Goal: Information Seeking & Learning: Learn about a topic

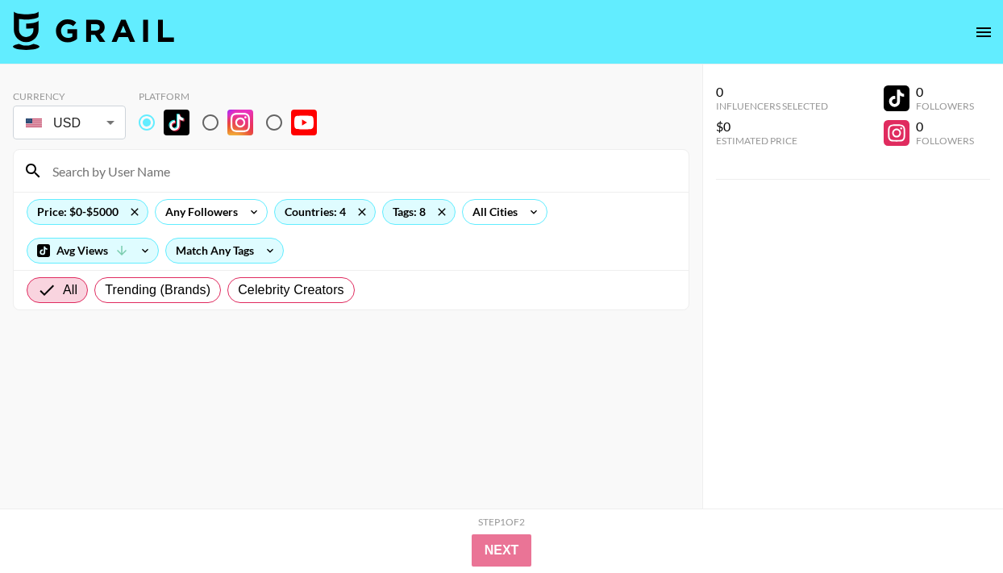
scroll to position [8548, 0]
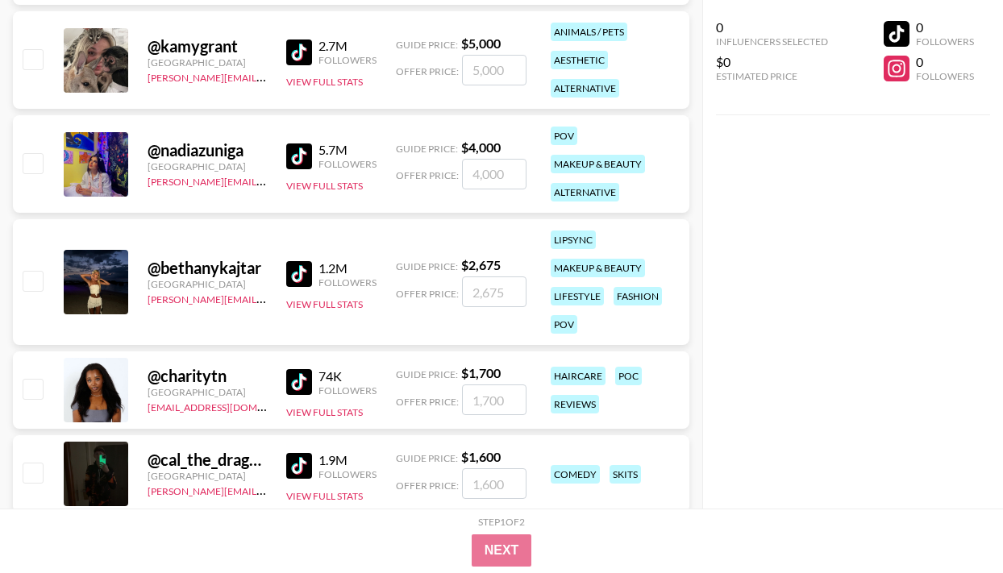
click at [308, 49] on img at bounding box center [299, 52] width 26 height 26
click at [302, 159] on img at bounding box center [299, 156] width 26 height 26
click at [307, 272] on img at bounding box center [299, 274] width 26 height 26
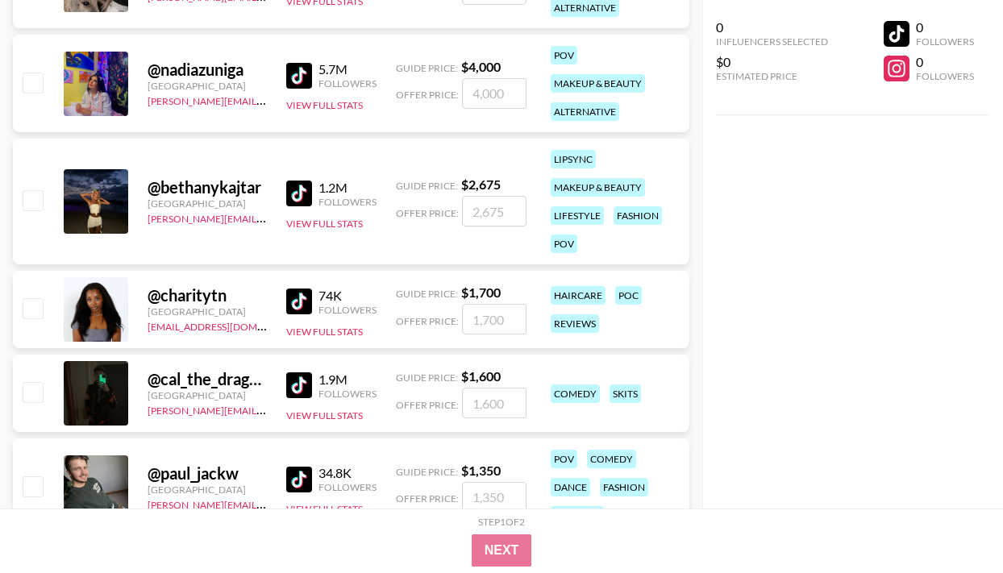
scroll to position [8752, 0]
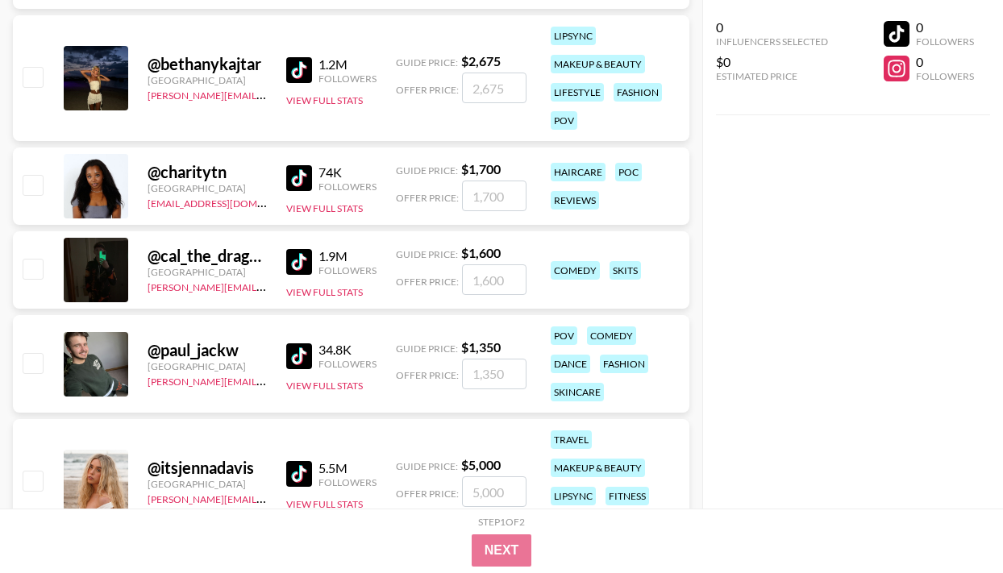
click at [311, 256] on img at bounding box center [299, 262] width 26 height 26
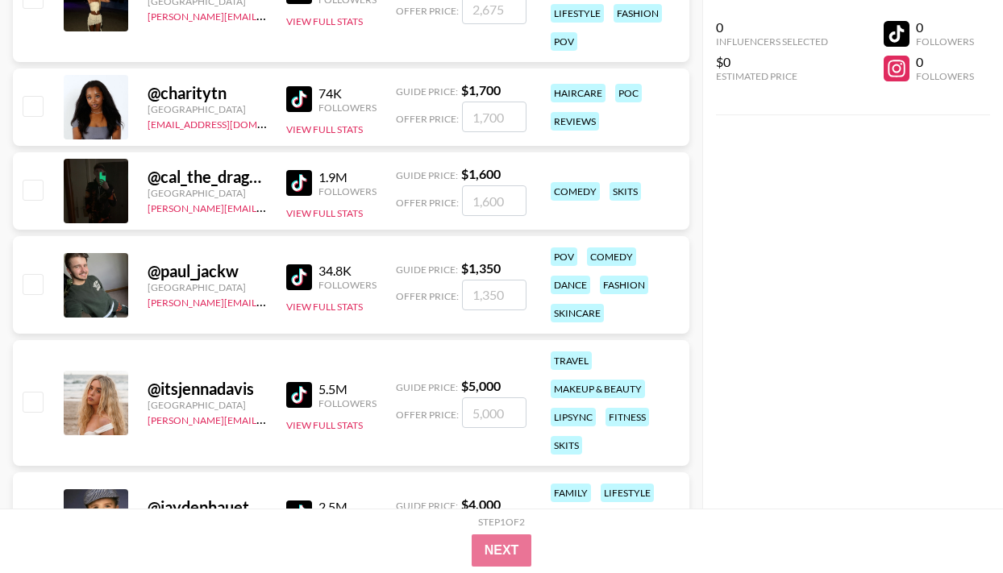
scroll to position [8832, 0]
click at [296, 274] on img at bounding box center [299, 277] width 26 height 26
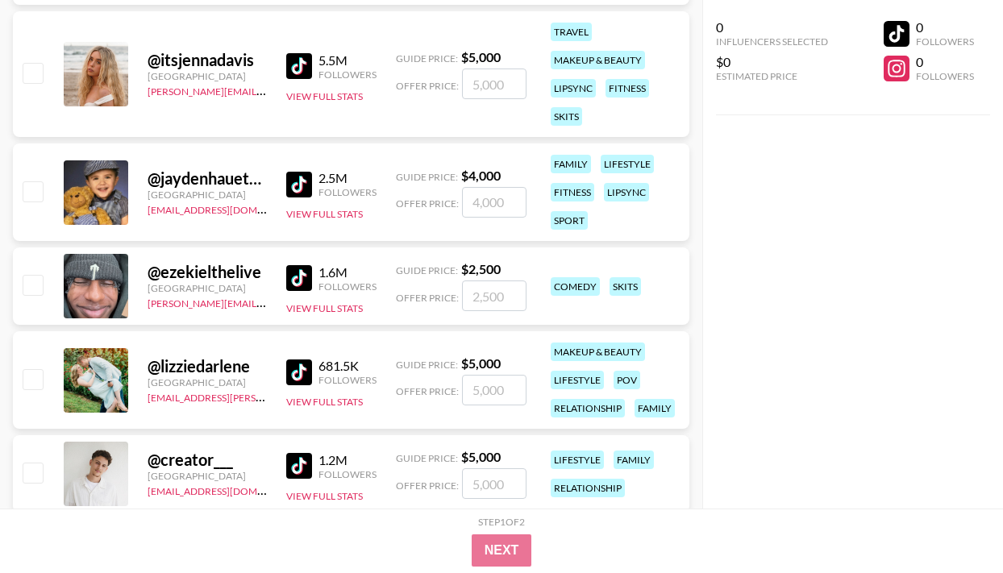
scroll to position [9191, 0]
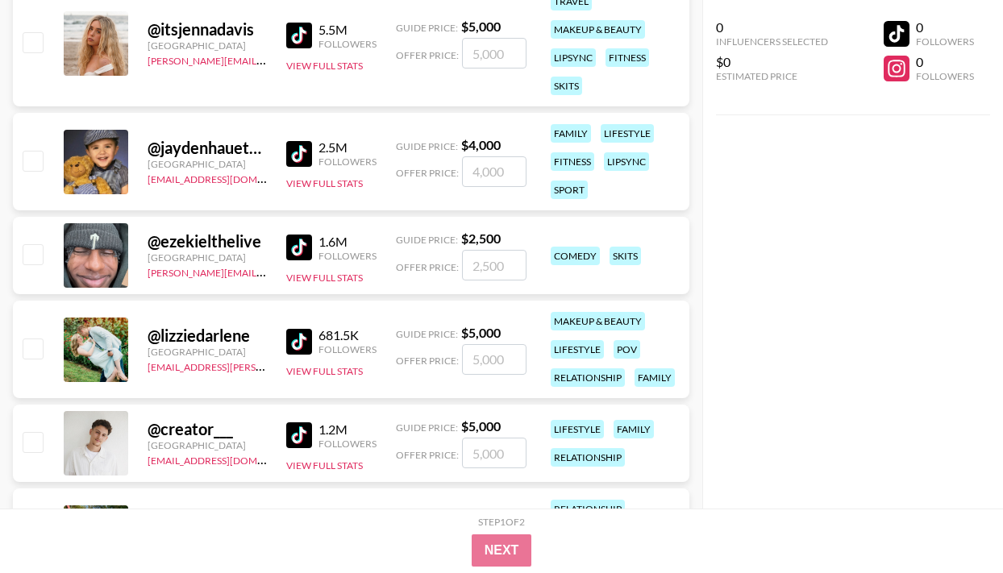
click at [305, 247] on img at bounding box center [299, 248] width 26 height 26
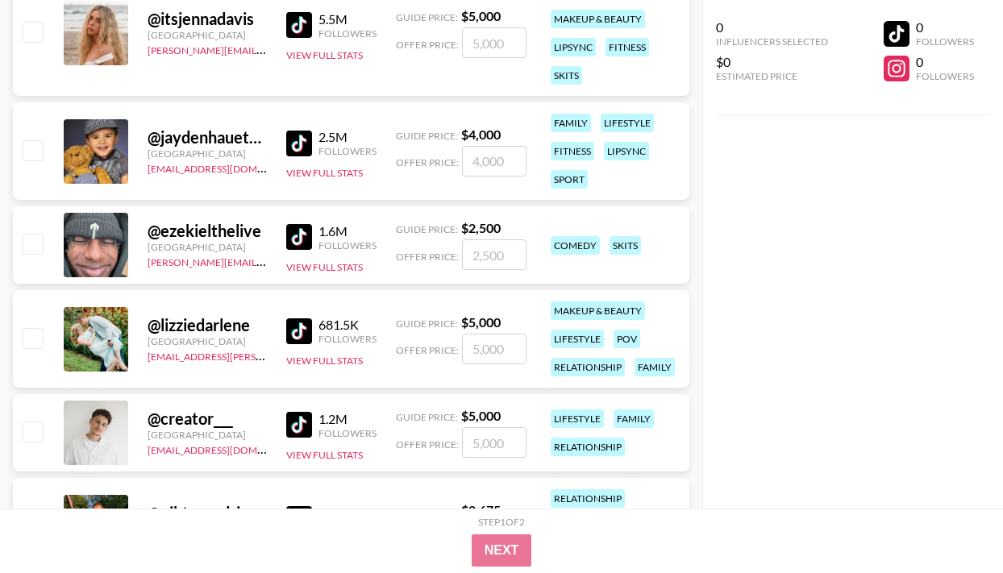
scroll to position [9223, 0]
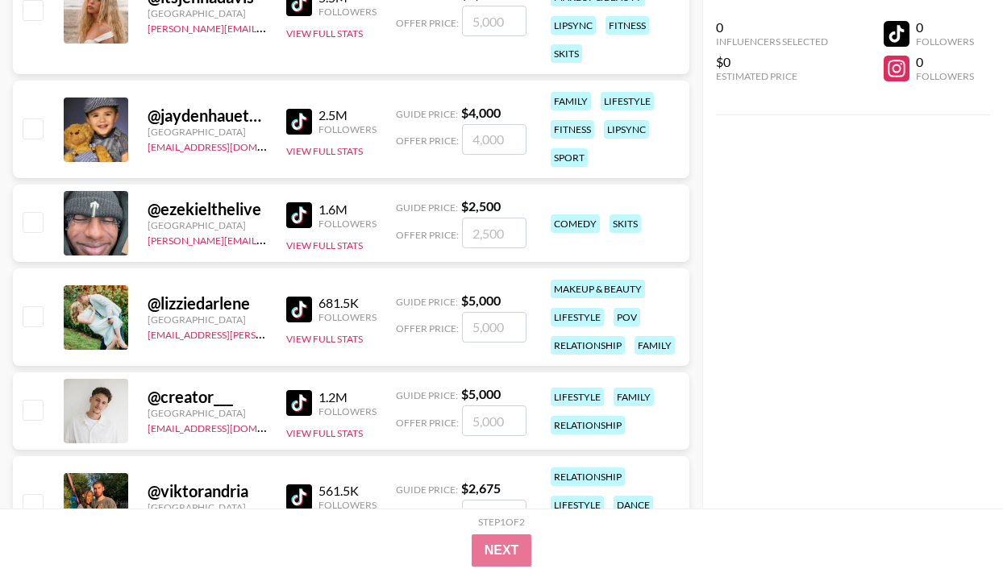
click at [301, 306] on img at bounding box center [299, 310] width 26 height 26
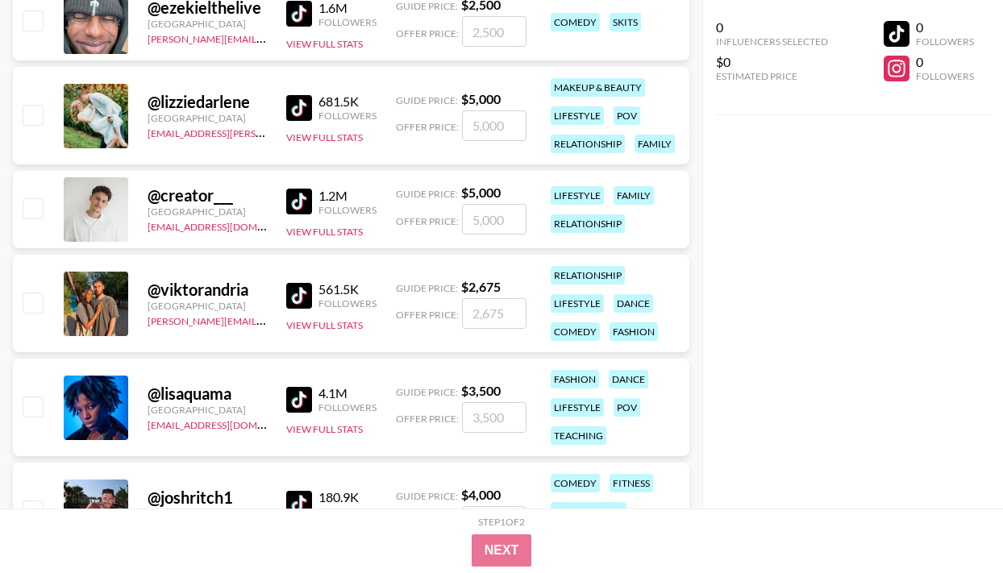
scroll to position [9437, 0]
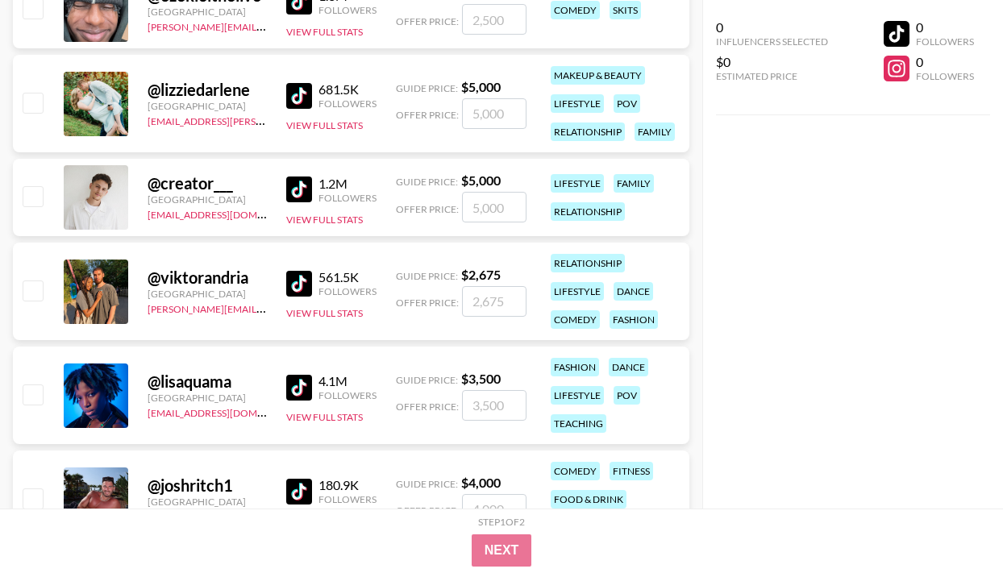
click at [299, 185] on img at bounding box center [299, 190] width 26 height 26
click at [310, 285] on img at bounding box center [299, 284] width 26 height 26
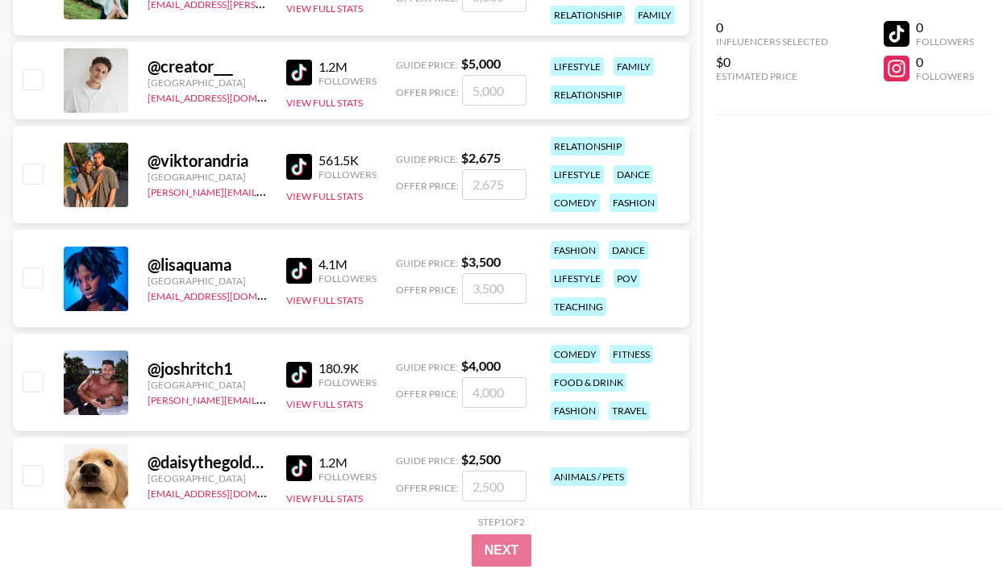
scroll to position [9576, 0]
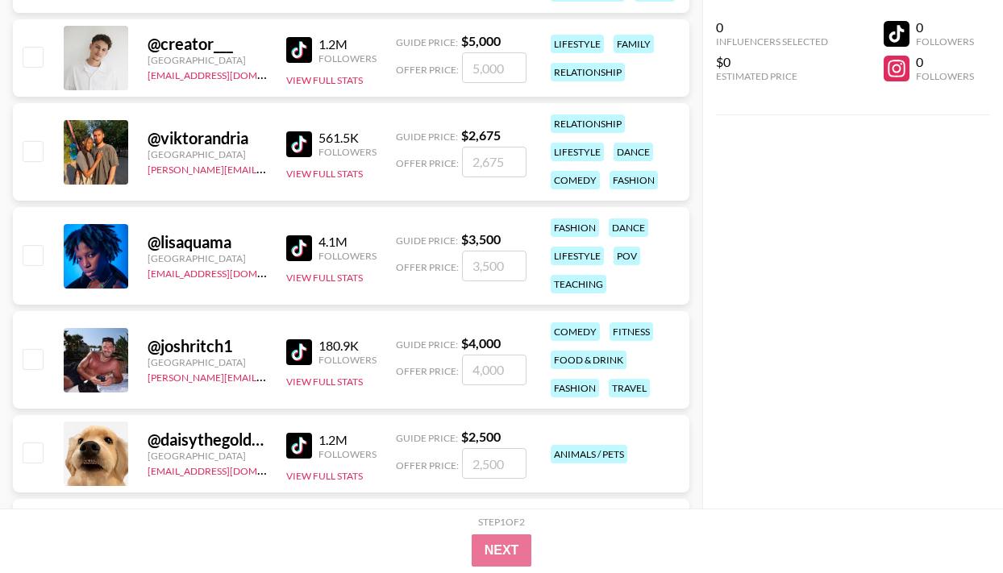
click at [297, 242] on img at bounding box center [299, 248] width 26 height 26
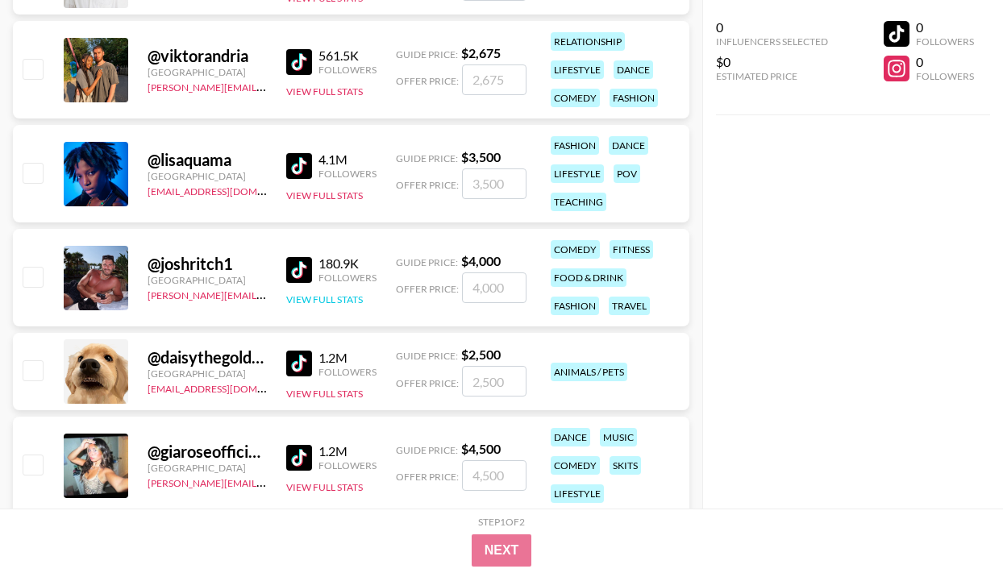
scroll to position [9662, 0]
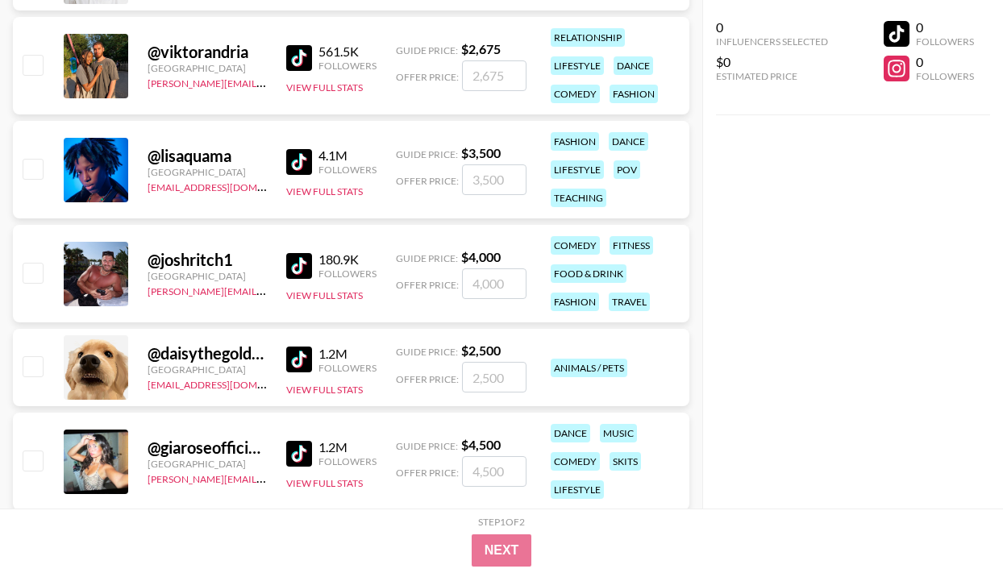
click at [303, 253] on img at bounding box center [299, 266] width 26 height 26
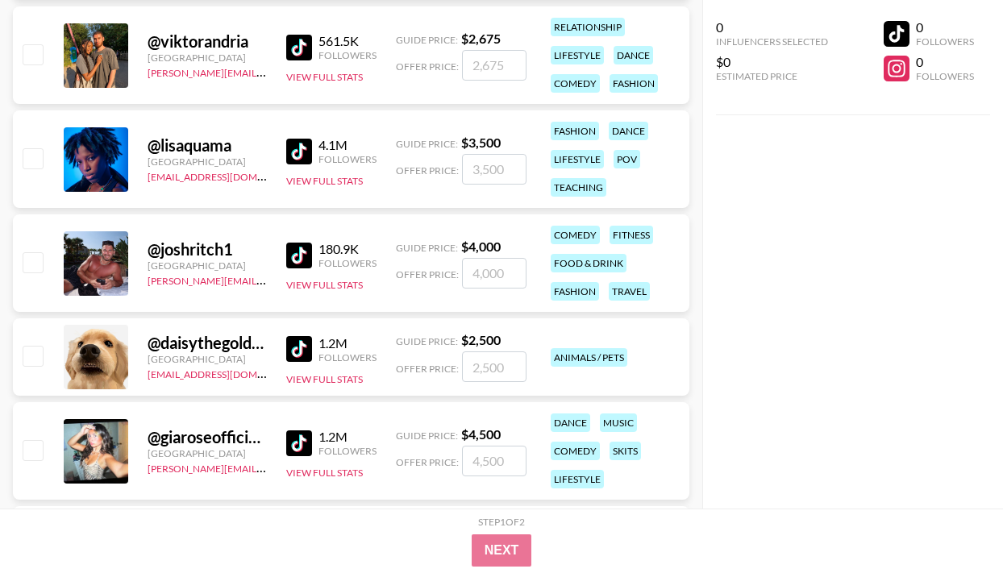
scroll to position [9723, 0]
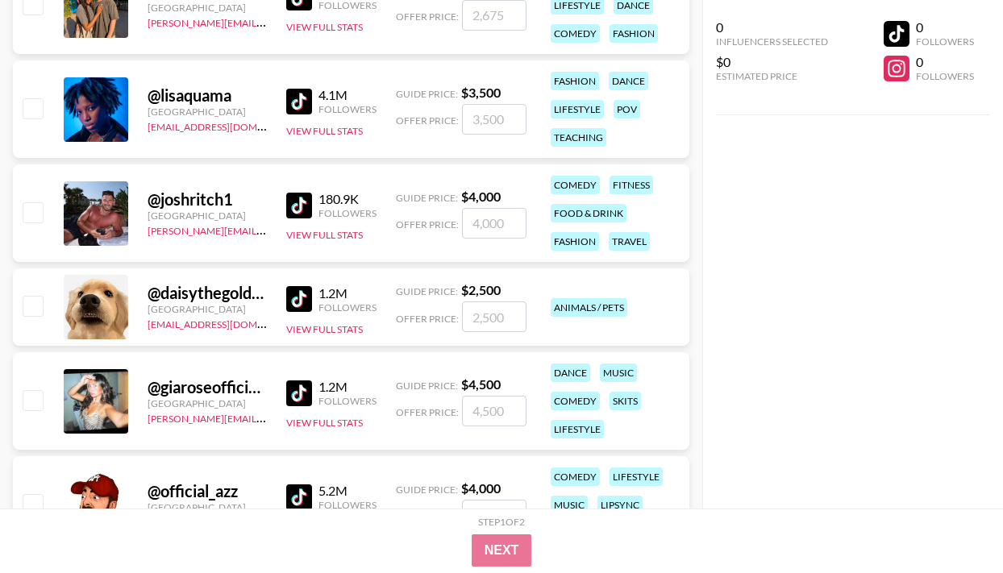
click at [287, 294] on img at bounding box center [299, 299] width 26 height 26
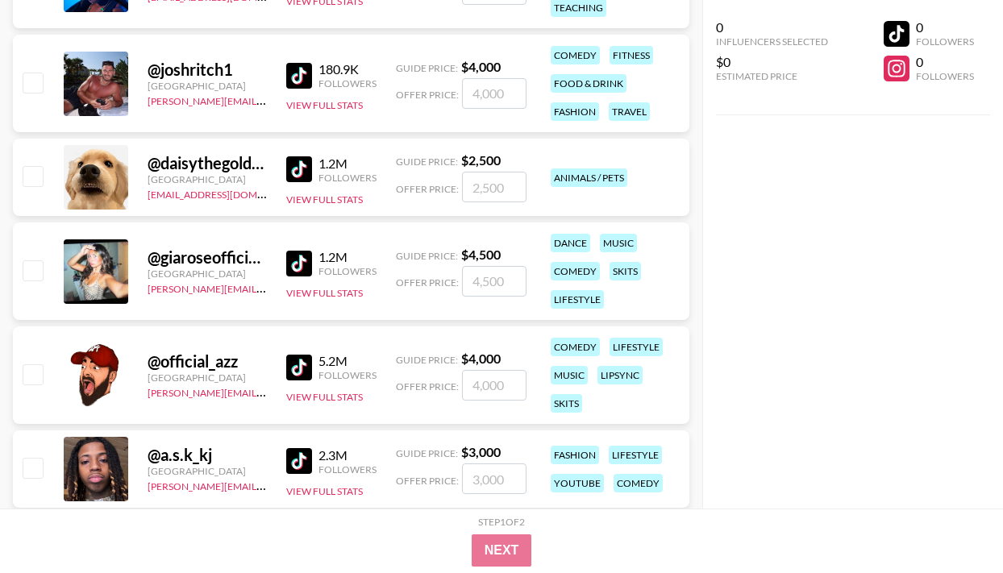
scroll to position [9856, 0]
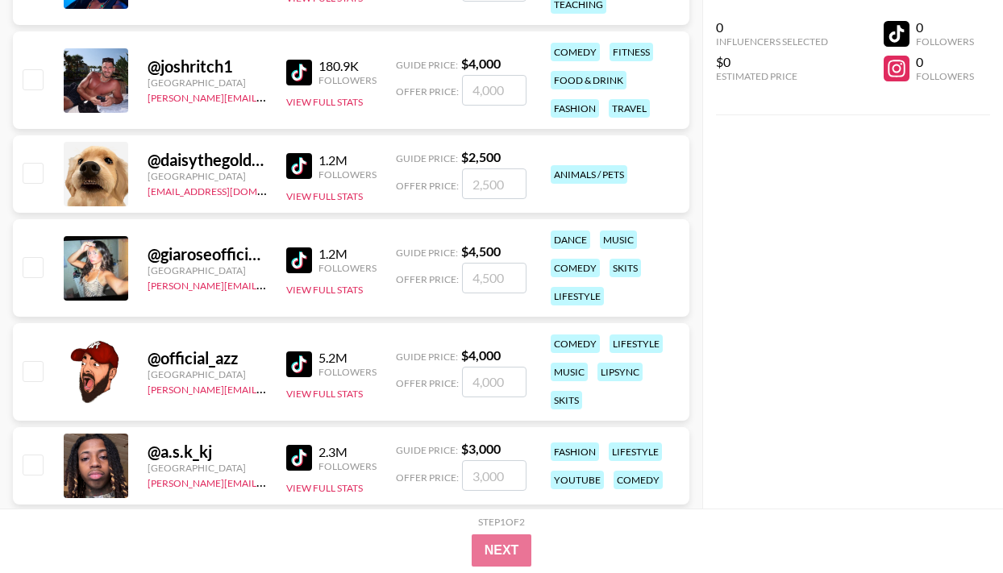
click at [302, 258] on img at bounding box center [299, 260] width 26 height 26
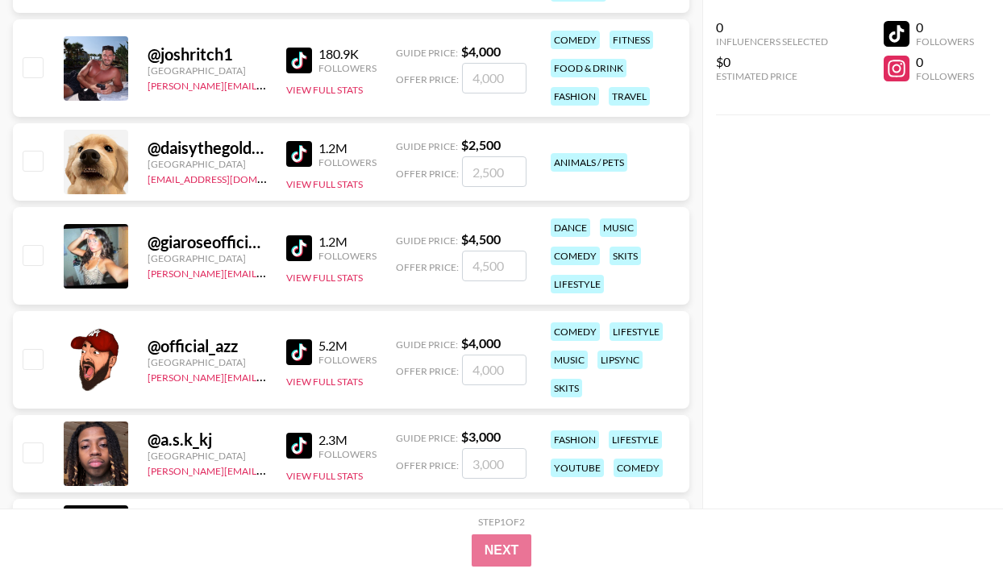
scroll to position [9886, 0]
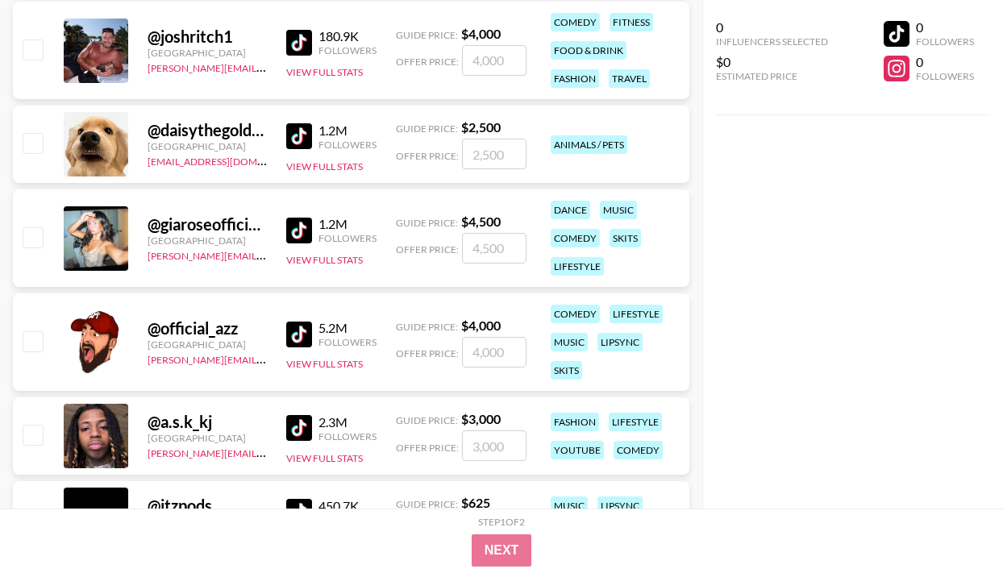
click at [304, 335] on img at bounding box center [299, 335] width 26 height 26
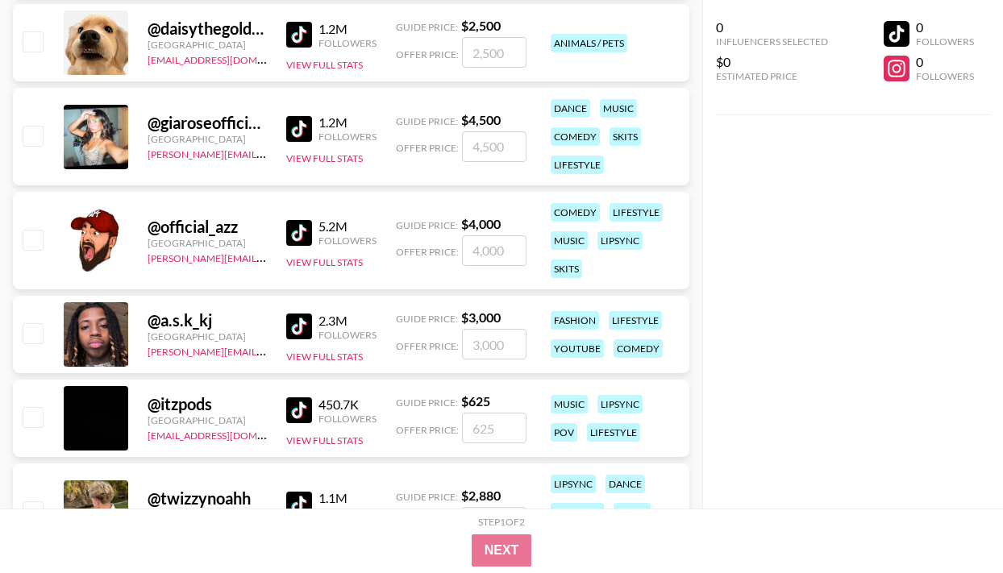
scroll to position [9987, 0]
click at [305, 327] on img at bounding box center [299, 327] width 26 height 26
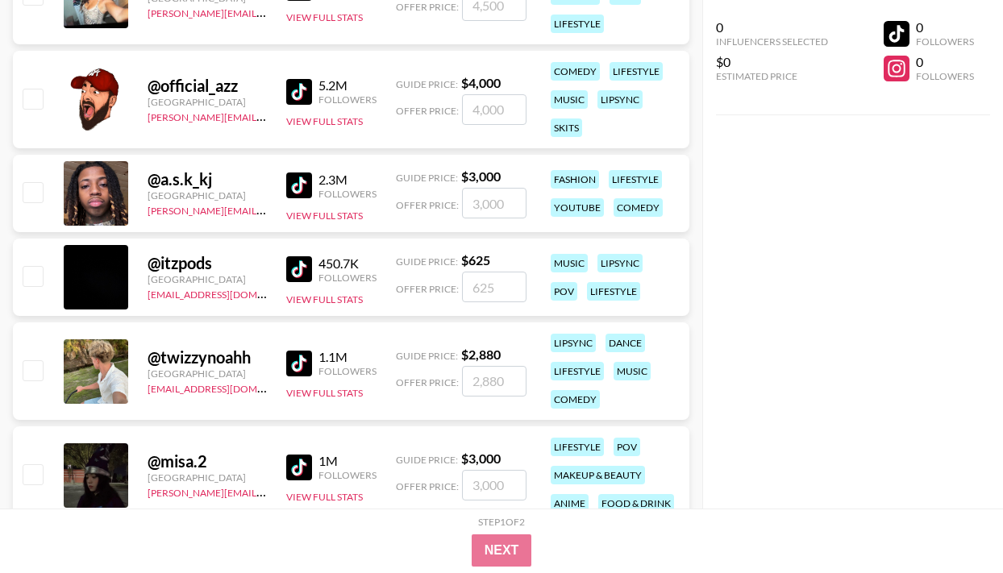
scroll to position [10145, 0]
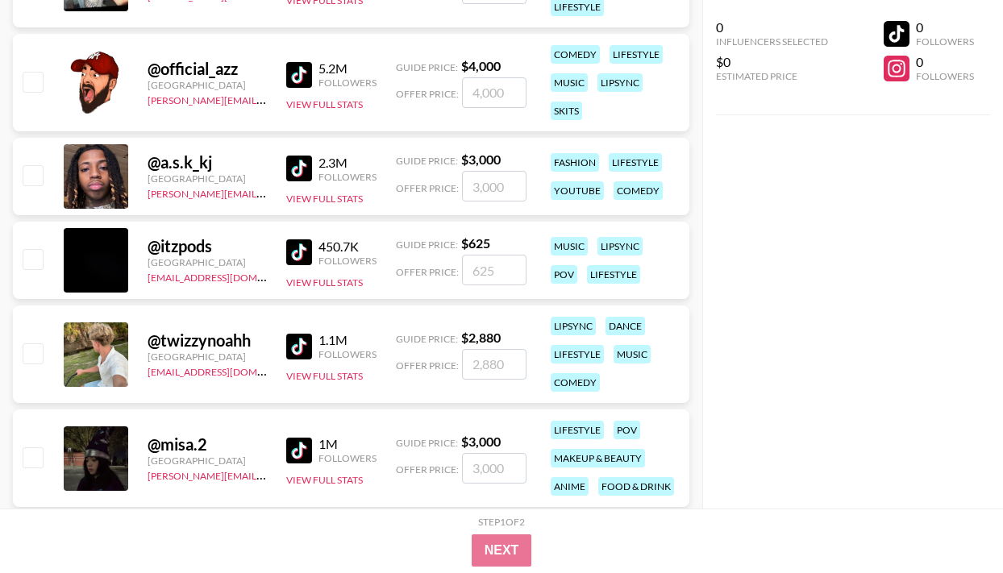
click at [302, 256] on img at bounding box center [299, 252] width 26 height 26
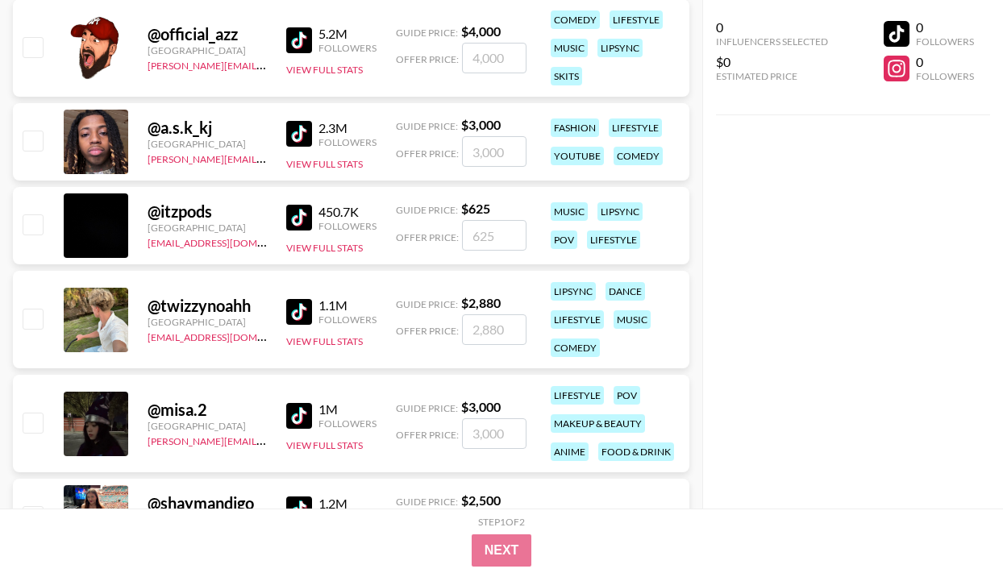
scroll to position [10180, 0]
click at [311, 310] on img at bounding box center [299, 312] width 26 height 26
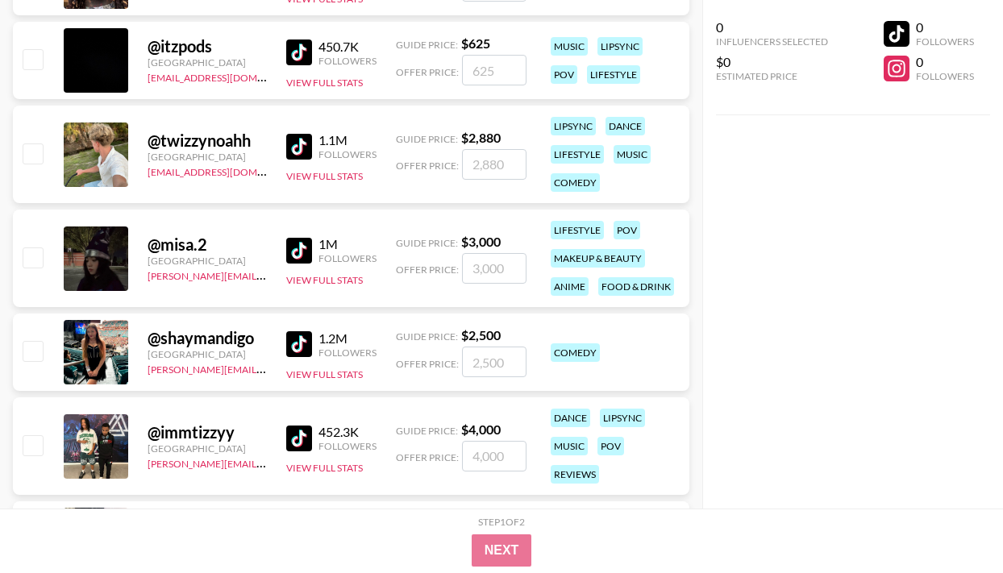
click at [305, 252] on img at bounding box center [299, 251] width 26 height 26
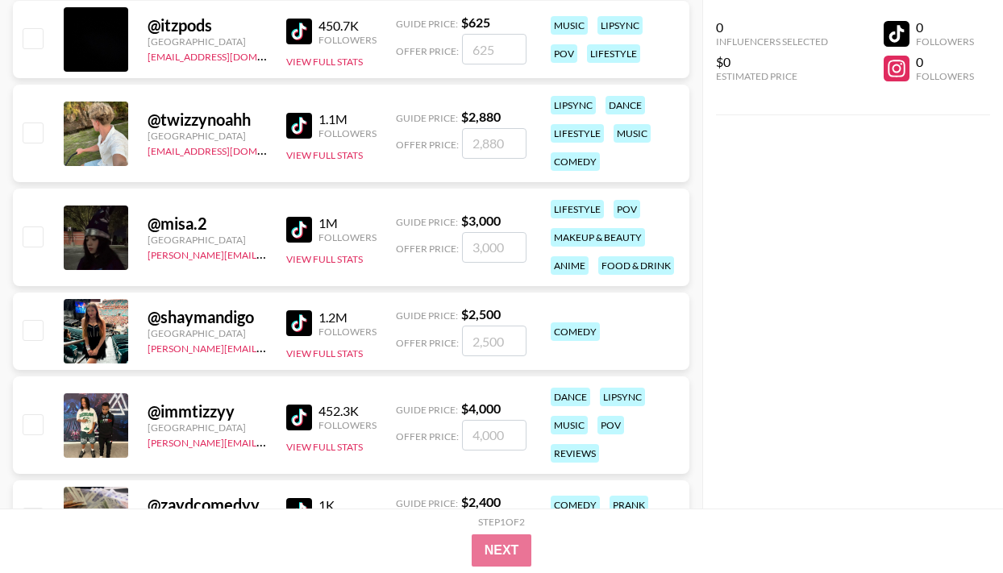
scroll to position [10376, 0]
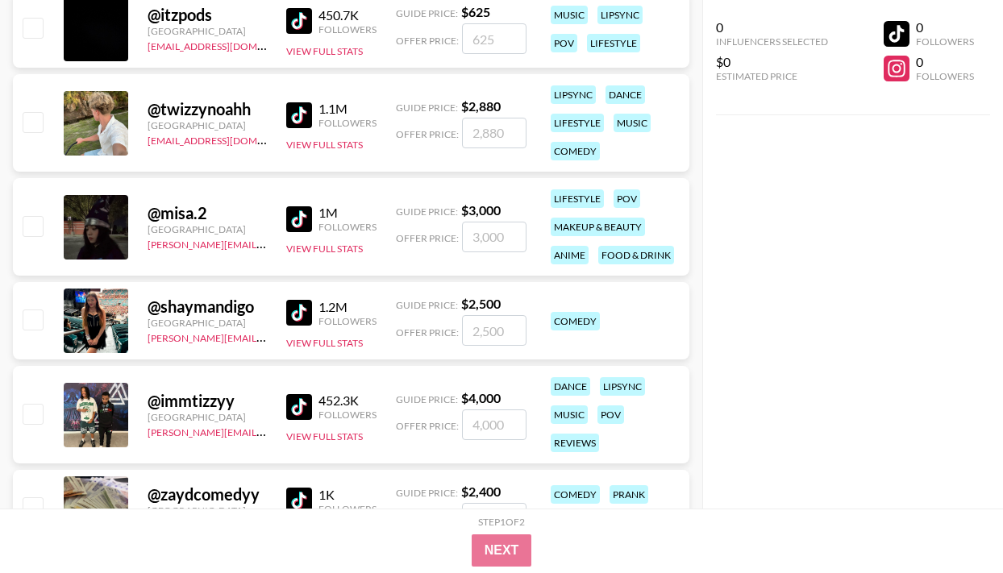
click at [309, 318] on img at bounding box center [299, 313] width 26 height 26
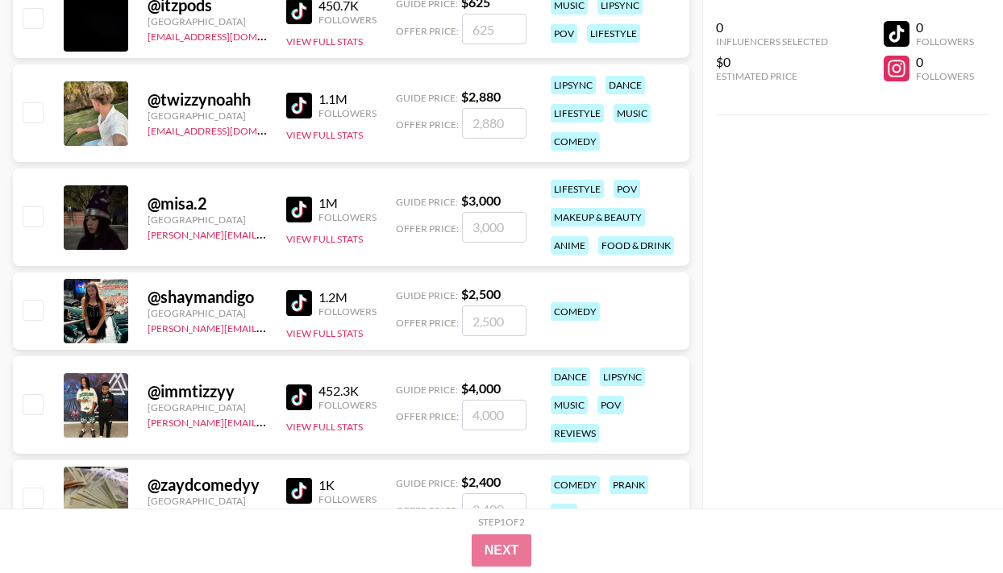
scroll to position [10398, 0]
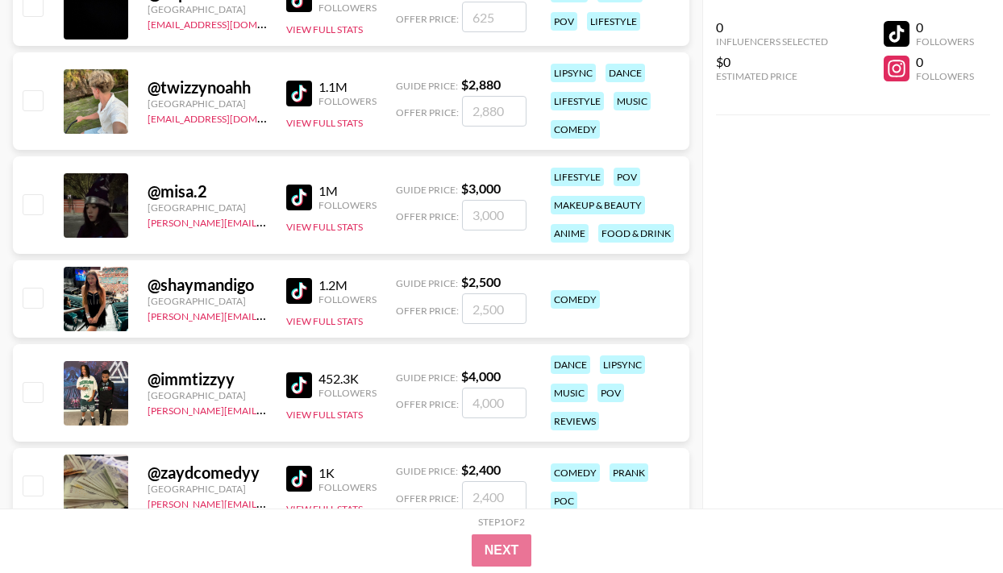
click at [302, 384] on img at bounding box center [299, 385] width 26 height 26
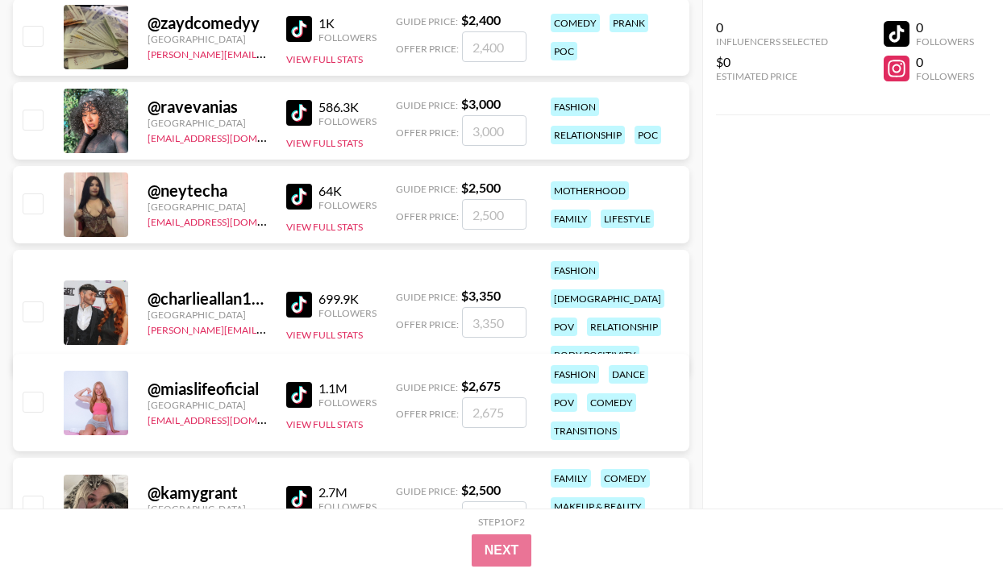
scroll to position [10876, 0]
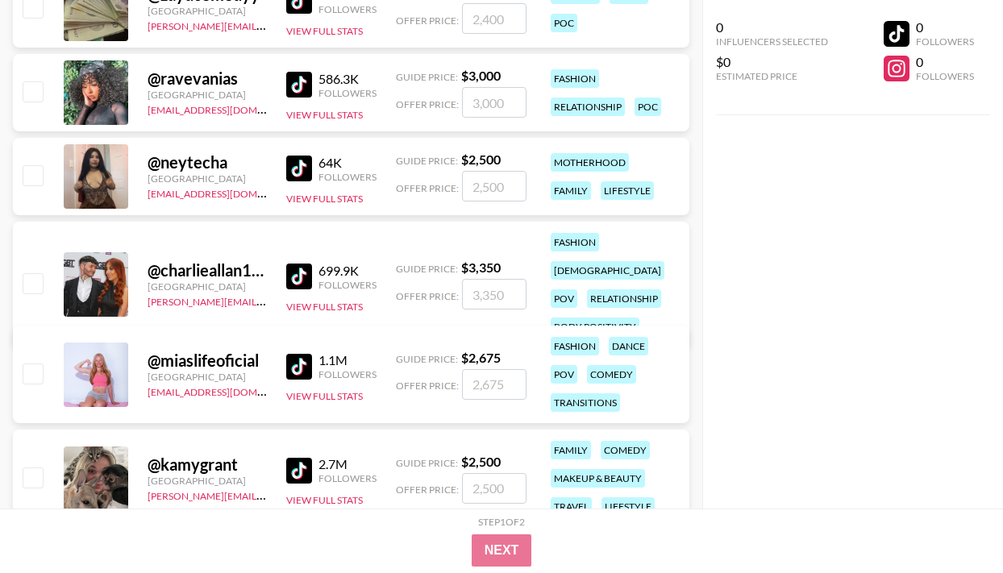
click at [305, 266] on img at bounding box center [299, 277] width 26 height 26
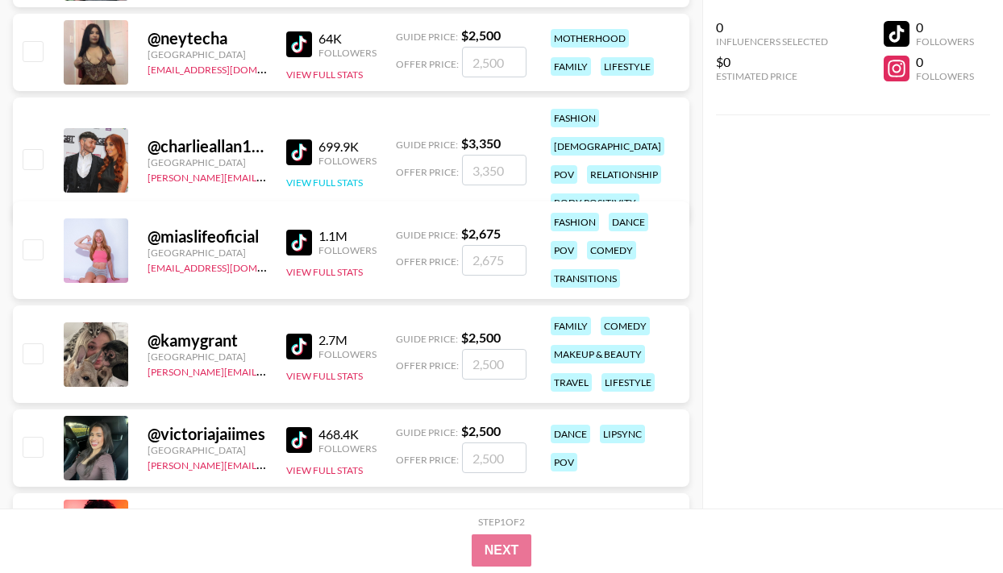
scroll to position [11002, 0]
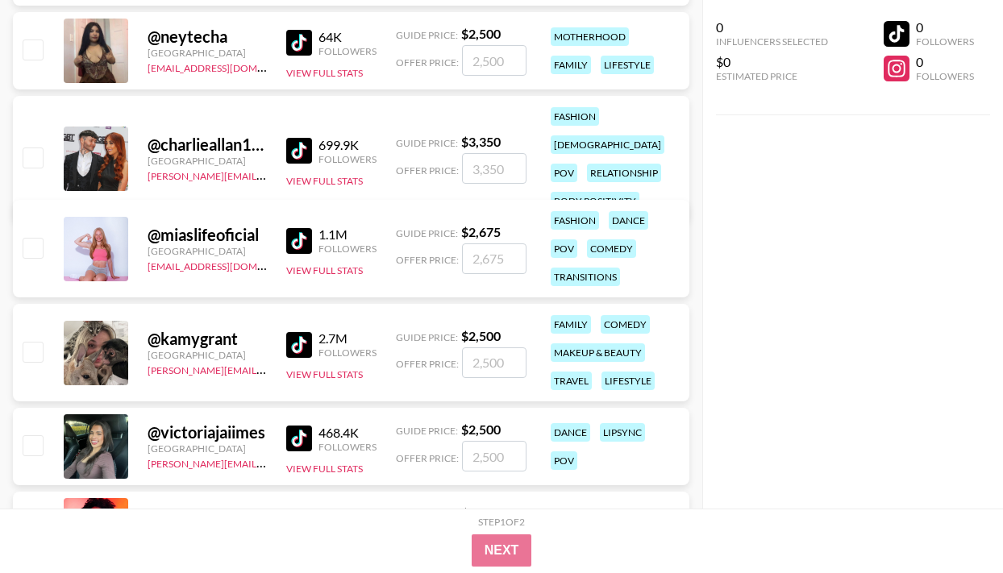
click at [300, 222] on div "1.1M Followers View Full Stats" at bounding box center [331, 248] width 90 height 57
click at [297, 232] on img at bounding box center [299, 241] width 26 height 26
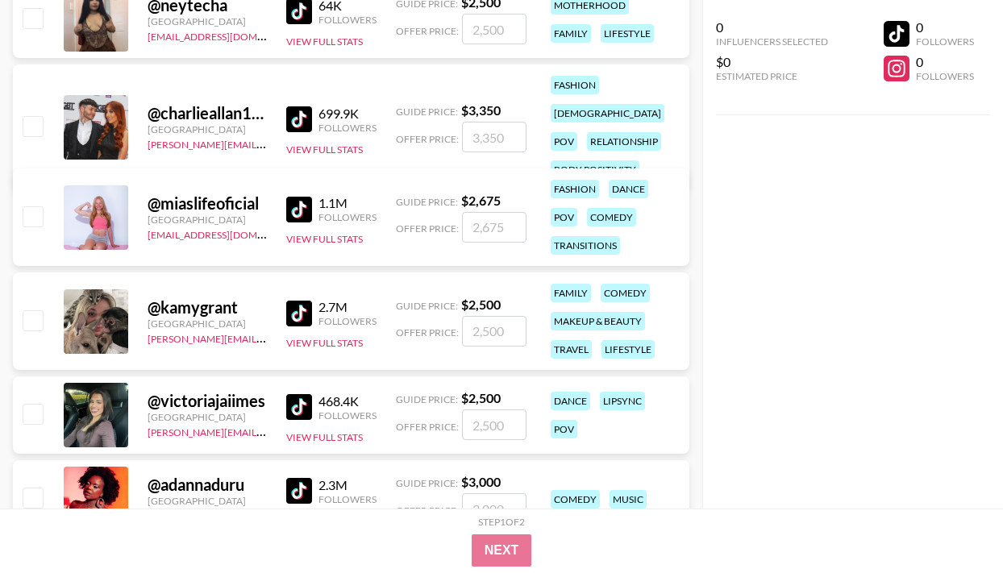
scroll to position [11033, 0]
click at [307, 309] on img at bounding box center [299, 314] width 26 height 26
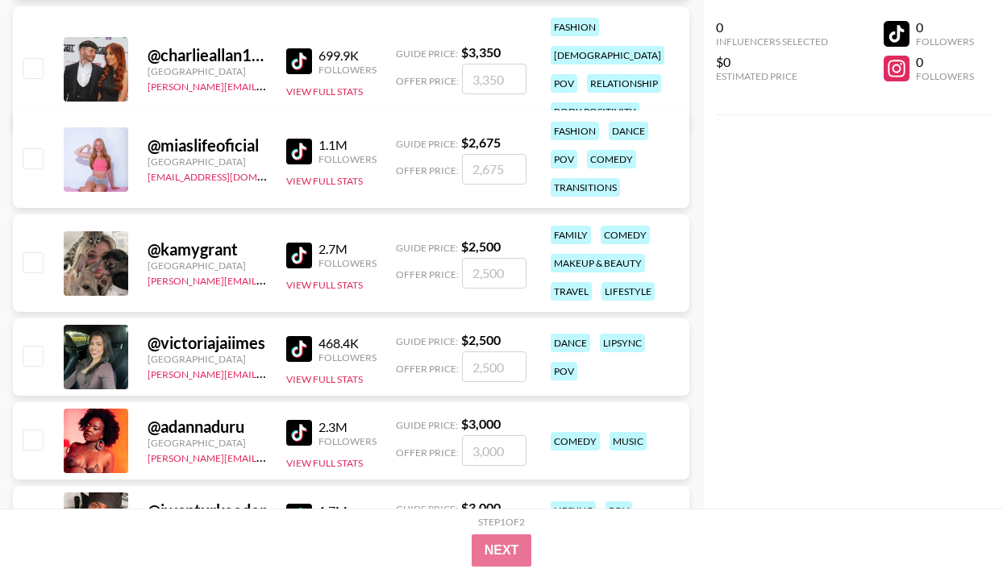
scroll to position [11099, 0]
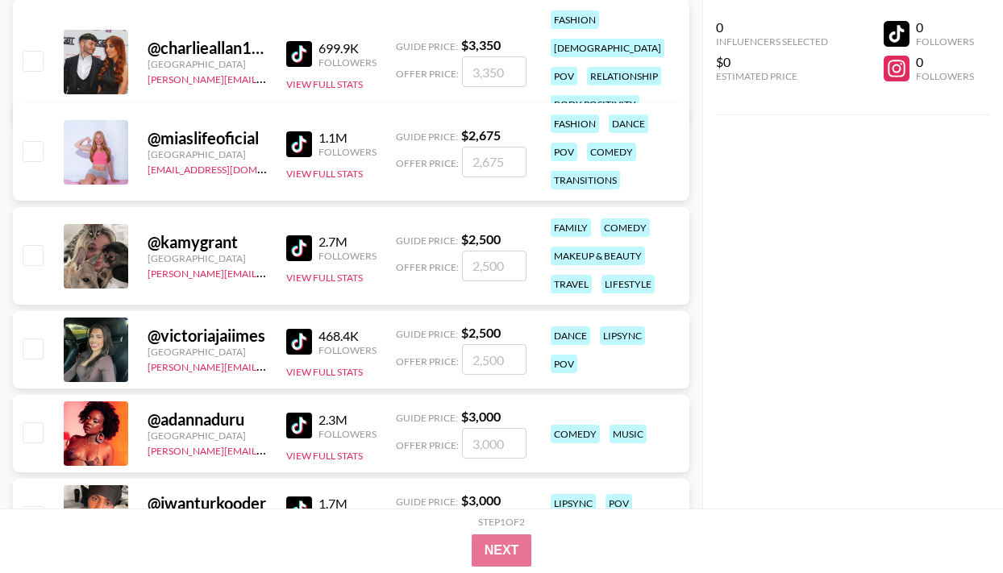
click at [300, 348] on img at bounding box center [299, 342] width 26 height 26
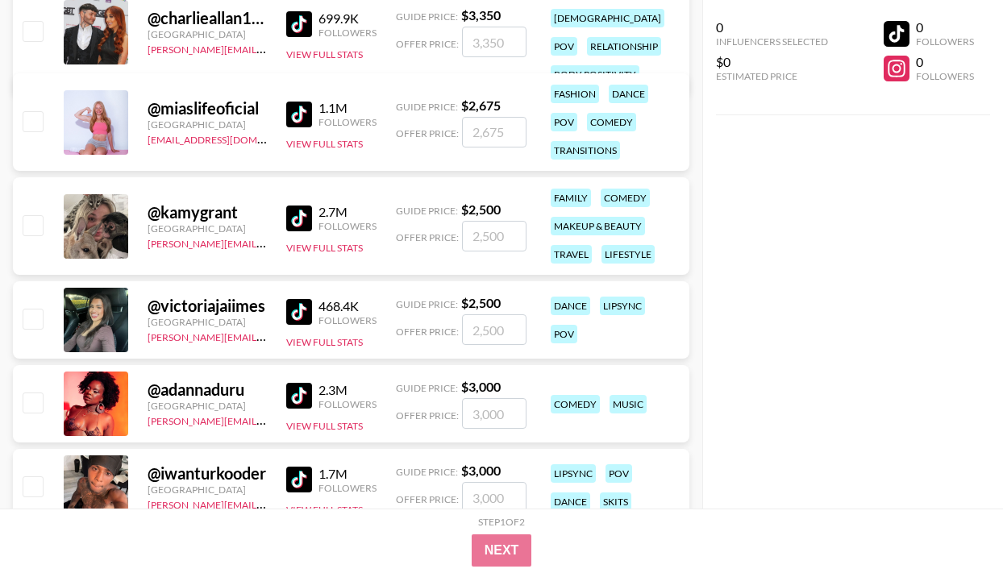
scroll to position [11282, 0]
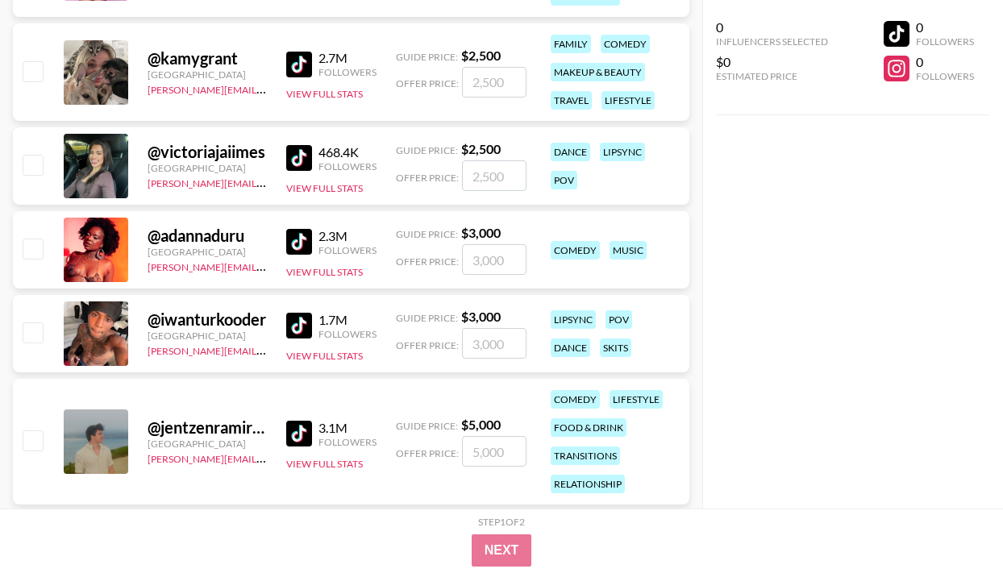
click at [306, 243] on img at bounding box center [299, 242] width 26 height 26
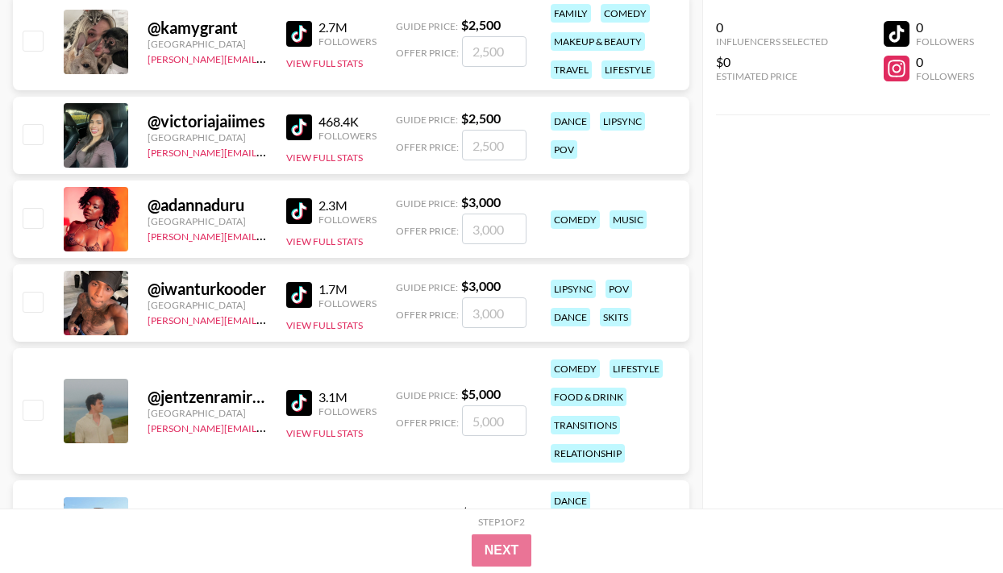
scroll to position [11315, 0]
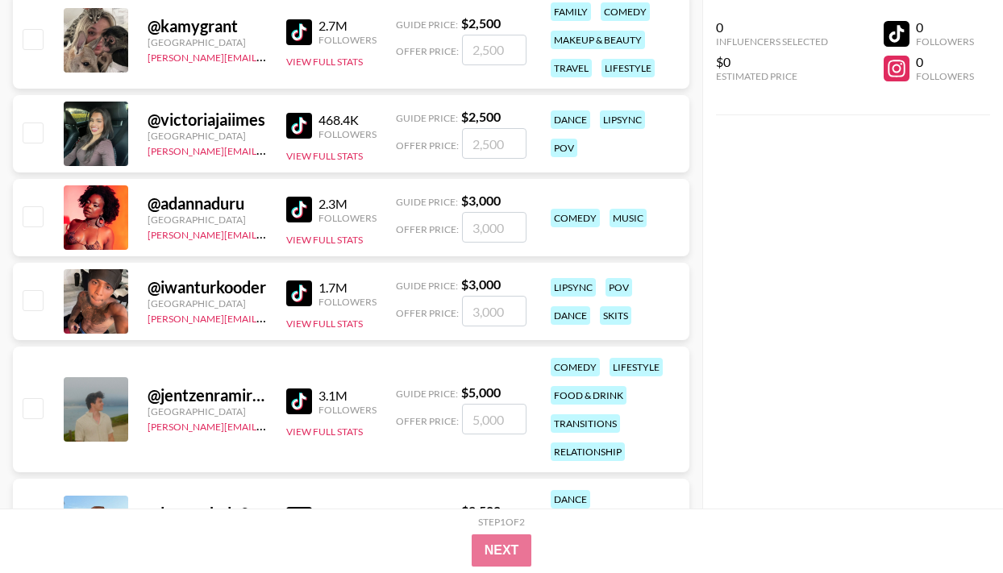
click at [302, 297] on img at bounding box center [299, 293] width 26 height 26
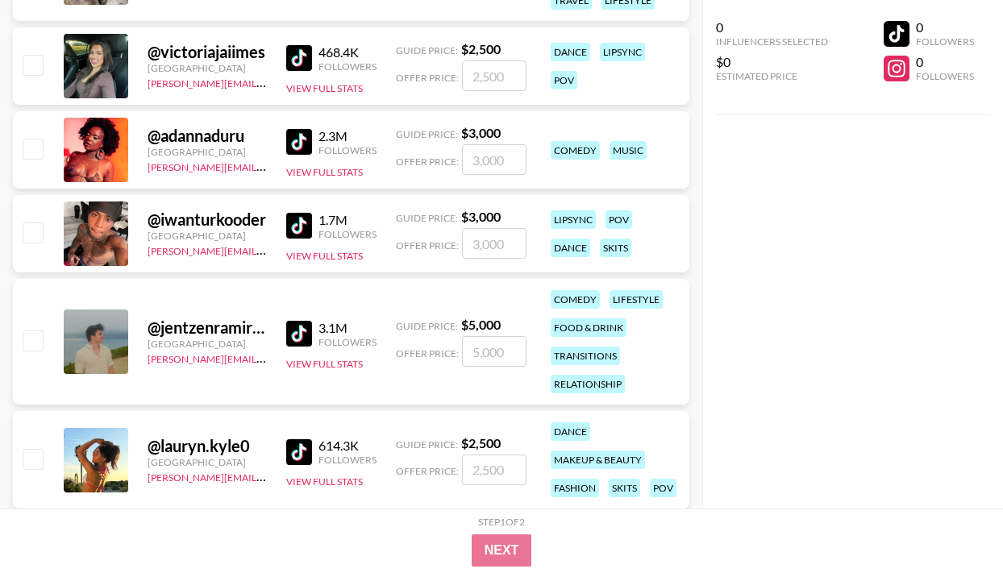
scroll to position [11474, 0]
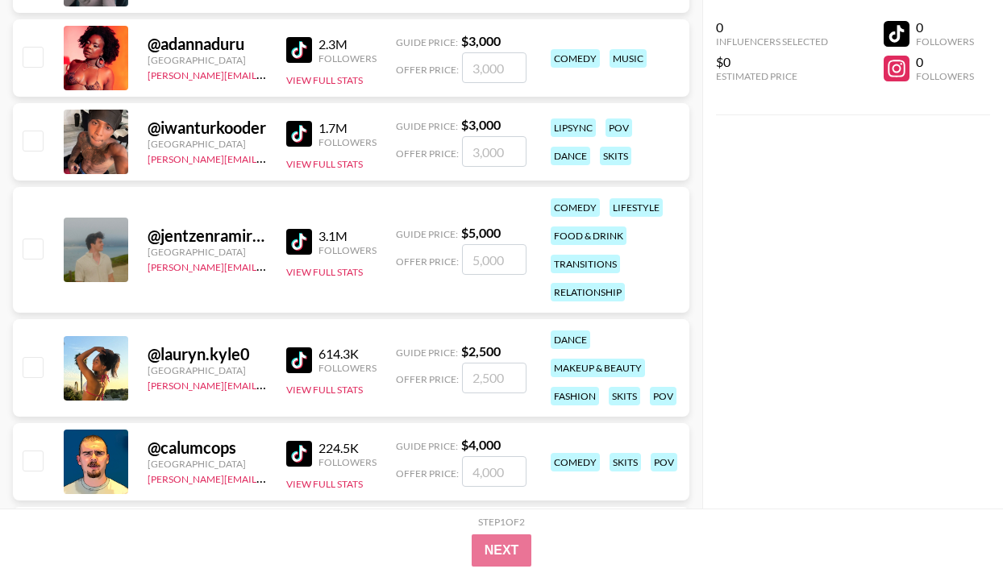
click at [302, 251] on img at bounding box center [299, 242] width 26 height 26
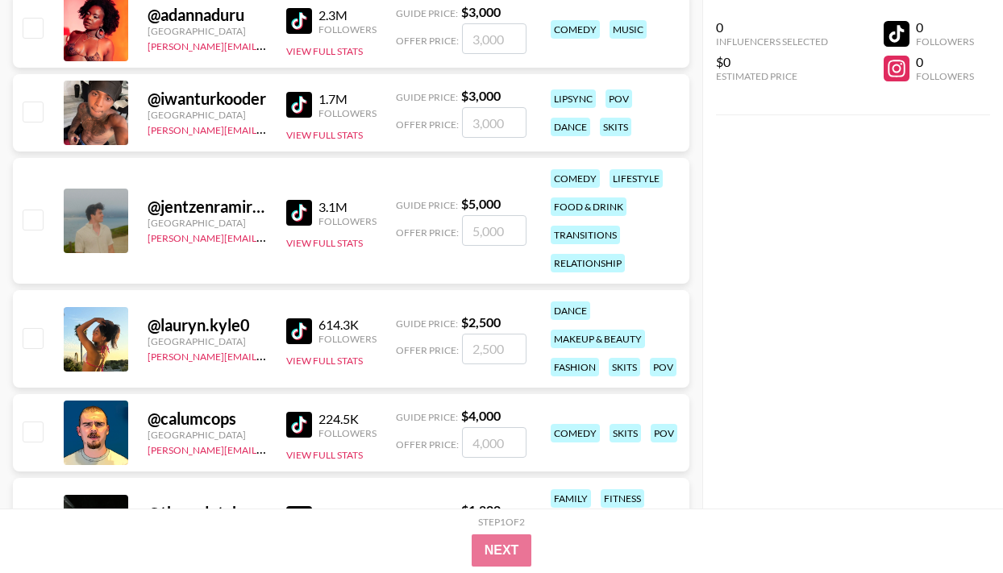
scroll to position [11506, 0]
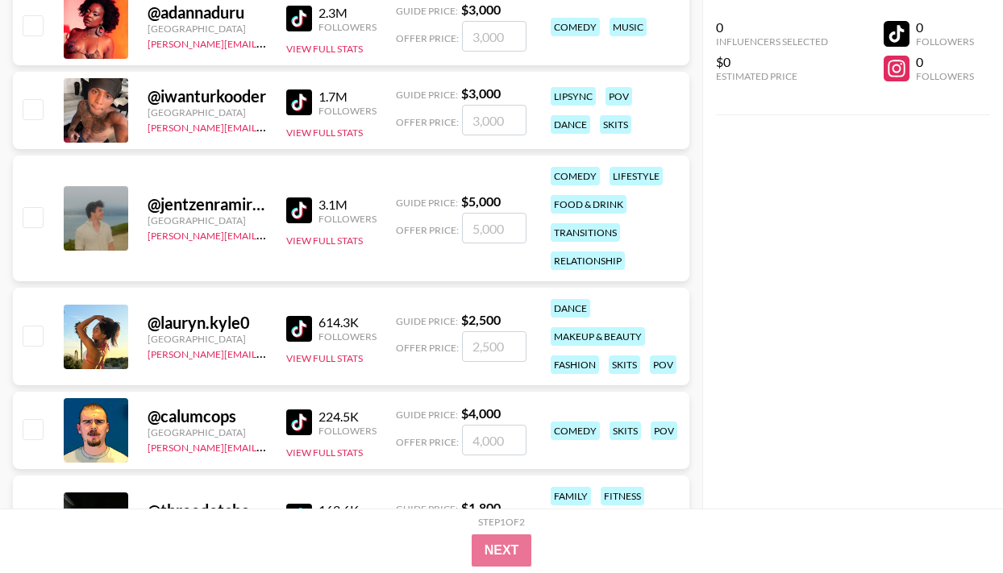
click at [298, 329] on img at bounding box center [299, 329] width 26 height 26
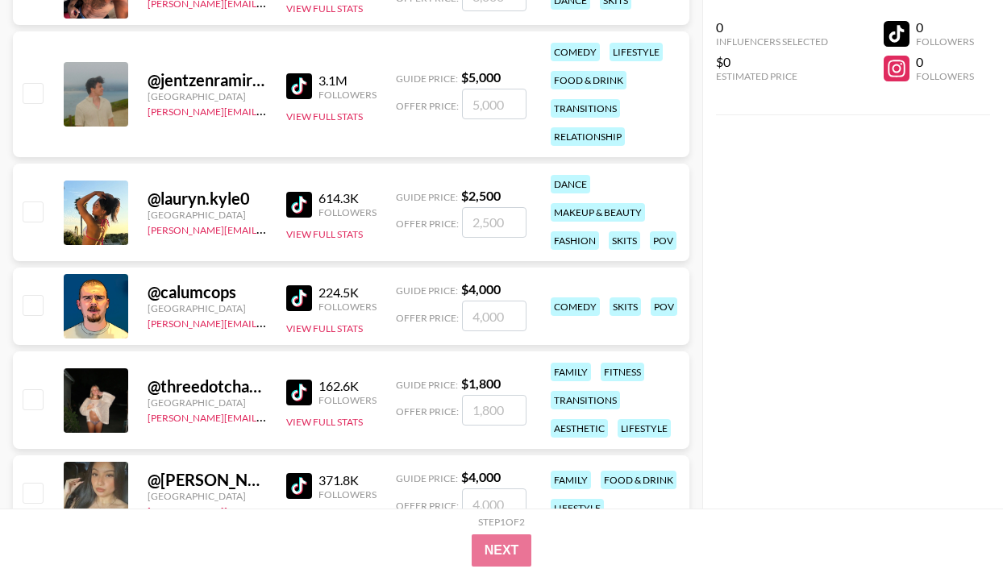
click at [293, 297] on img at bounding box center [299, 298] width 26 height 26
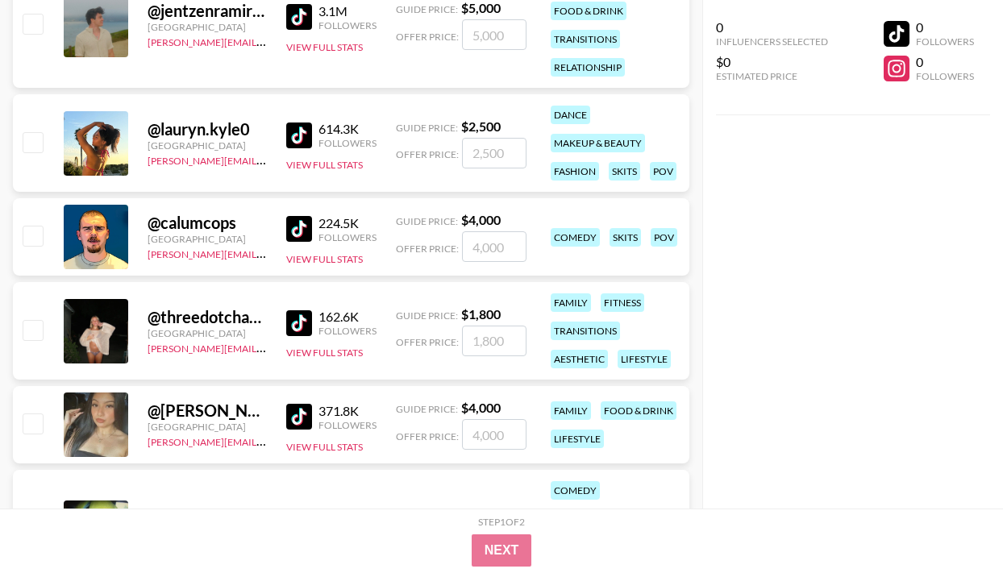
scroll to position [11700, 0]
click at [303, 325] on img at bounding box center [299, 323] width 26 height 26
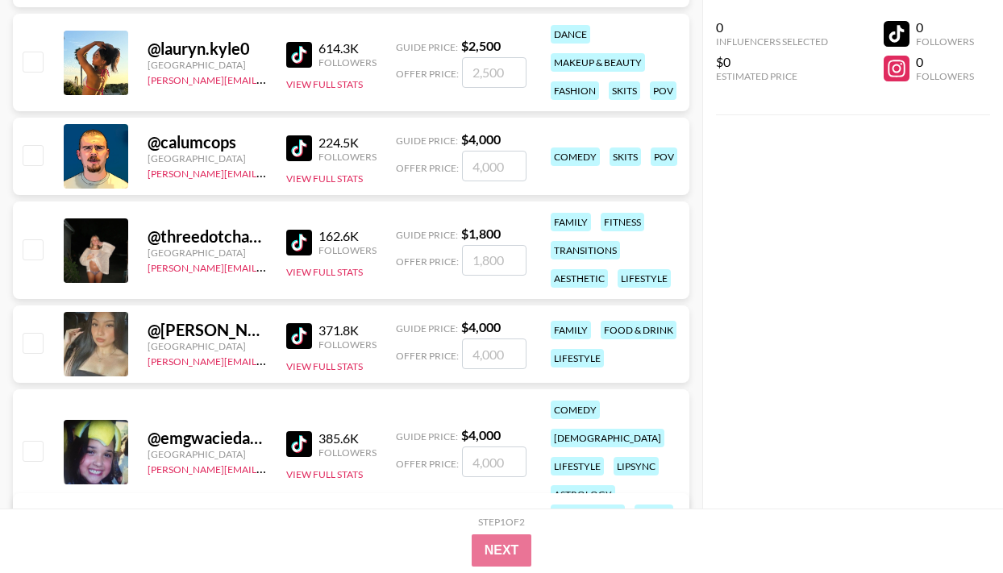
scroll to position [11857, 0]
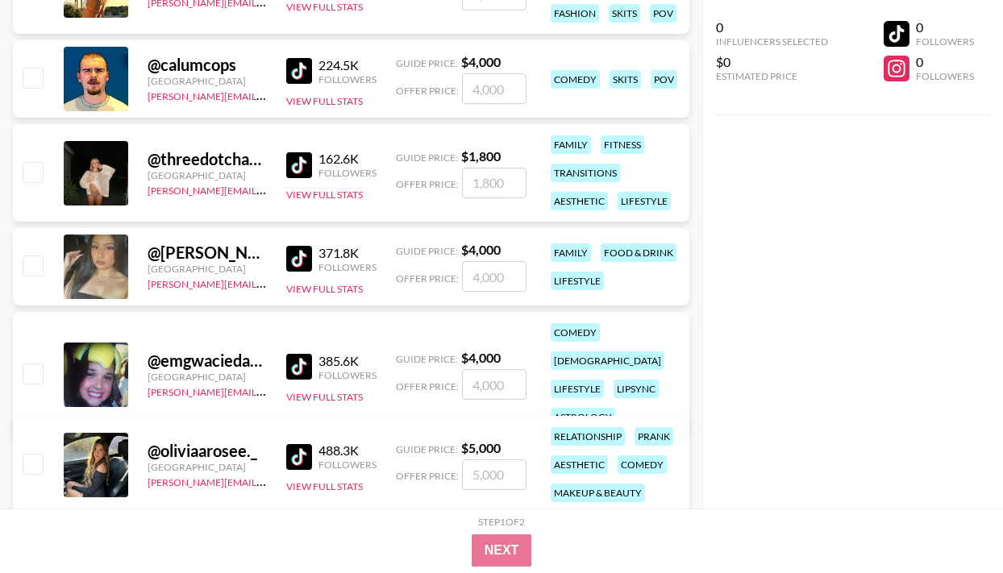
click at [299, 256] on img at bounding box center [299, 259] width 26 height 26
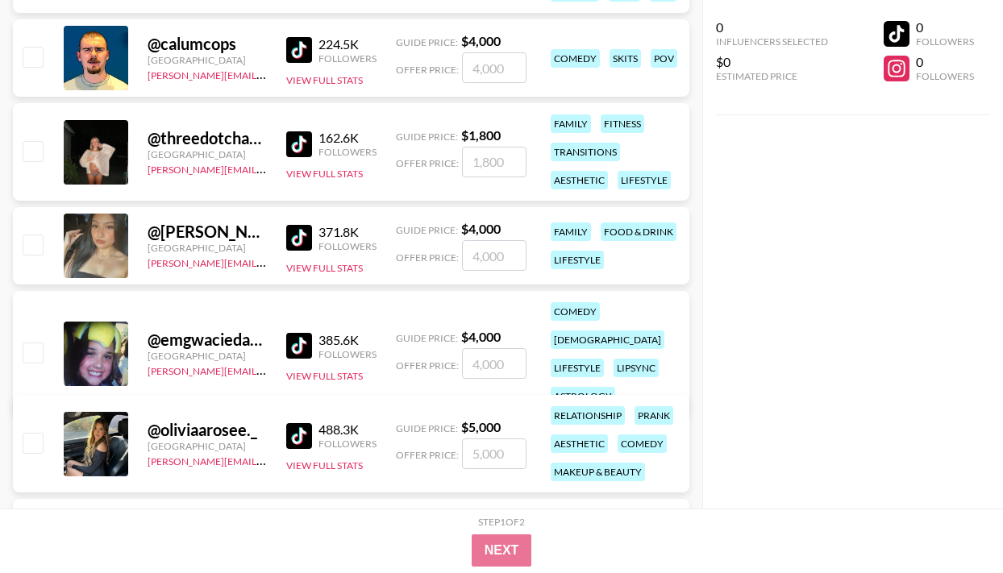
scroll to position [11880, 0]
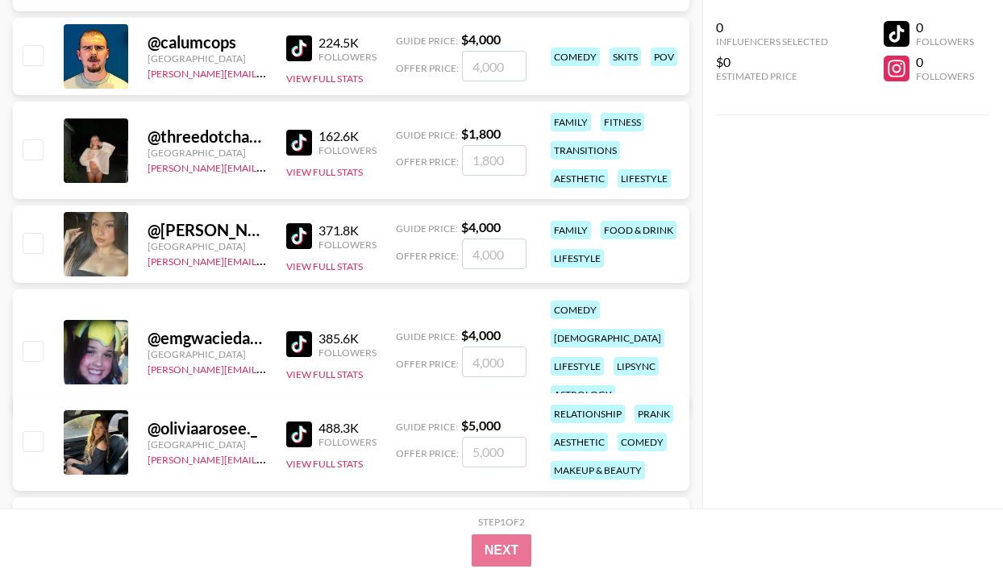
click at [303, 331] on img at bounding box center [299, 344] width 26 height 26
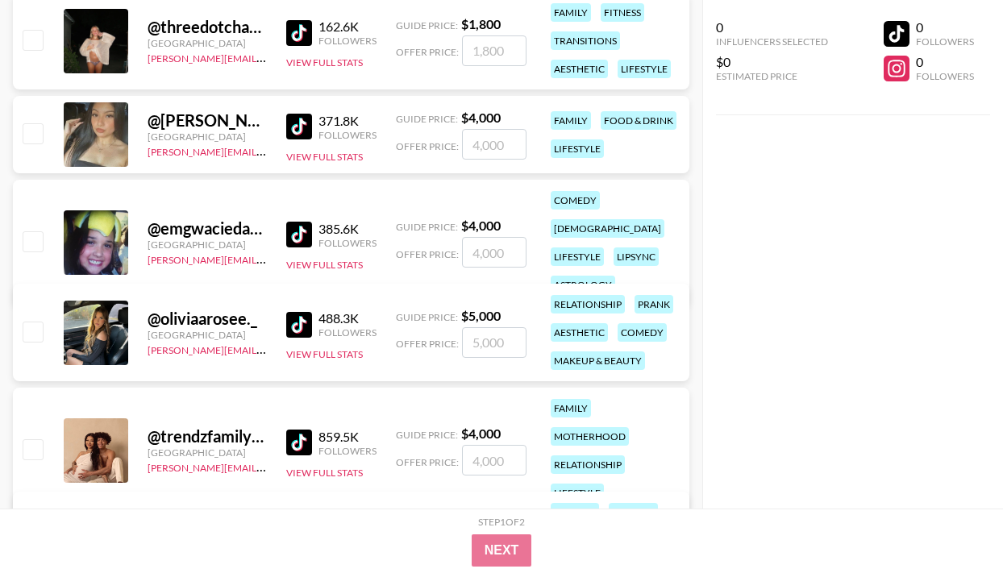
scroll to position [12009, 0]
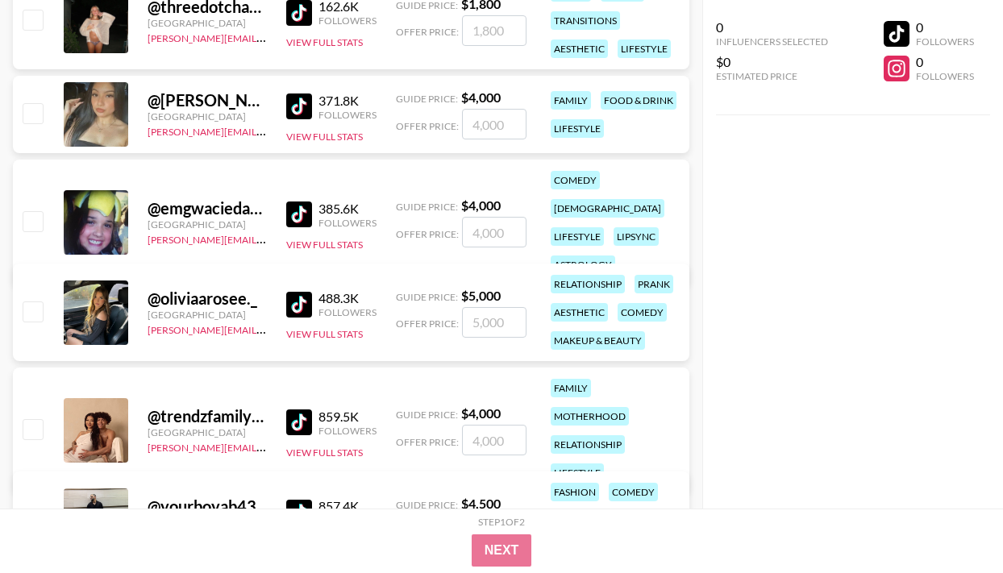
click at [301, 299] on img at bounding box center [299, 305] width 26 height 26
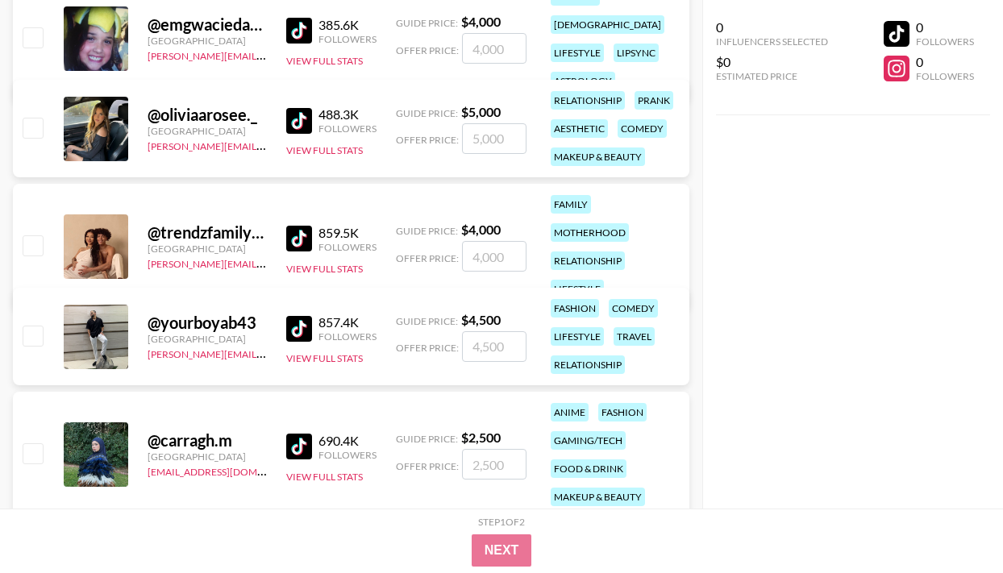
scroll to position [12213, 0]
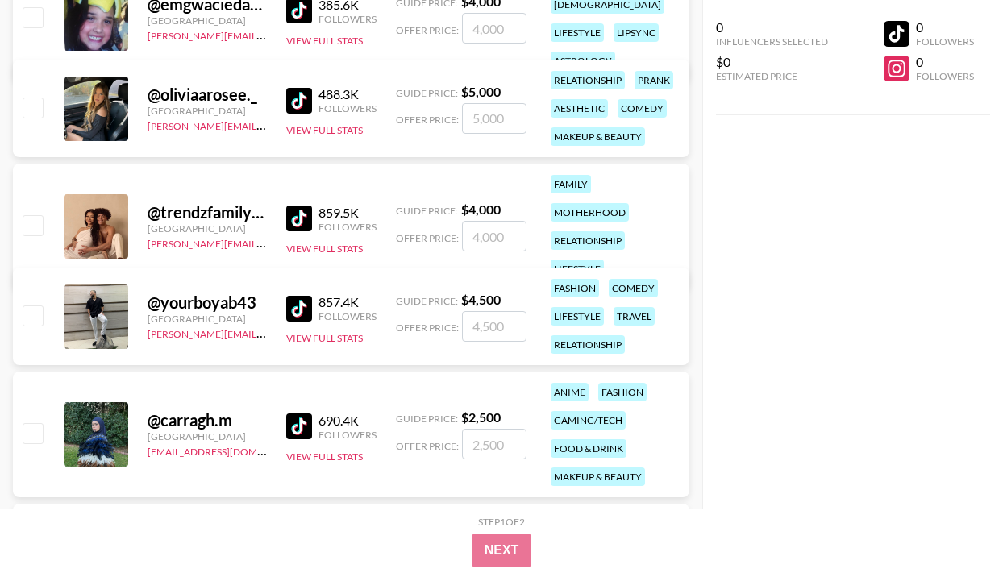
click at [295, 206] on img at bounding box center [299, 219] width 26 height 26
click at [295, 310] on img at bounding box center [299, 309] width 26 height 26
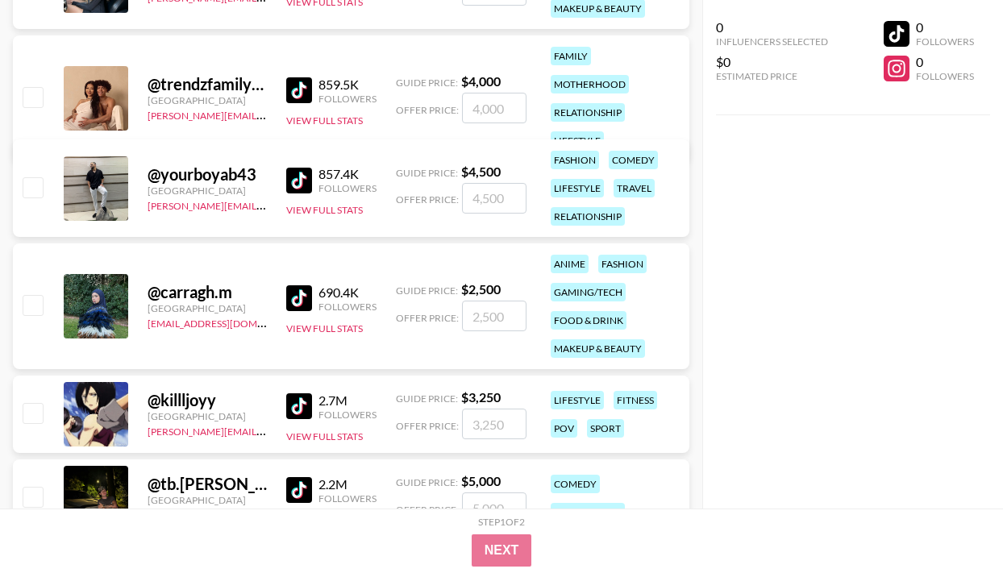
scroll to position [12417, 0]
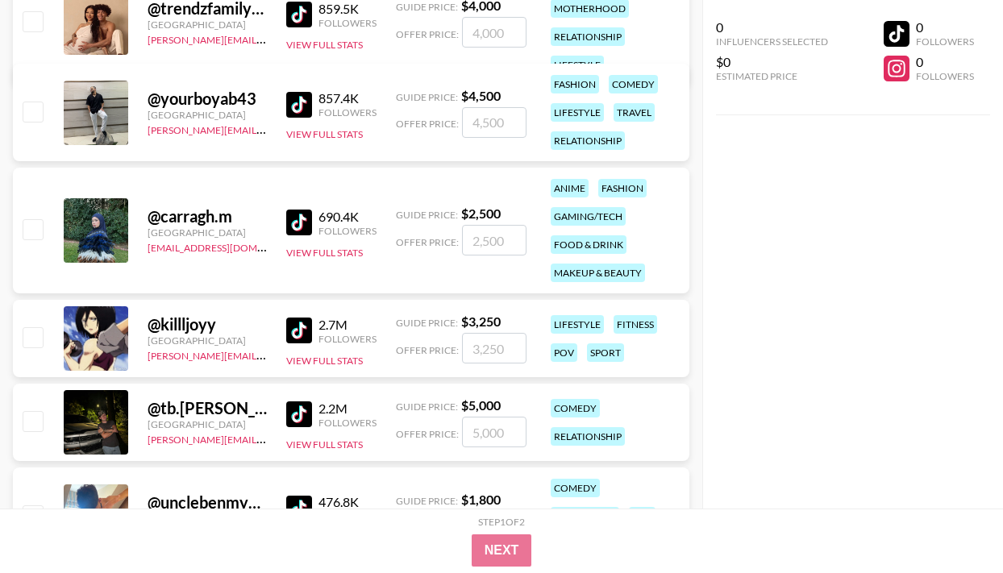
click at [304, 214] on img at bounding box center [299, 223] width 26 height 26
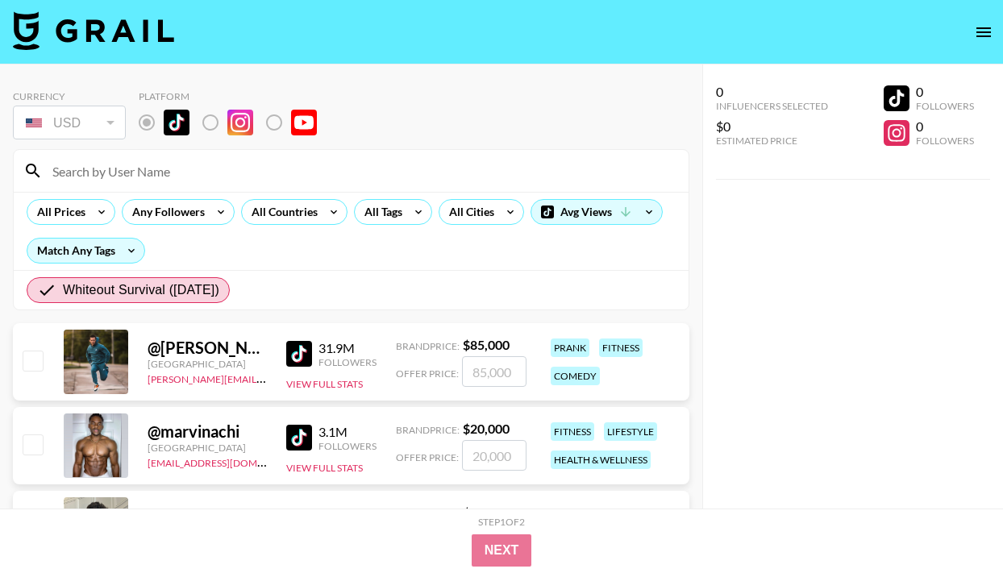
scroll to position [153, 0]
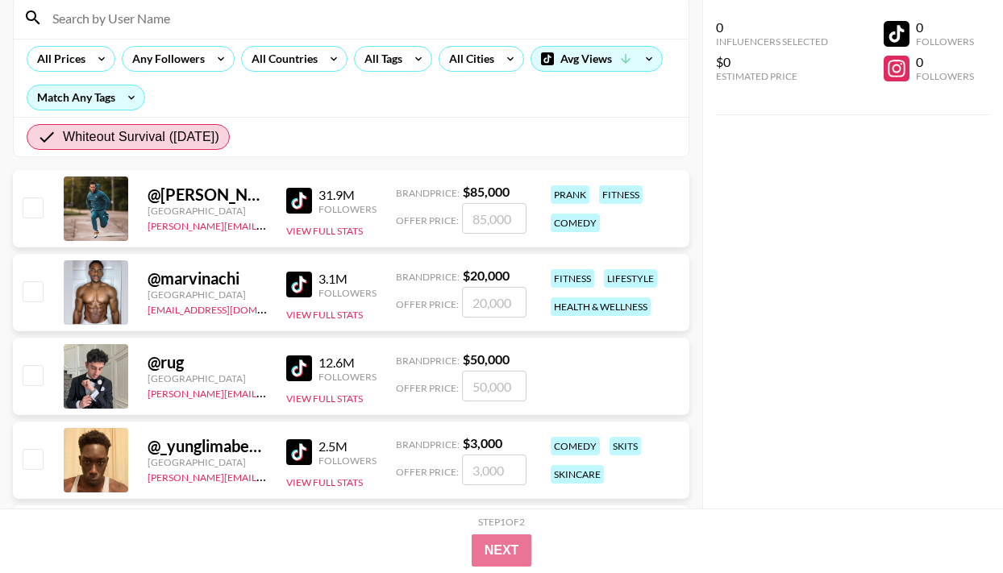
click at [303, 200] on img at bounding box center [299, 201] width 26 height 26
click at [292, 289] on img at bounding box center [299, 285] width 26 height 26
click at [314, 371] on link at bounding box center [302, 368] width 32 height 26
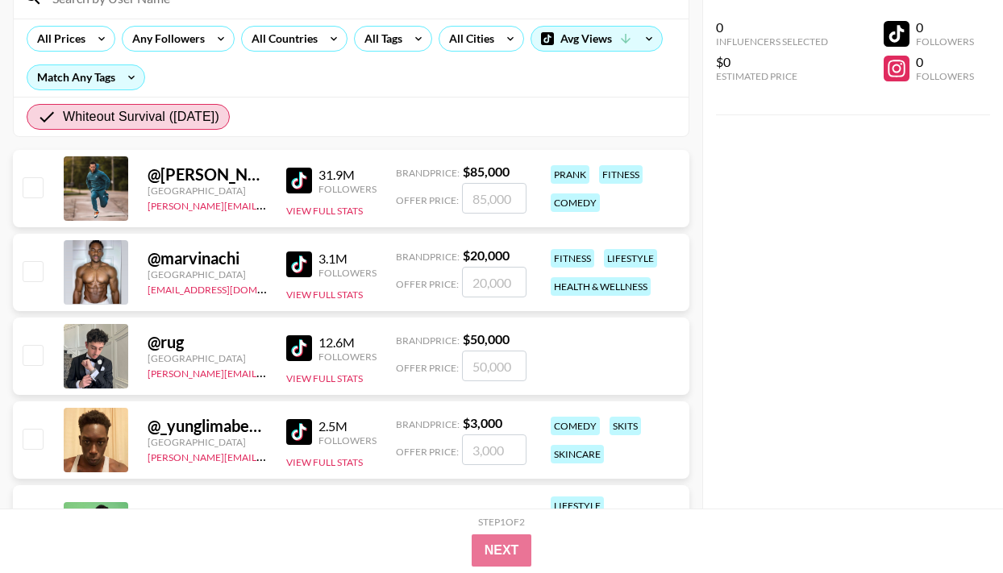
scroll to position [184, 0]
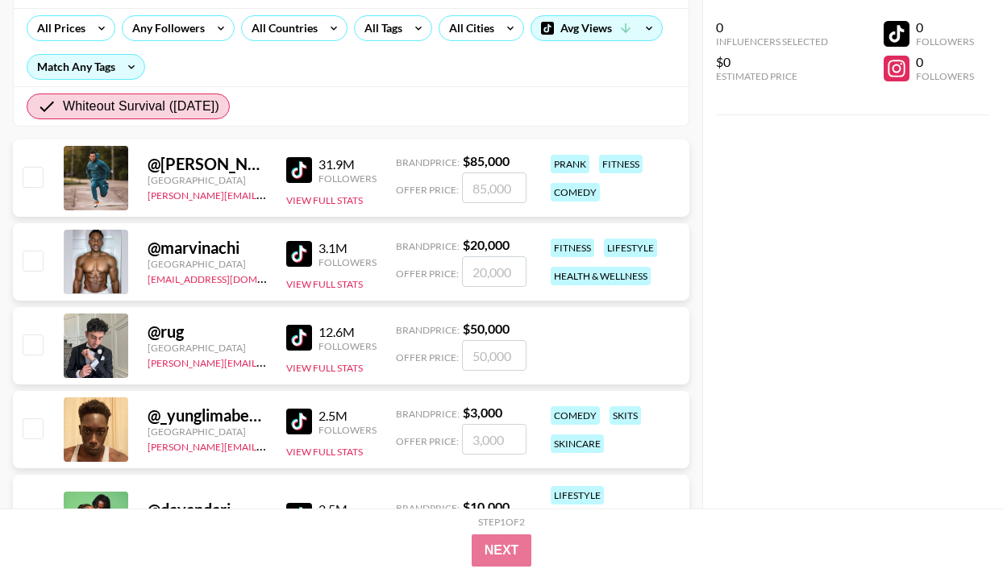
click at [297, 430] on img at bounding box center [299, 422] width 26 height 26
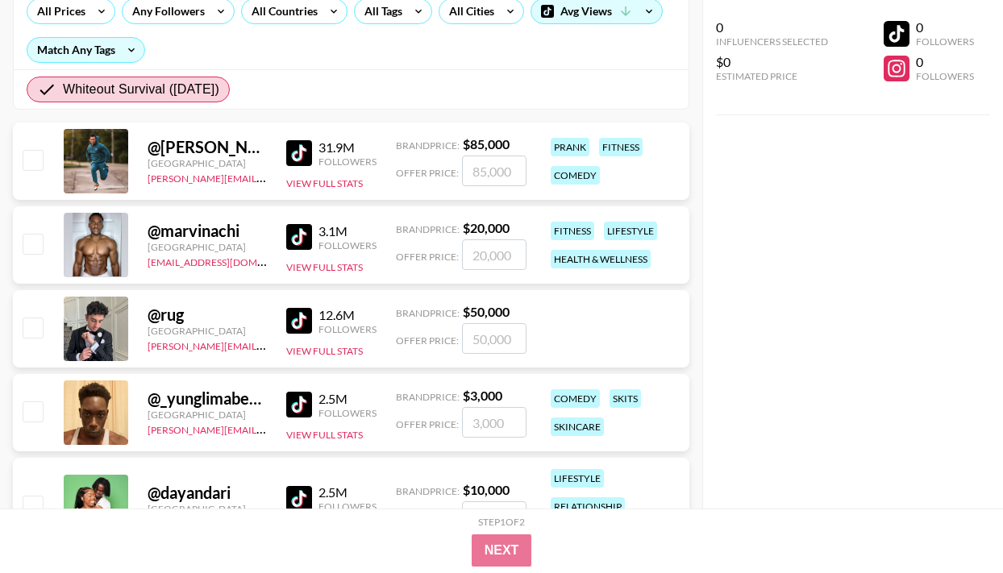
scroll to position [323, 0]
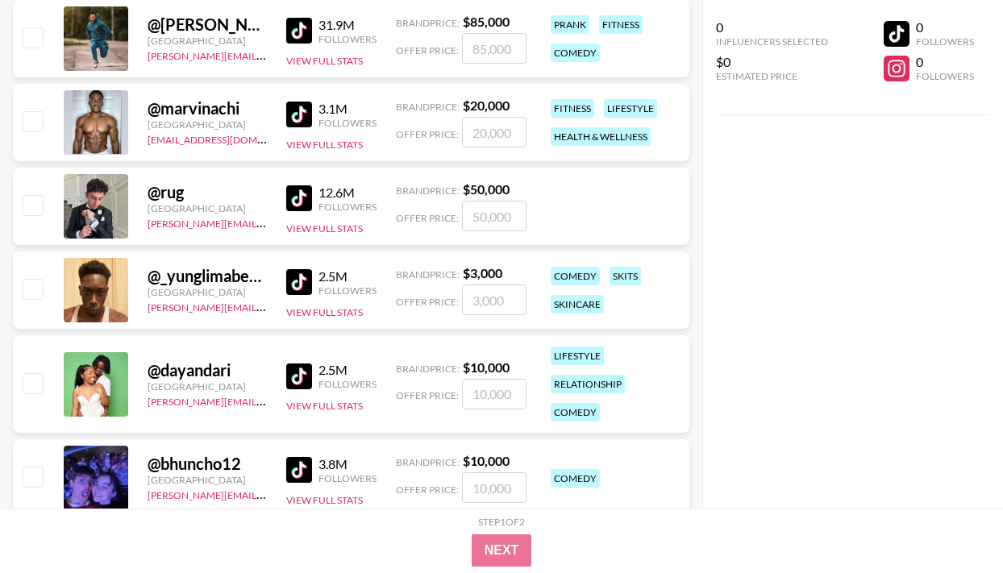
click at [297, 376] on img at bounding box center [299, 377] width 26 height 26
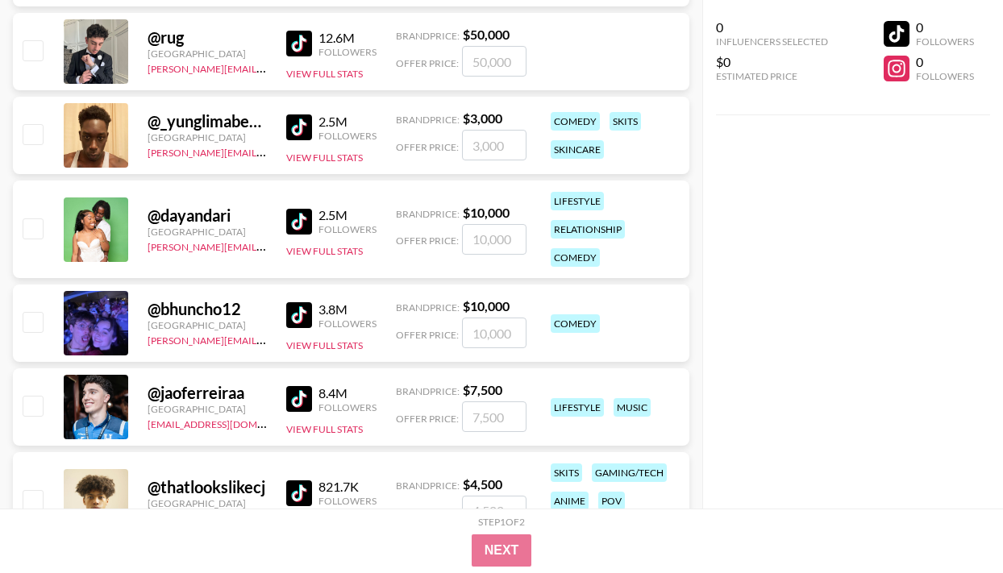
scroll to position [482, 0]
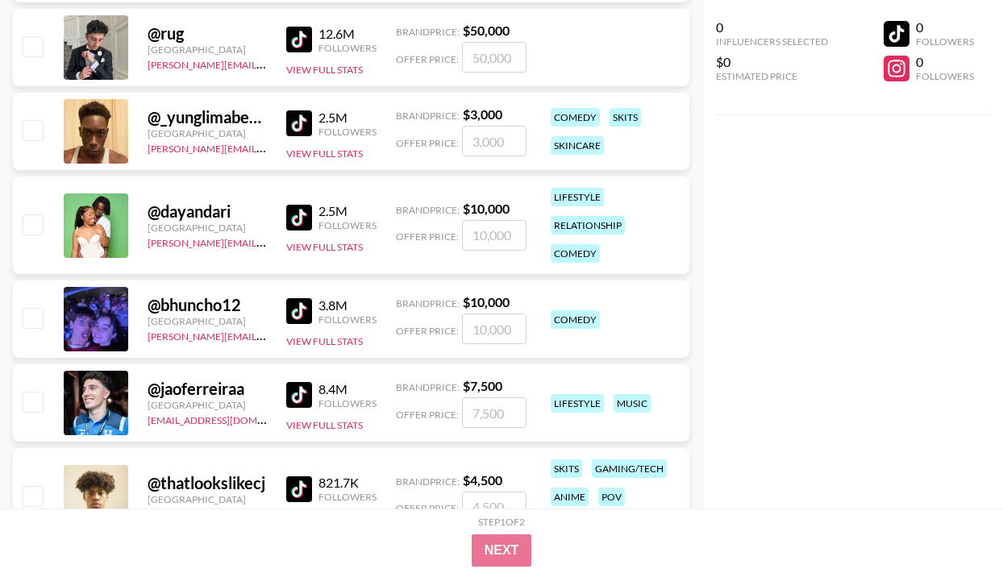
click at [297, 314] on img at bounding box center [299, 311] width 26 height 26
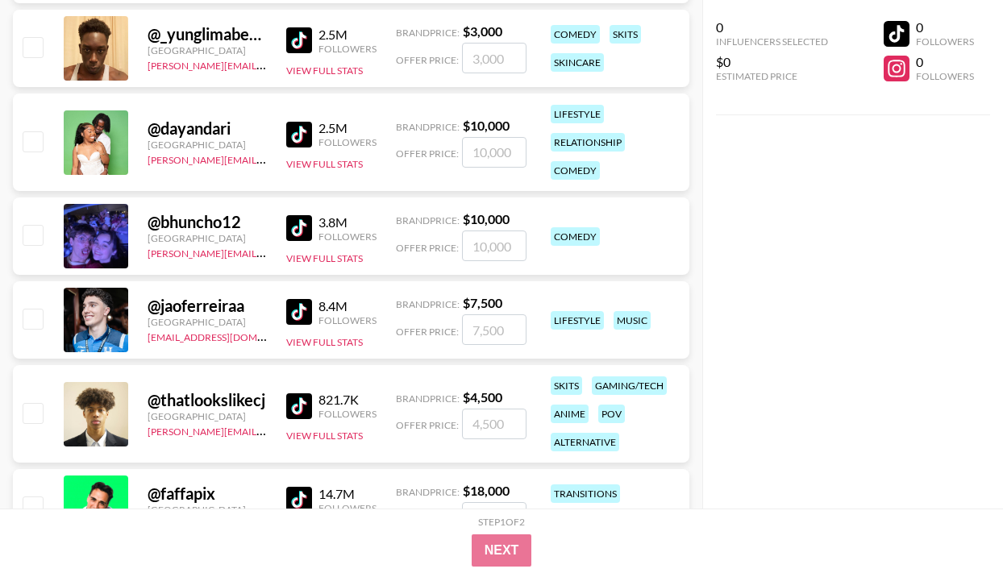
scroll to position [568, 0]
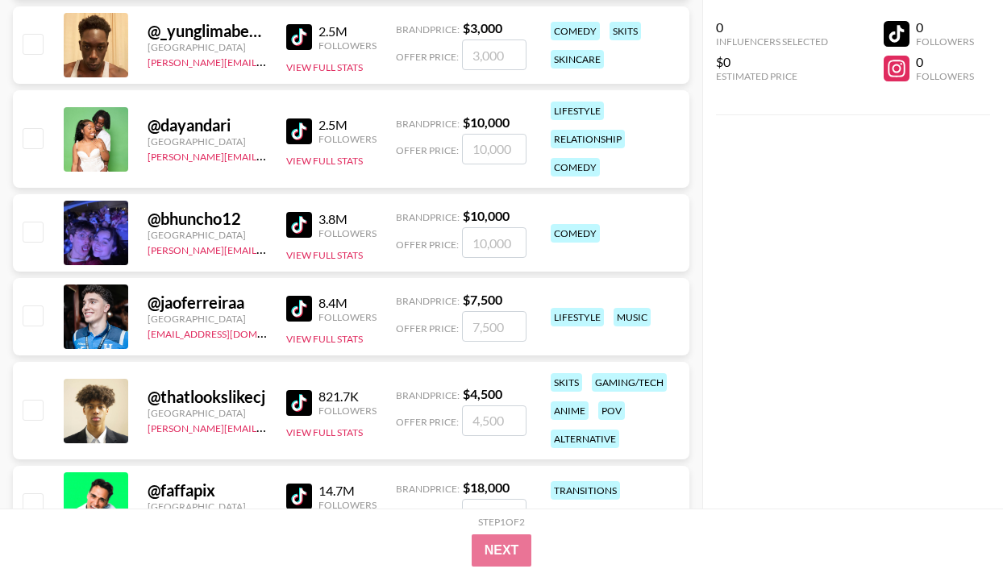
click at [291, 405] on img at bounding box center [299, 403] width 26 height 26
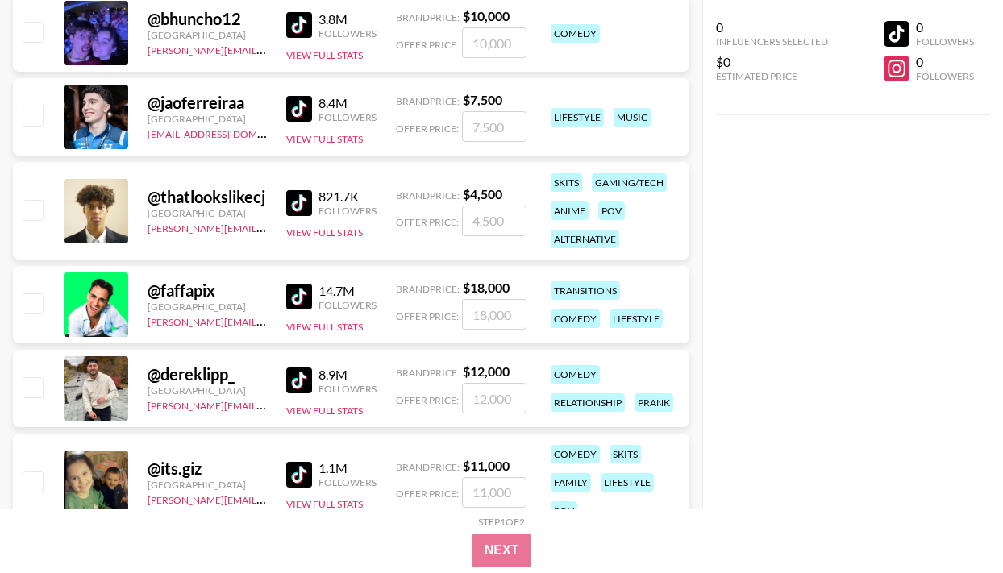
scroll to position [804, 0]
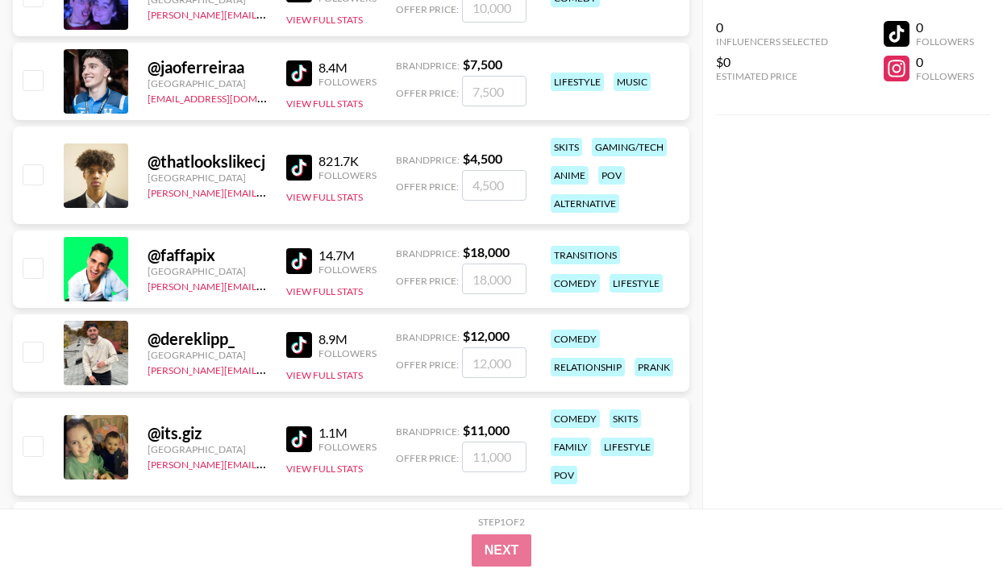
click at [306, 349] on img at bounding box center [299, 345] width 26 height 26
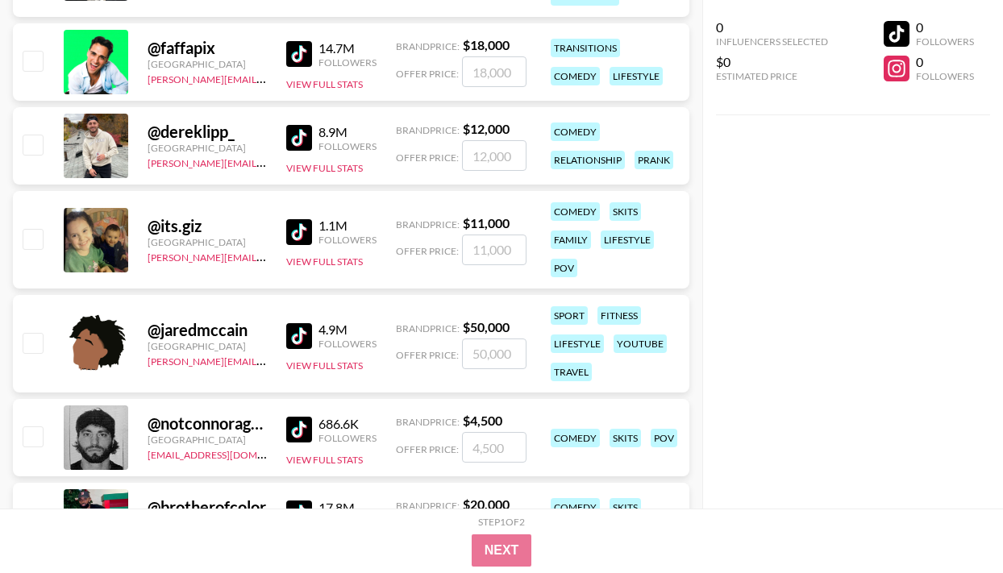
scroll to position [1013, 0]
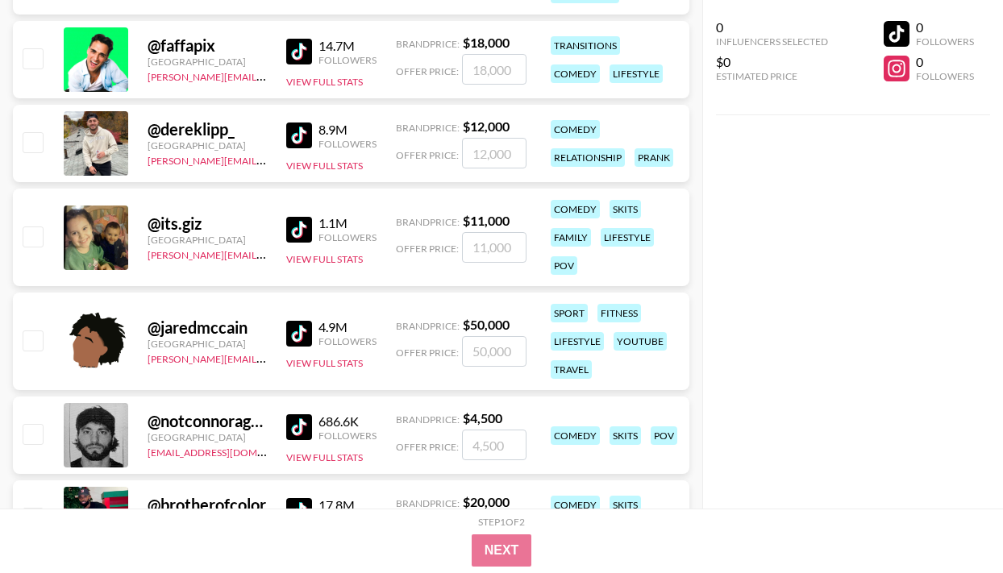
click at [308, 231] on img at bounding box center [299, 230] width 26 height 26
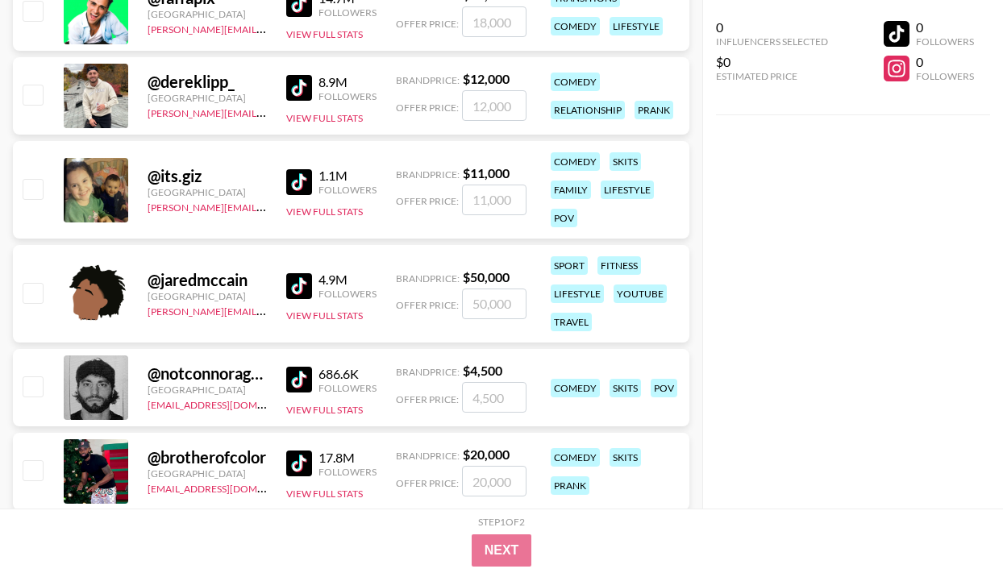
scroll to position [1142, 0]
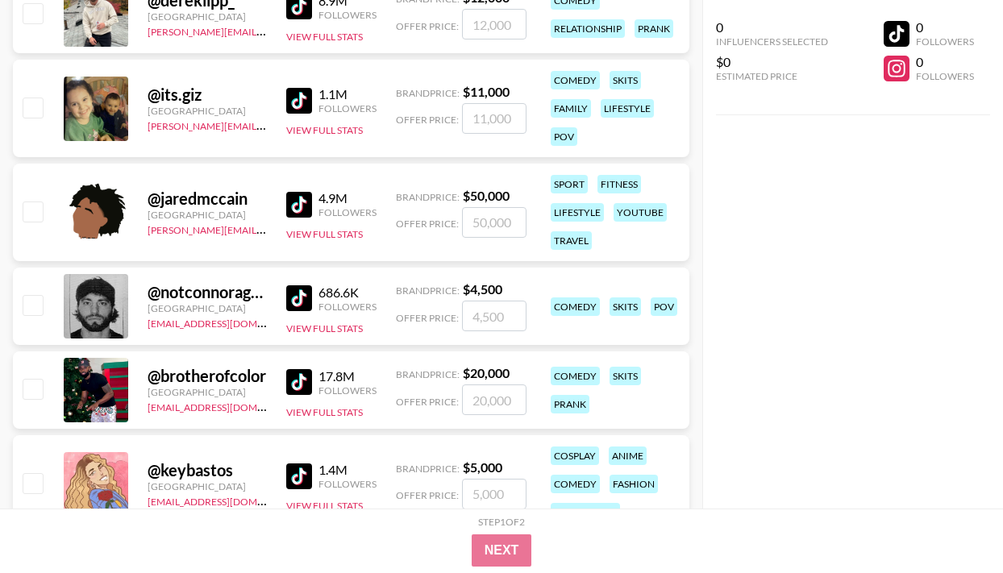
click at [298, 299] on img at bounding box center [299, 298] width 26 height 26
click at [308, 207] on img at bounding box center [299, 205] width 26 height 26
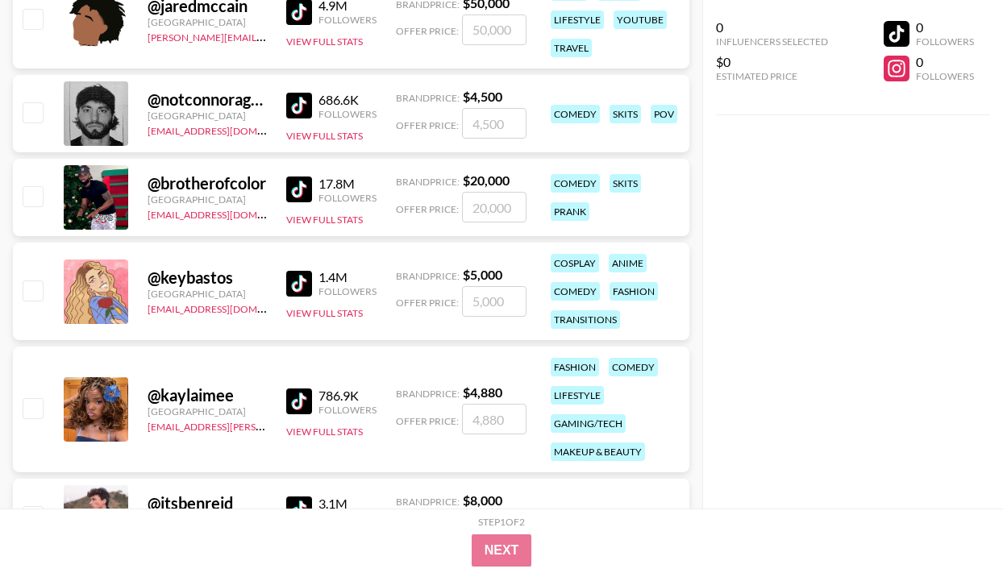
scroll to position [1356, 0]
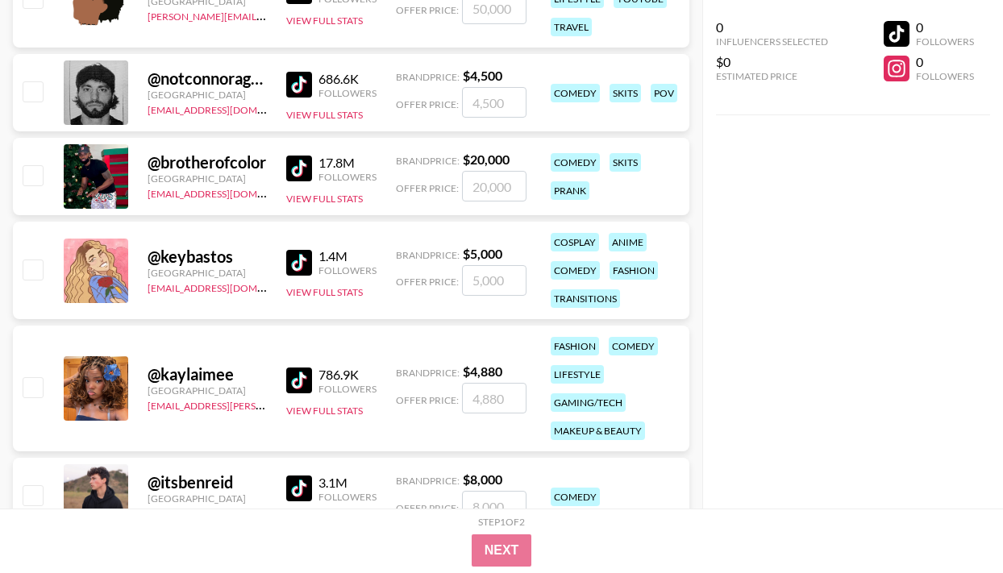
click at [307, 170] on img at bounding box center [299, 169] width 26 height 26
click at [306, 257] on img at bounding box center [299, 263] width 26 height 26
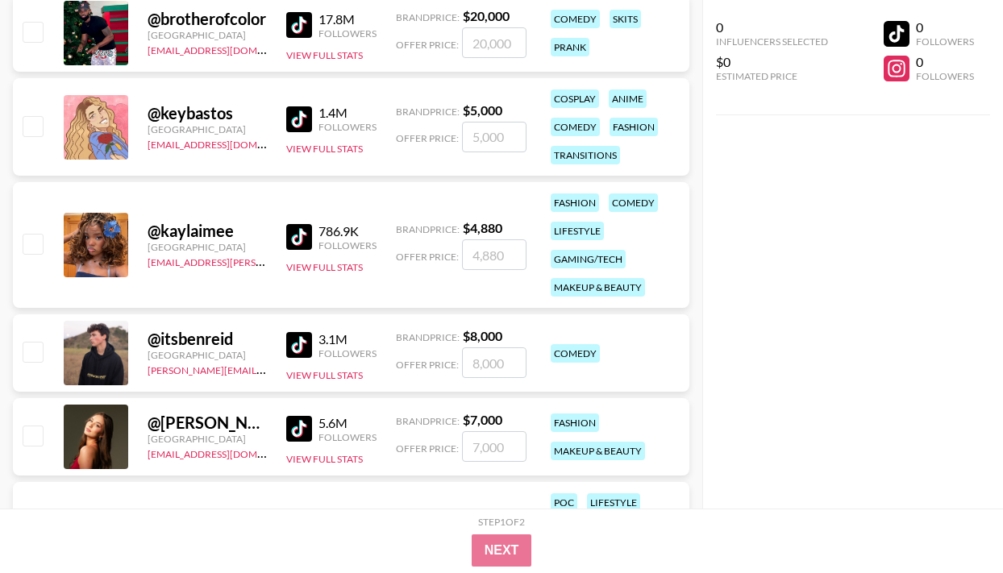
scroll to position [1503, 0]
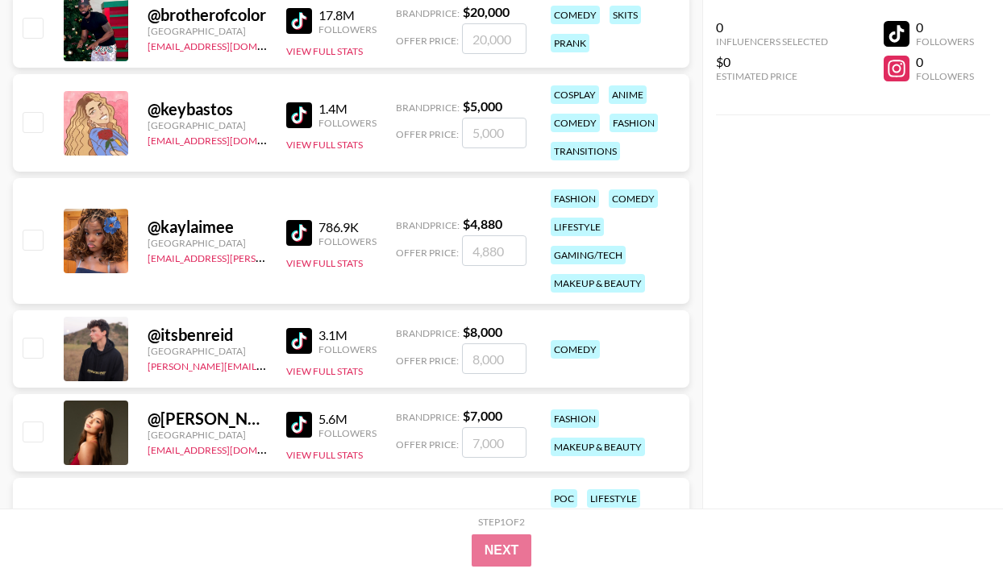
click at [300, 235] on img at bounding box center [299, 233] width 26 height 26
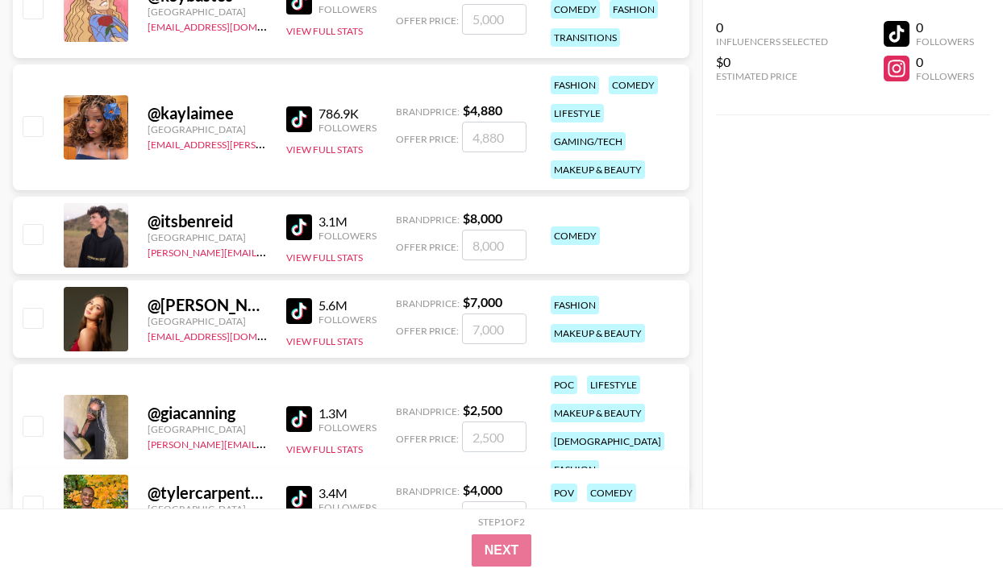
click at [294, 223] on img at bounding box center [299, 227] width 26 height 26
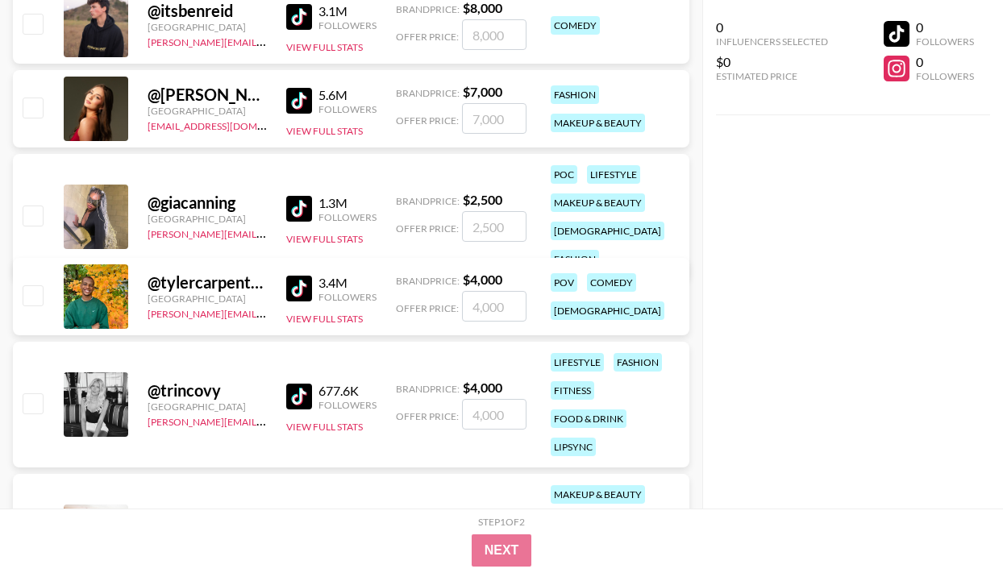
scroll to position [1912, 0]
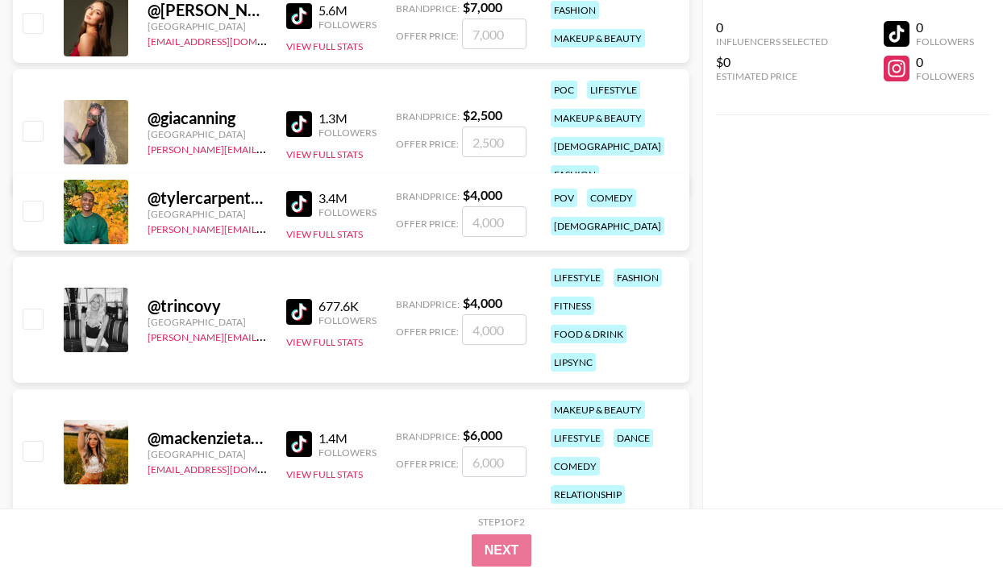
click at [305, 204] on img at bounding box center [299, 204] width 26 height 26
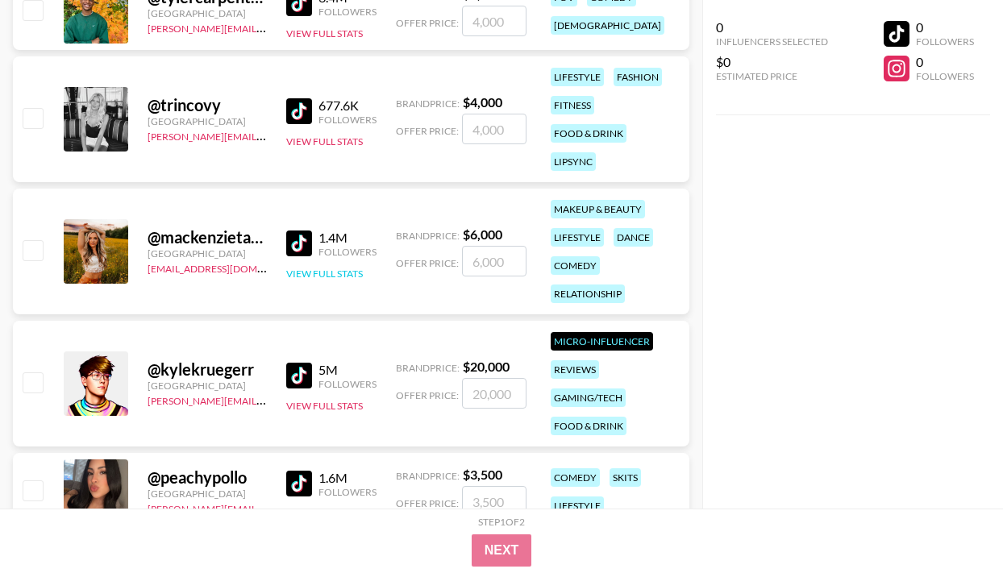
scroll to position [2130, 0]
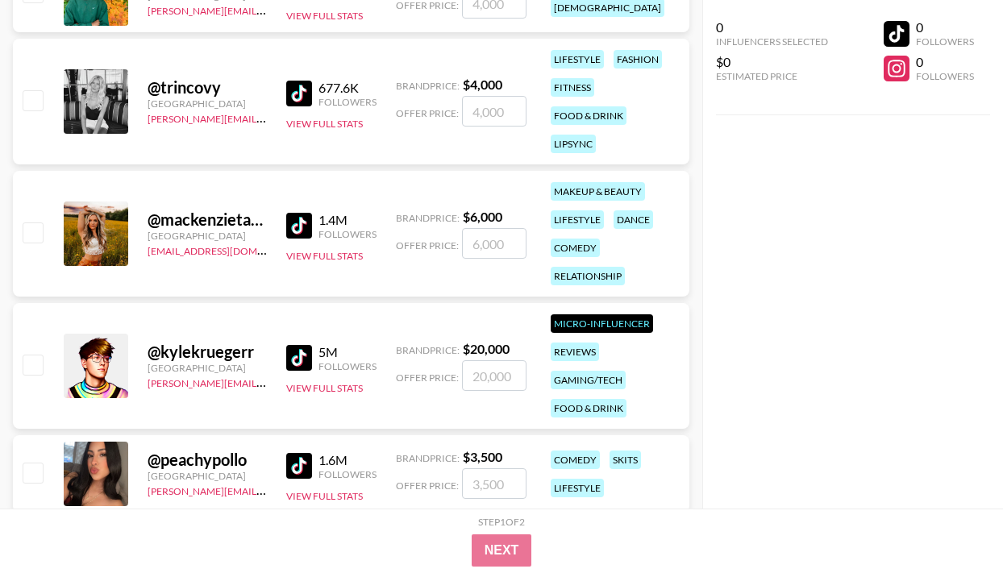
click at [297, 213] on img at bounding box center [299, 226] width 26 height 26
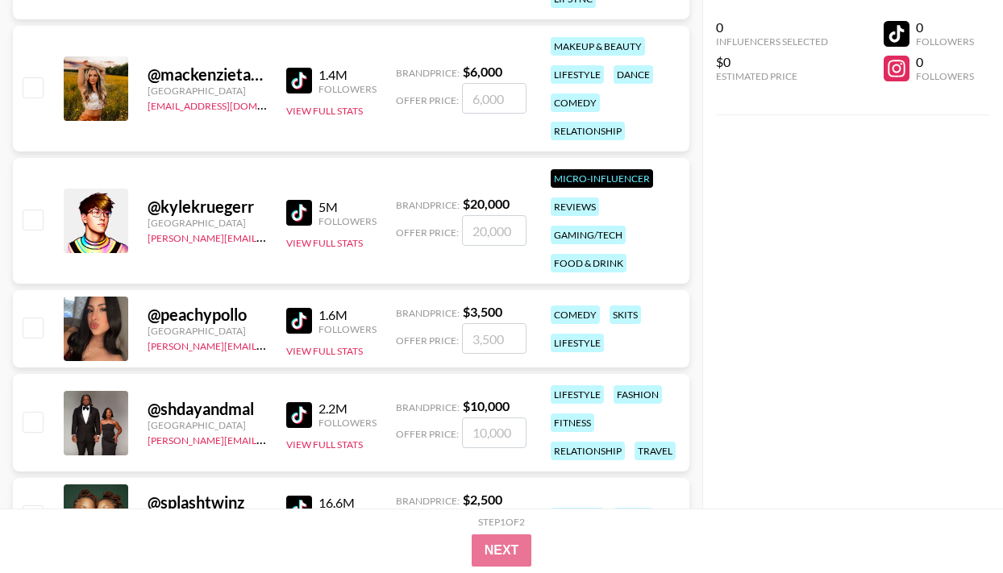
scroll to position [2275, 0]
click at [295, 319] on img at bounding box center [299, 321] width 26 height 26
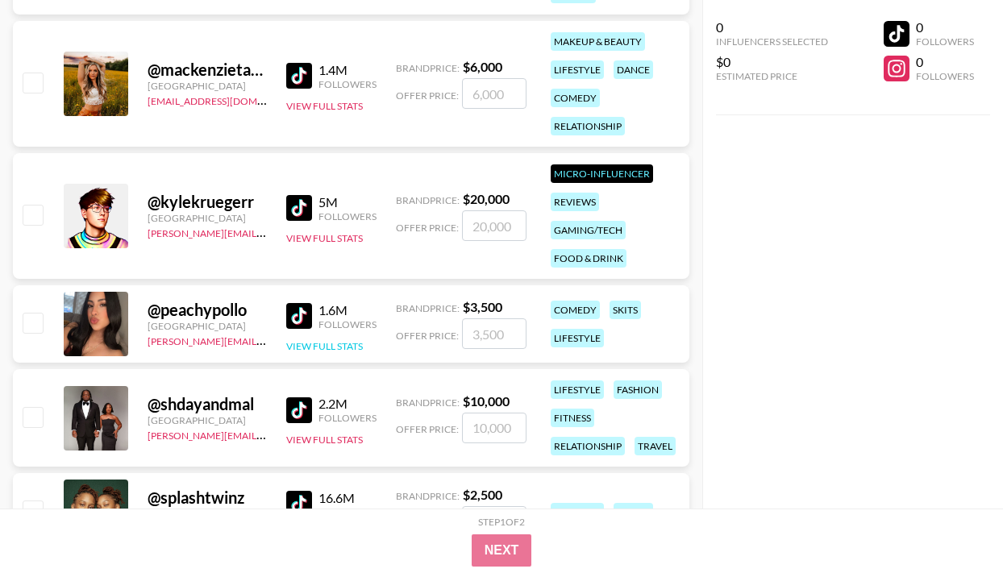
scroll to position [2366, 0]
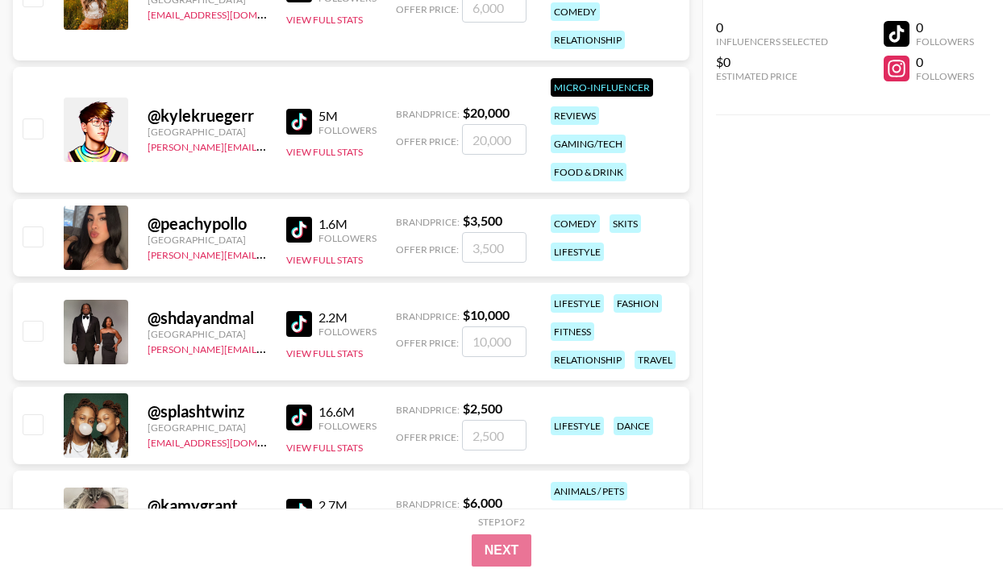
click at [297, 323] on img at bounding box center [299, 324] width 26 height 26
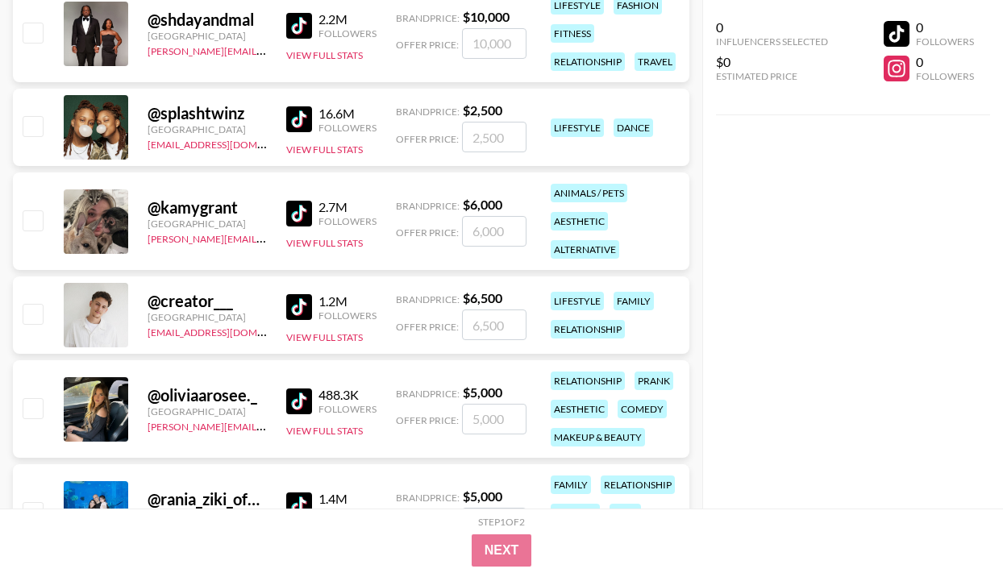
scroll to position [2693, 0]
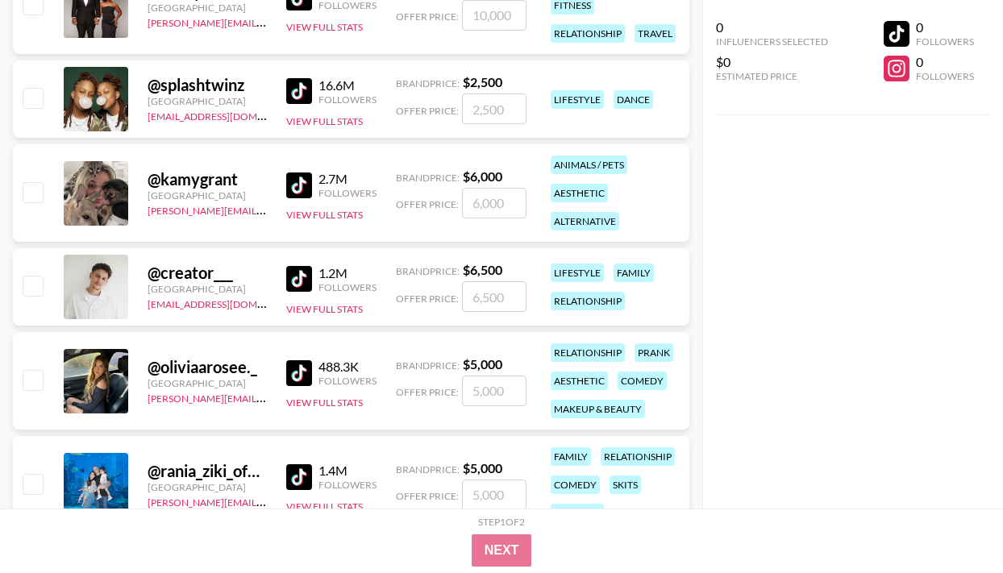
click at [295, 268] on img at bounding box center [299, 279] width 26 height 26
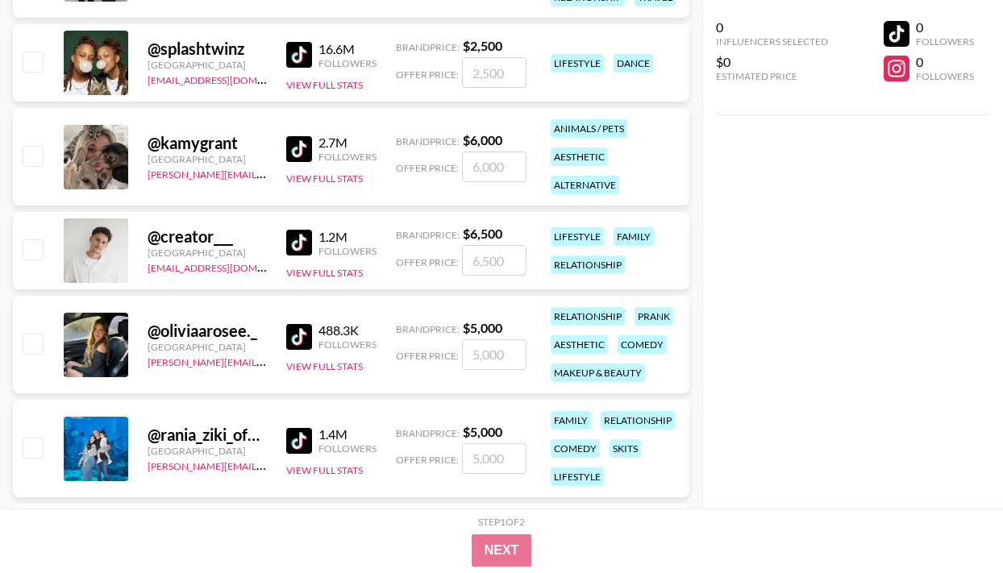
scroll to position [2729, 0]
click at [303, 339] on img at bounding box center [299, 337] width 26 height 26
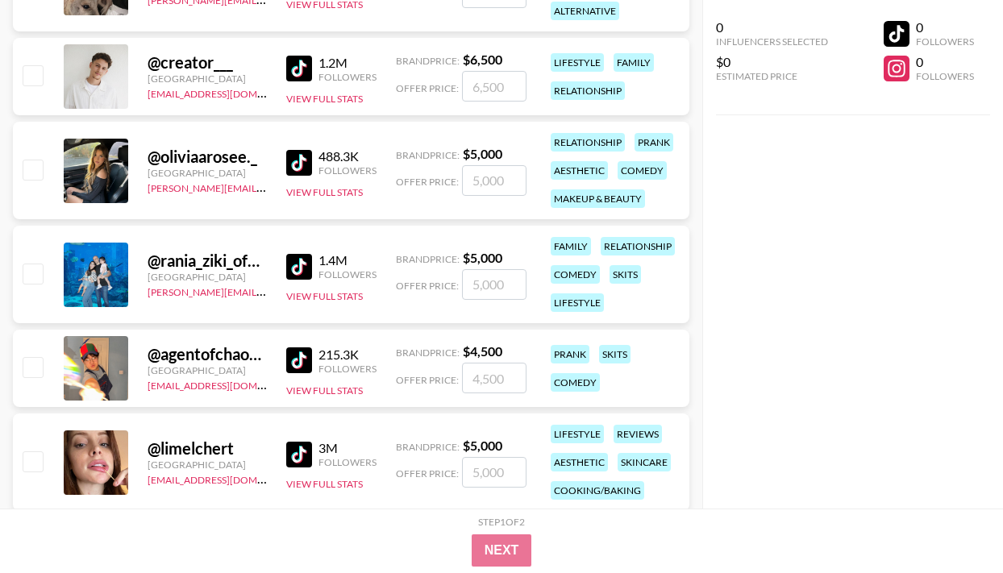
scroll to position [2931, 0]
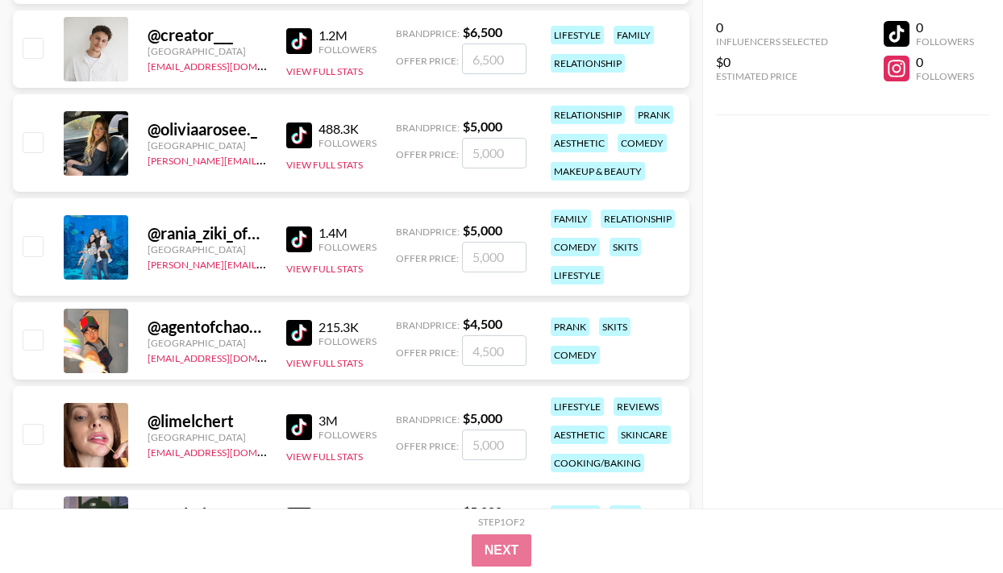
click at [294, 236] on img at bounding box center [299, 239] width 26 height 26
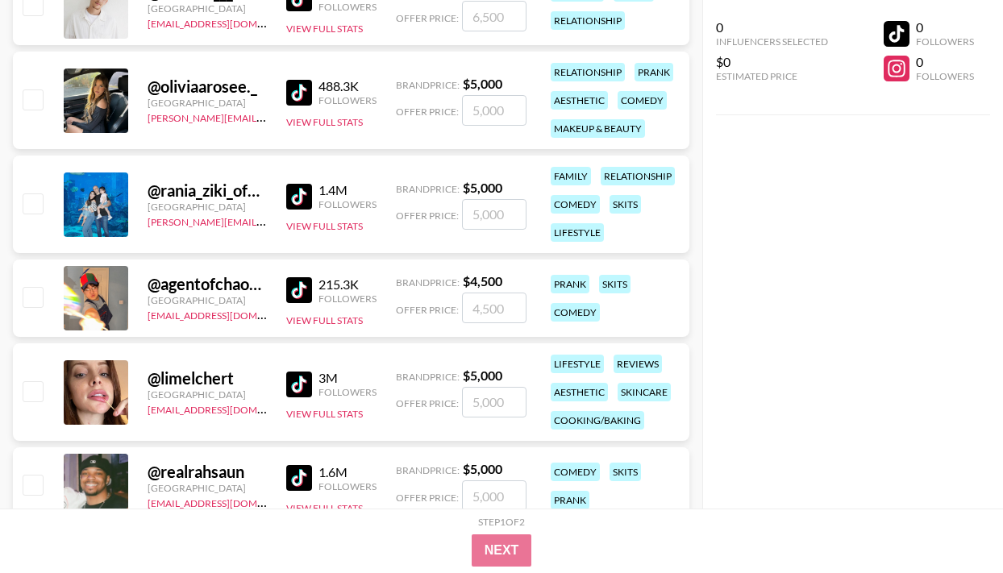
scroll to position [2974, 0]
click at [291, 293] on img at bounding box center [299, 289] width 26 height 26
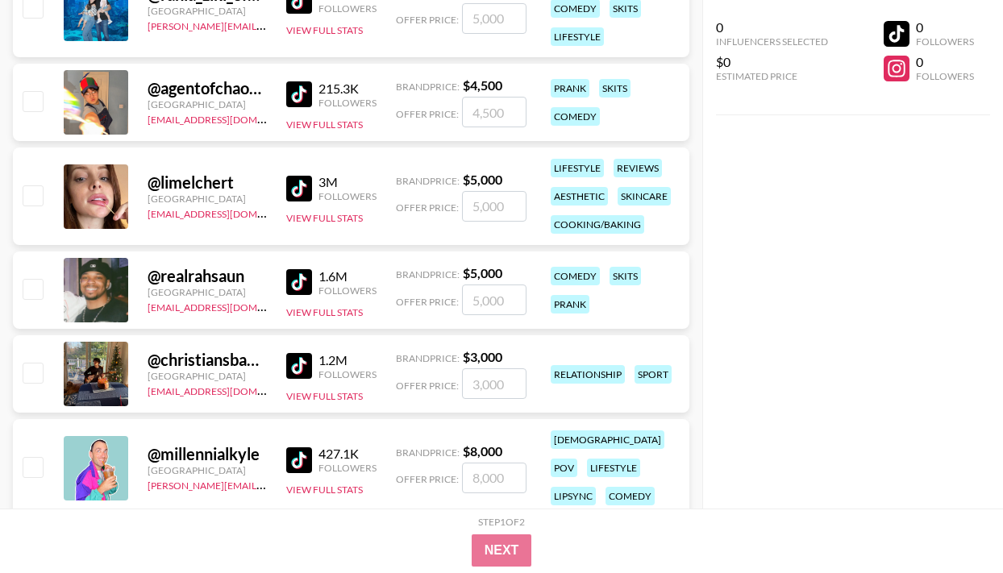
scroll to position [3172, 0]
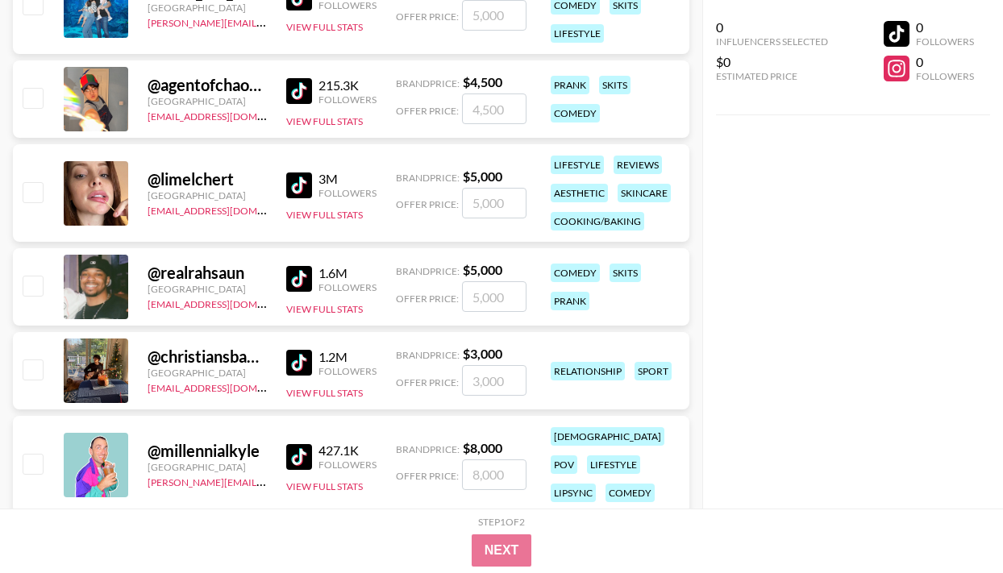
click at [297, 289] on img at bounding box center [299, 279] width 26 height 26
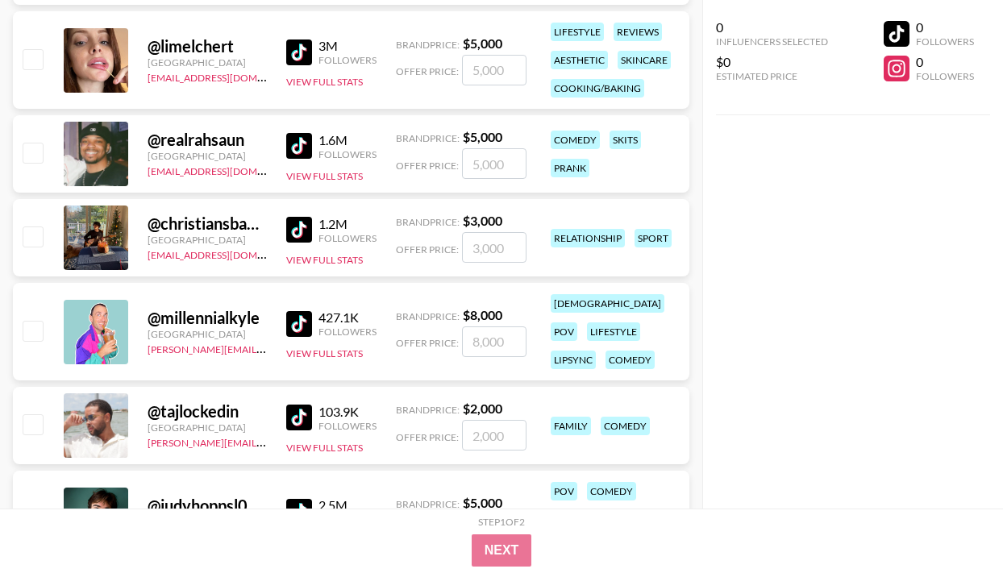
scroll to position [3450, 0]
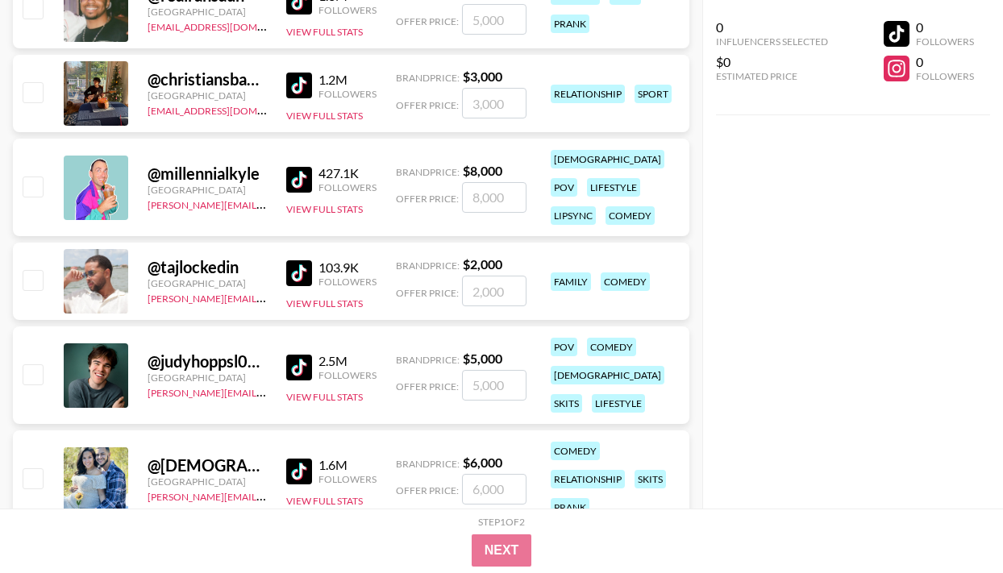
click at [307, 83] on img at bounding box center [299, 86] width 26 height 26
click at [287, 173] on img at bounding box center [299, 180] width 26 height 26
click at [307, 264] on img at bounding box center [299, 273] width 26 height 26
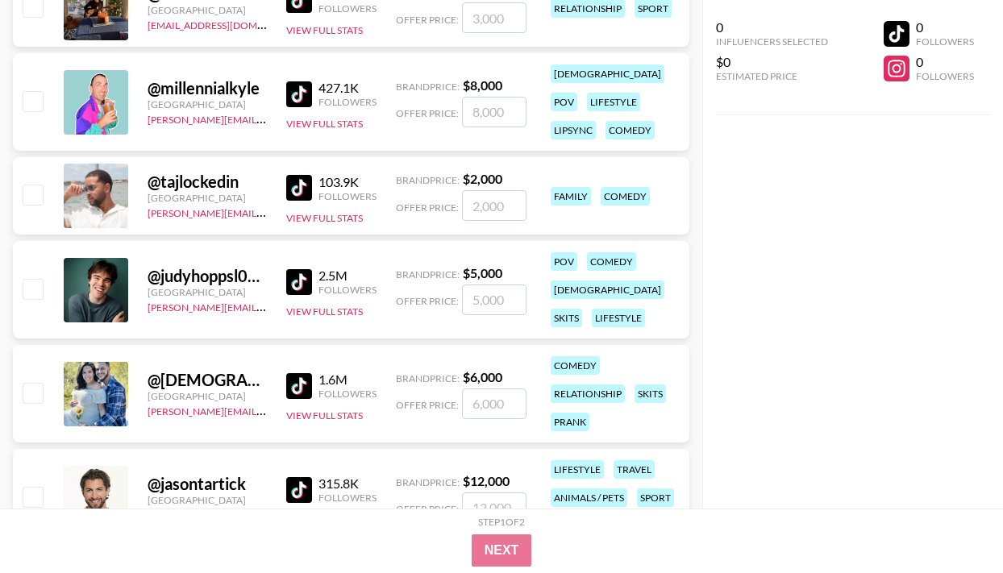
scroll to position [3572, 0]
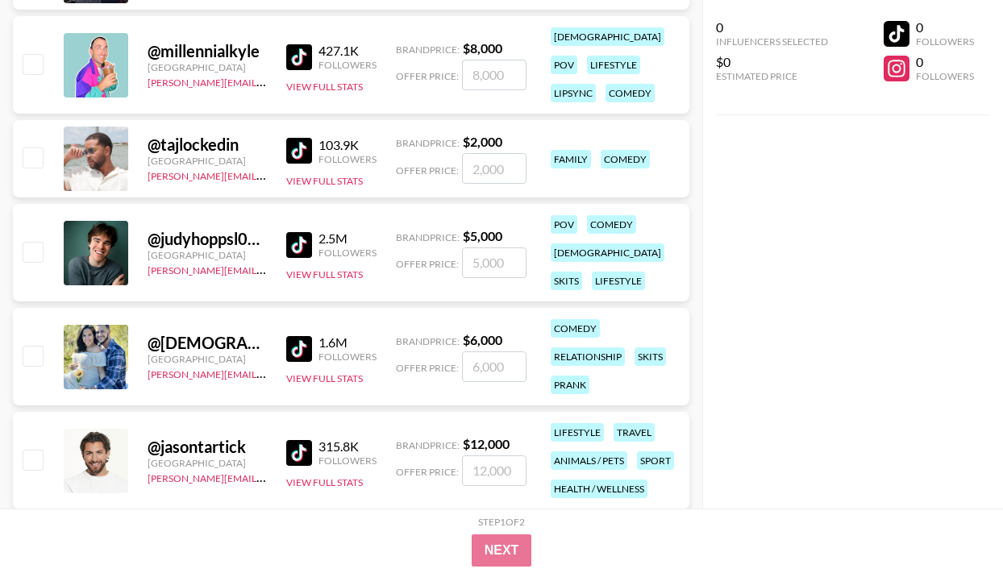
click at [295, 240] on img at bounding box center [299, 245] width 26 height 26
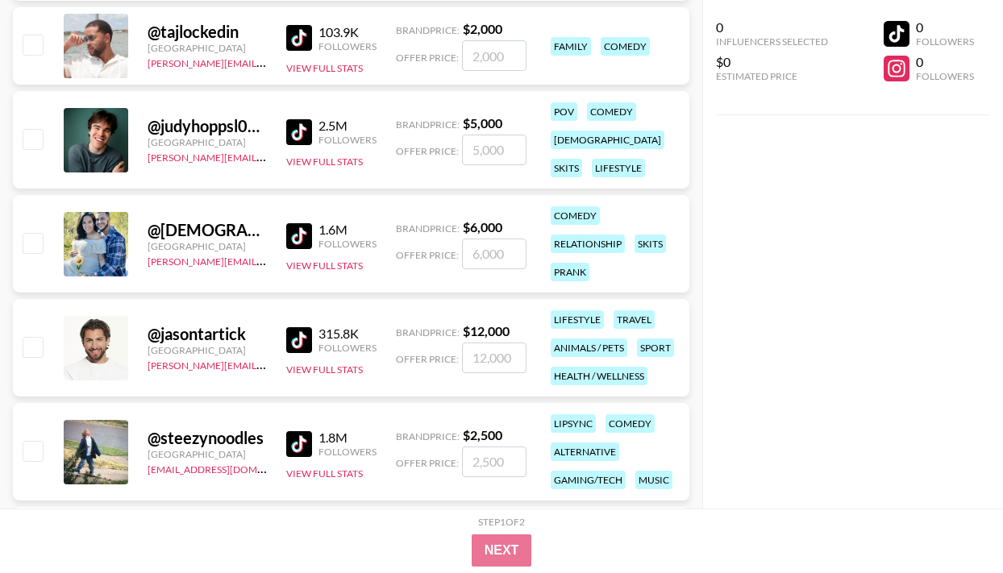
scroll to position [3715, 0]
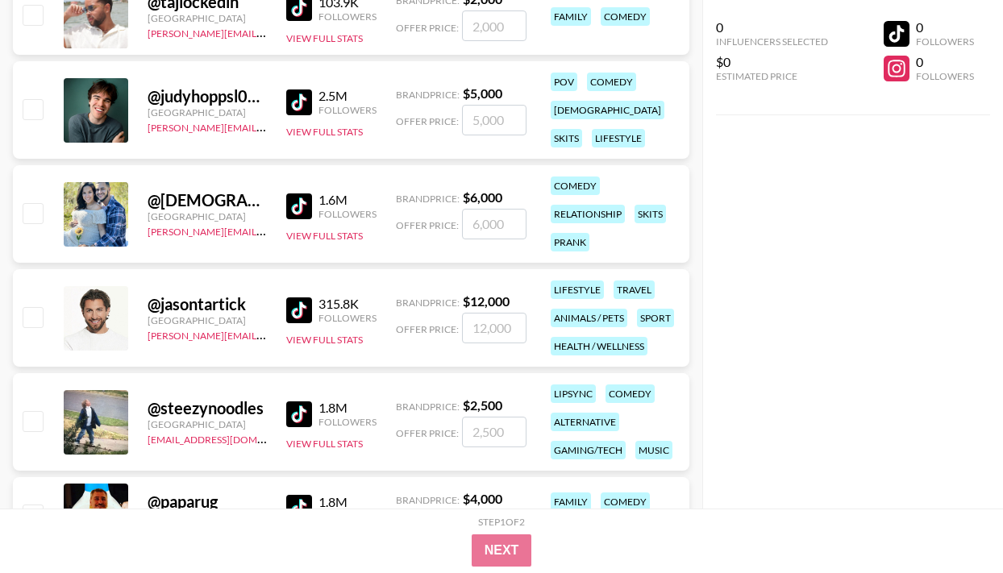
click at [309, 206] on img at bounding box center [299, 206] width 26 height 26
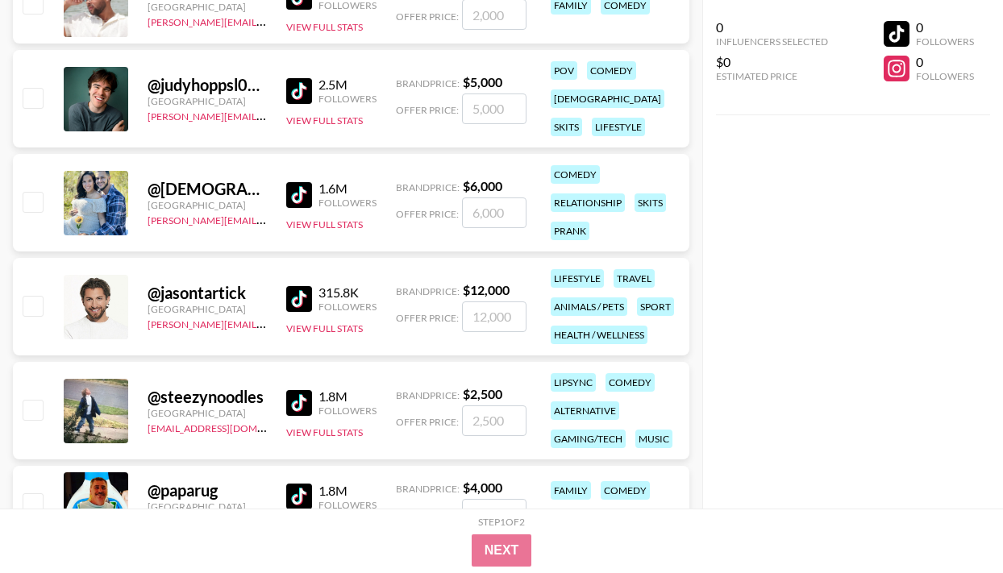
scroll to position [3745, 0]
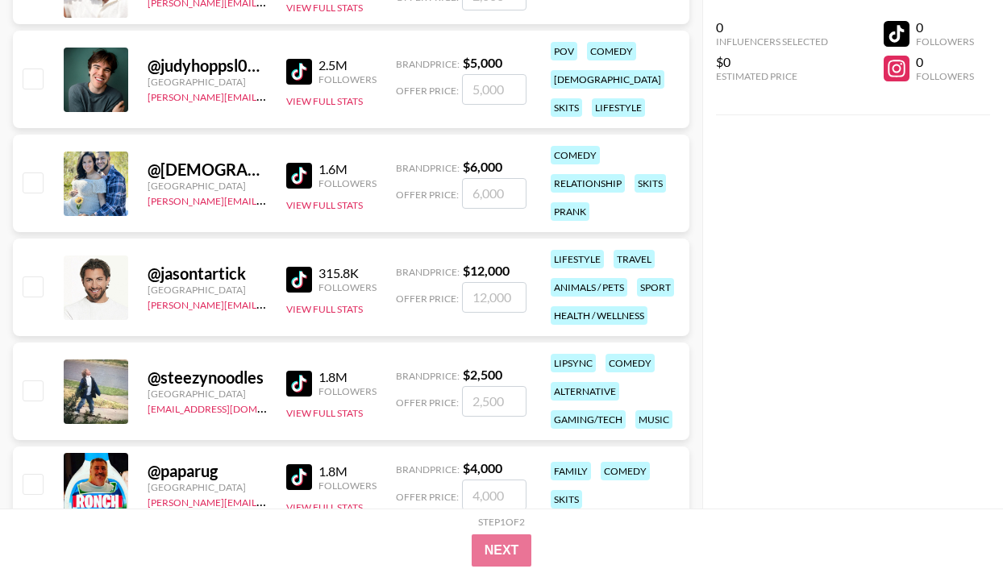
click at [296, 278] on img at bounding box center [299, 280] width 26 height 26
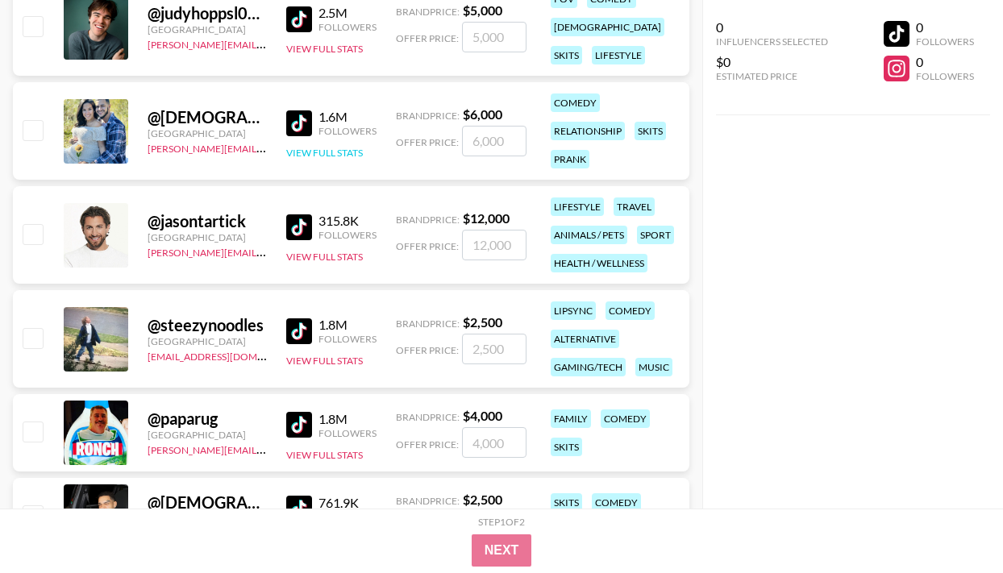
scroll to position [3841, 0]
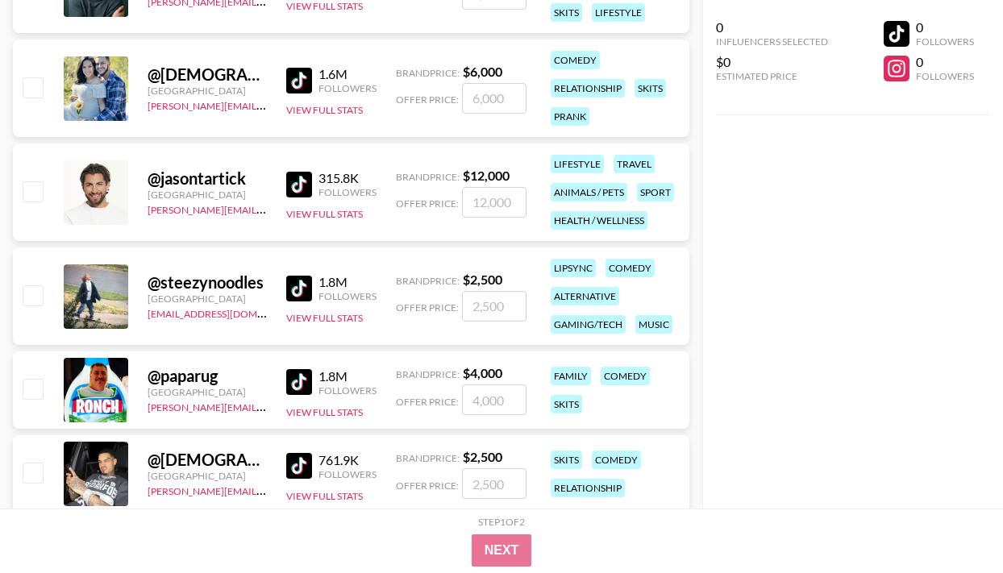
click at [307, 281] on img at bounding box center [299, 289] width 26 height 26
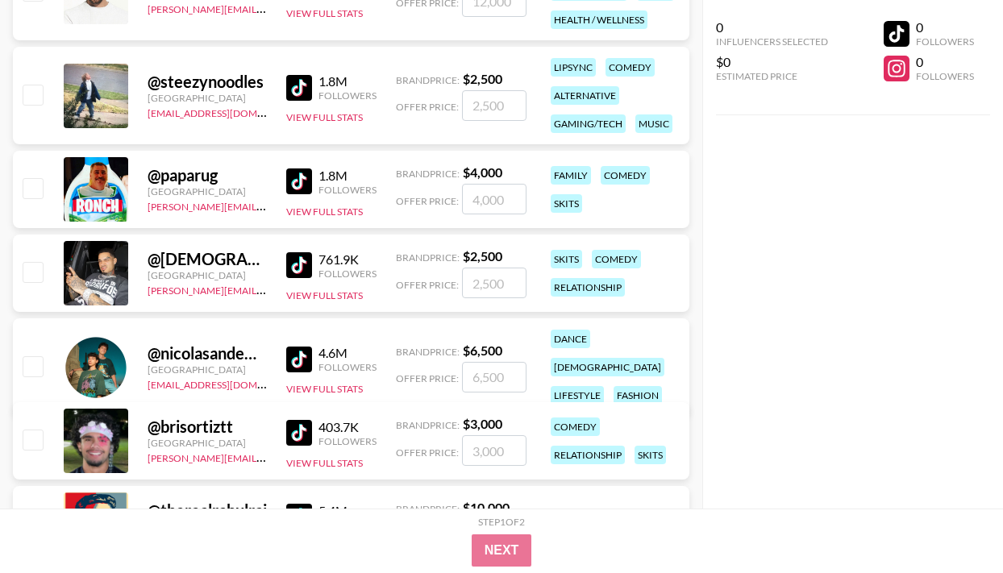
scroll to position [4066, 0]
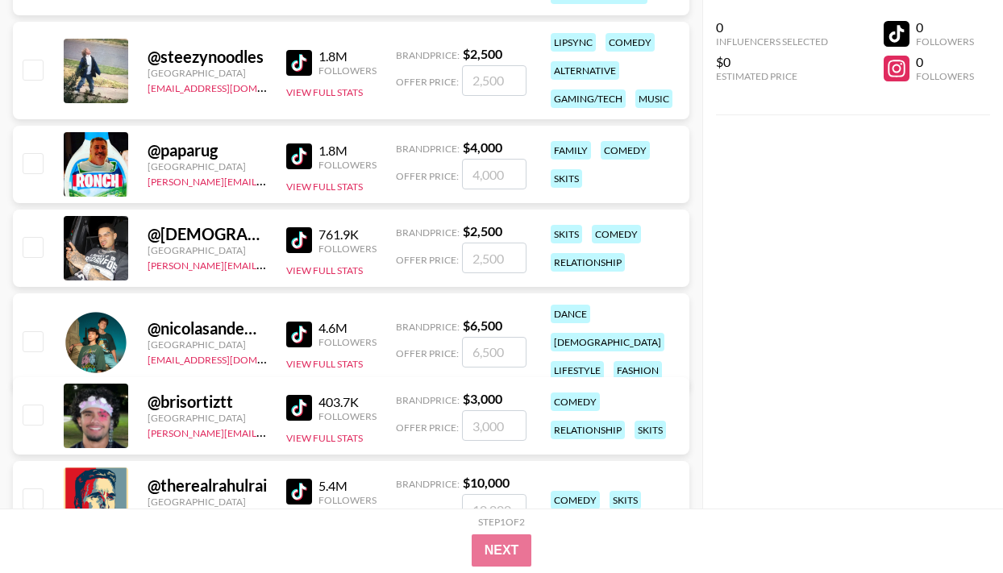
click at [303, 163] on img at bounding box center [299, 156] width 26 height 26
click at [294, 238] on img at bounding box center [299, 240] width 26 height 26
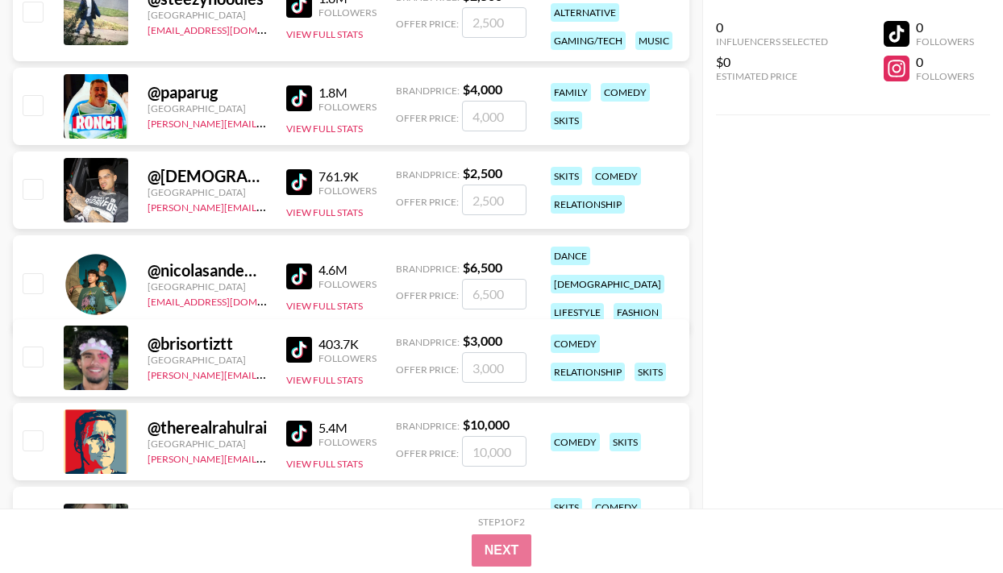
scroll to position [4126, 0]
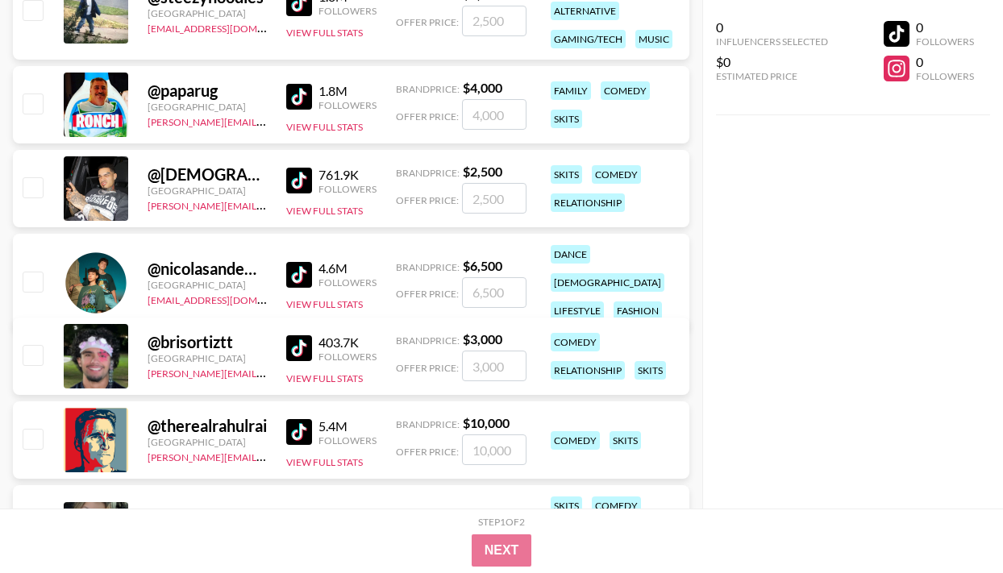
click at [299, 347] on img at bounding box center [299, 348] width 26 height 26
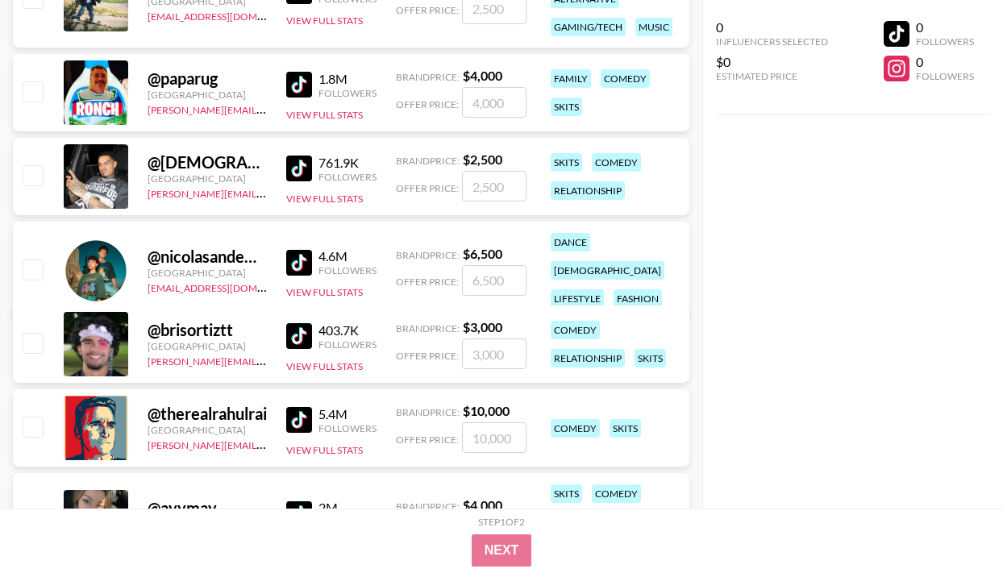
scroll to position [4279, 0]
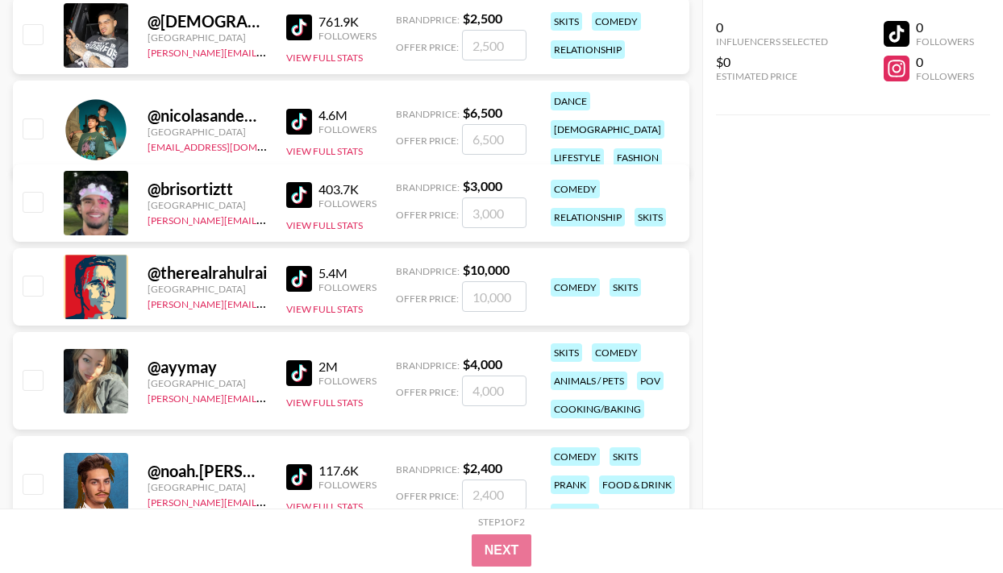
click at [297, 285] on img at bounding box center [299, 279] width 26 height 26
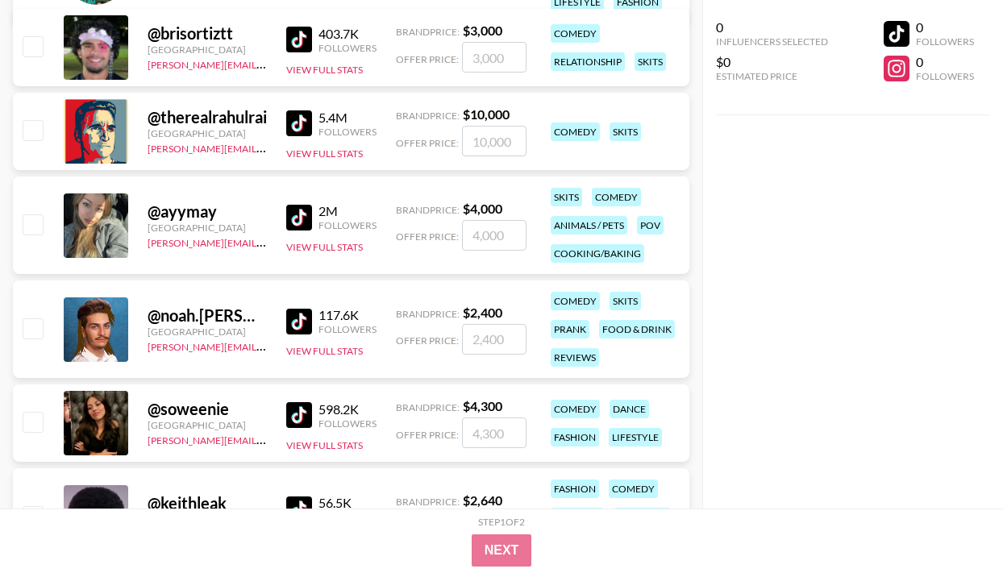
scroll to position [4437, 0]
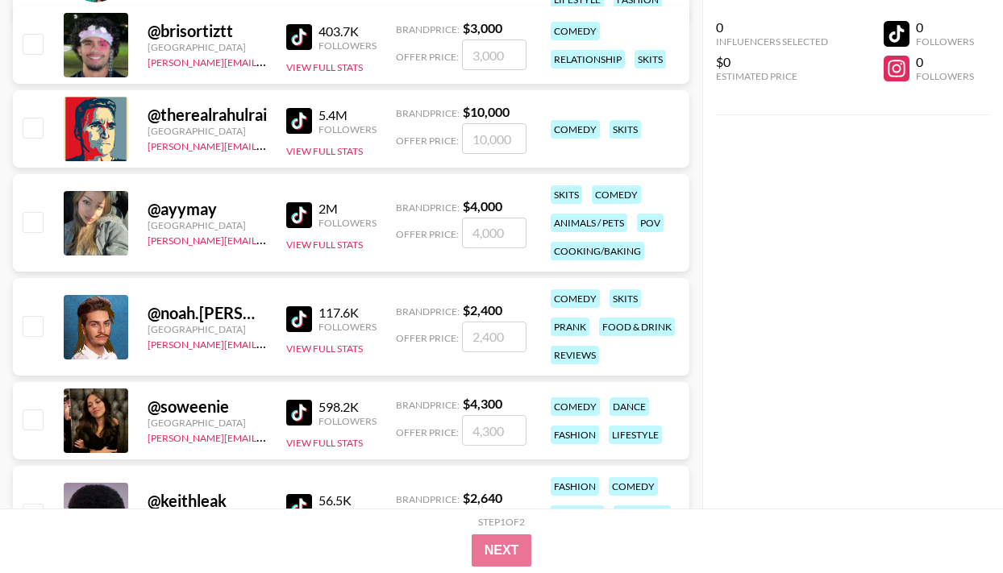
click at [301, 216] on img at bounding box center [299, 215] width 26 height 26
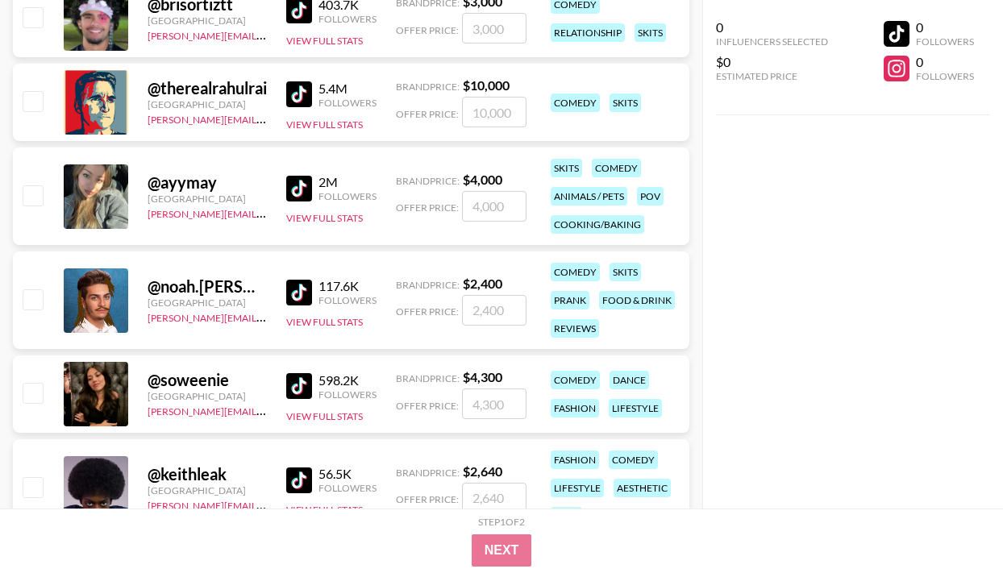
scroll to position [4499, 0]
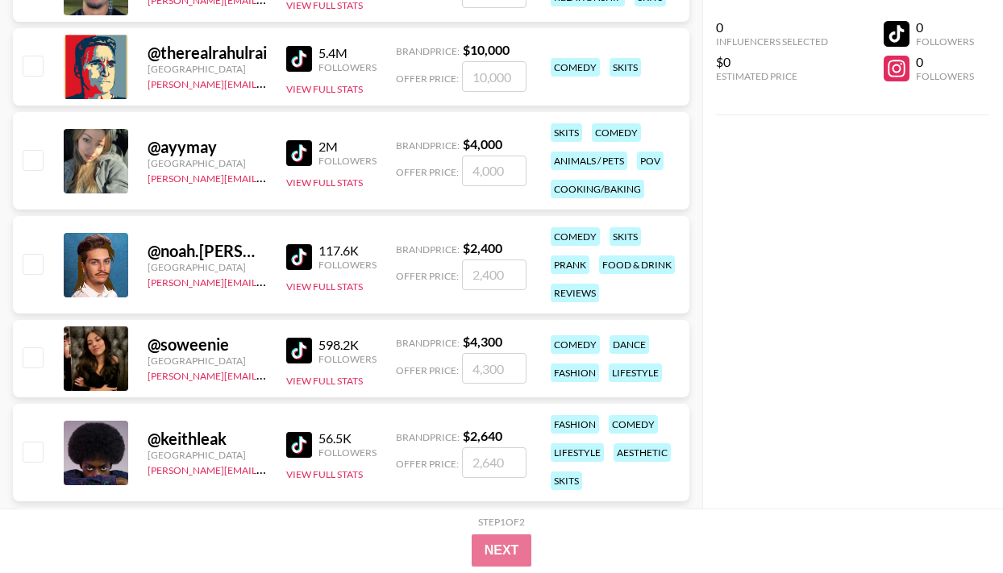
click at [298, 257] on img at bounding box center [299, 257] width 26 height 26
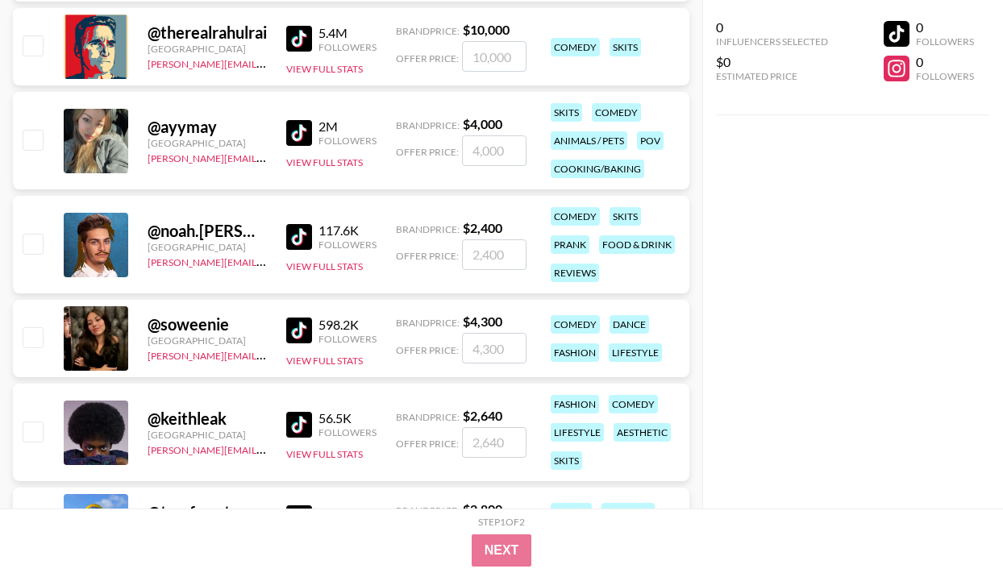
scroll to position [4636, 0]
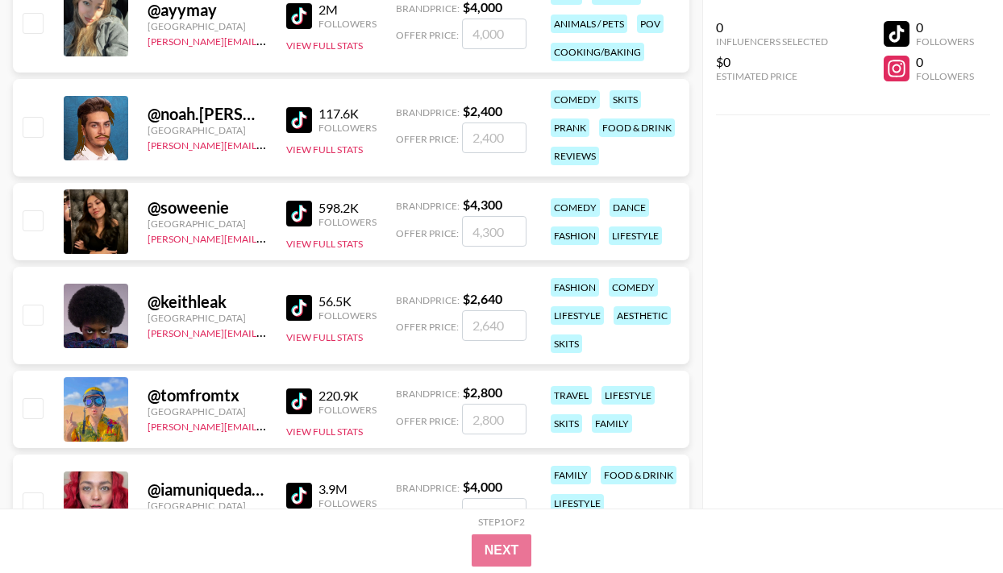
click at [301, 217] on img at bounding box center [299, 214] width 26 height 26
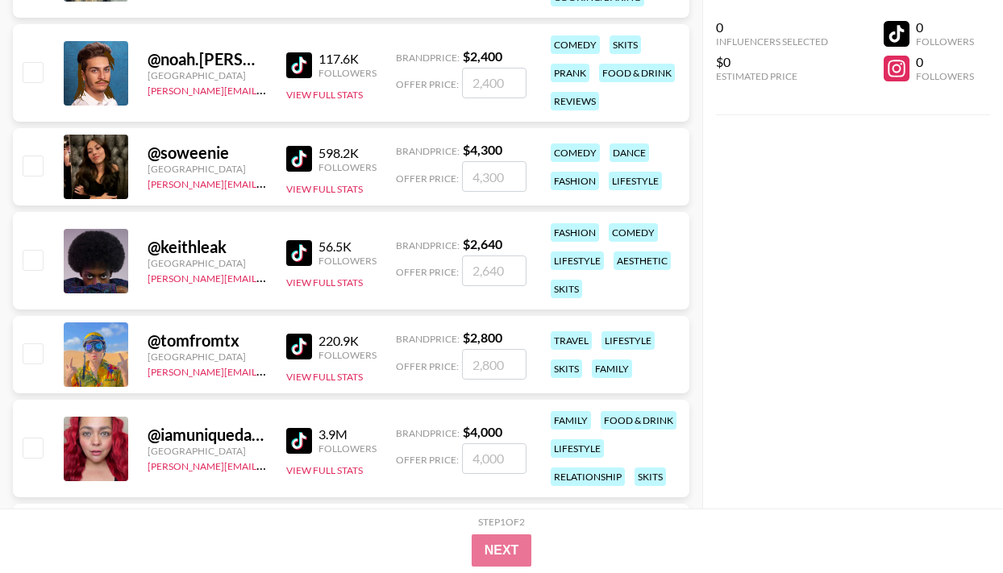
scroll to position [4711, 0]
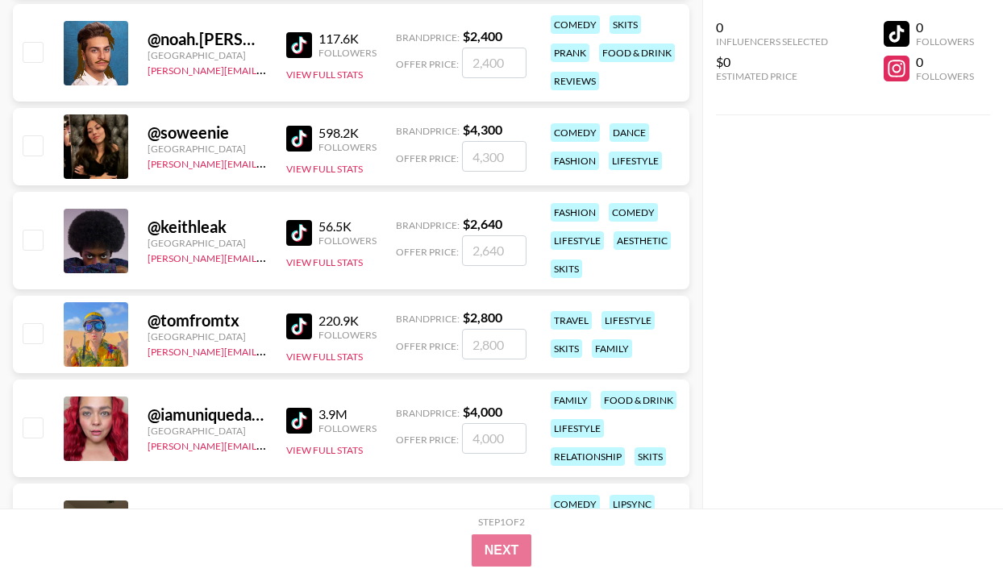
click at [306, 234] on img at bounding box center [299, 233] width 26 height 26
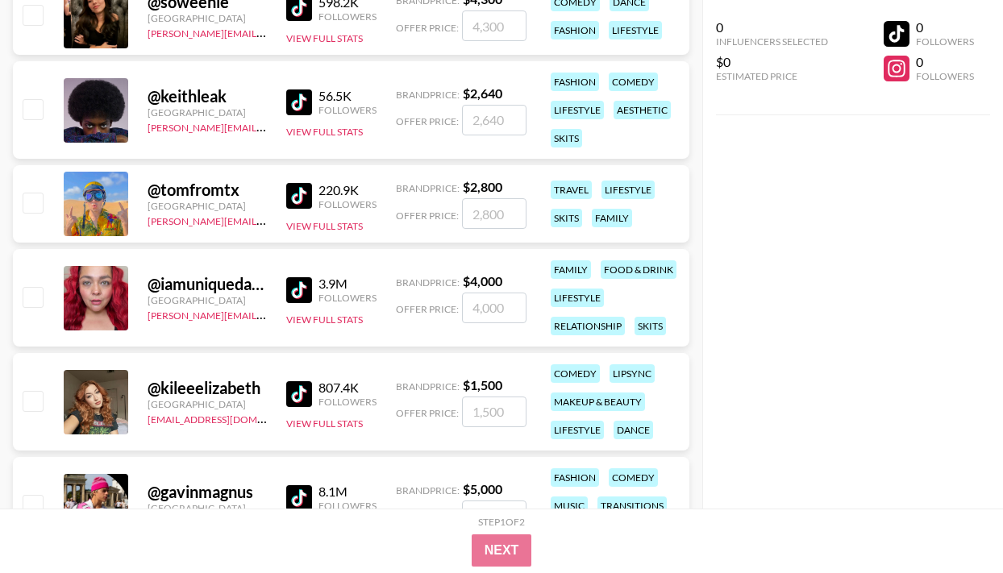
scroll to position [4858, 0]
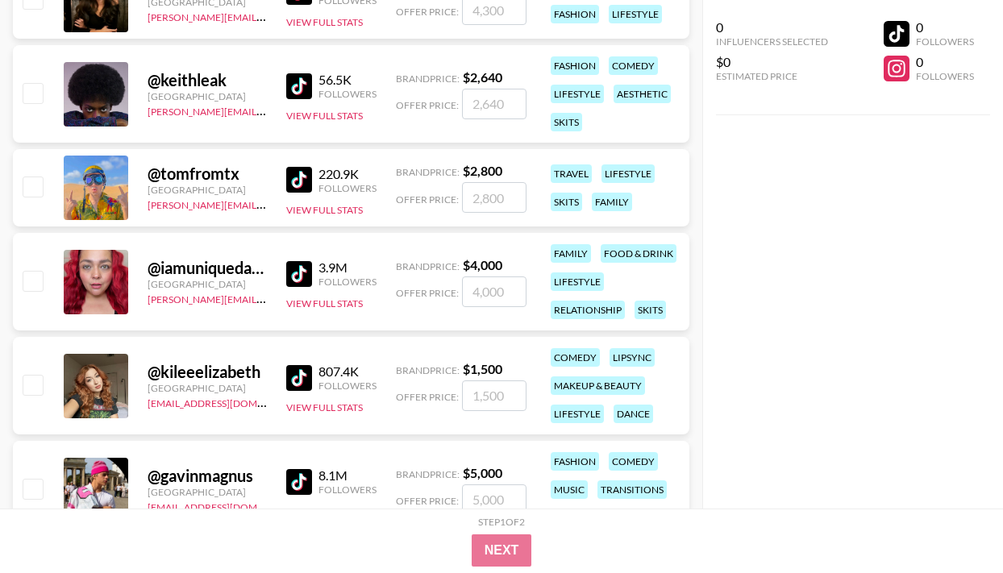
click at [303, 176] on img at bounding box center [299, 180] width 26 height 26
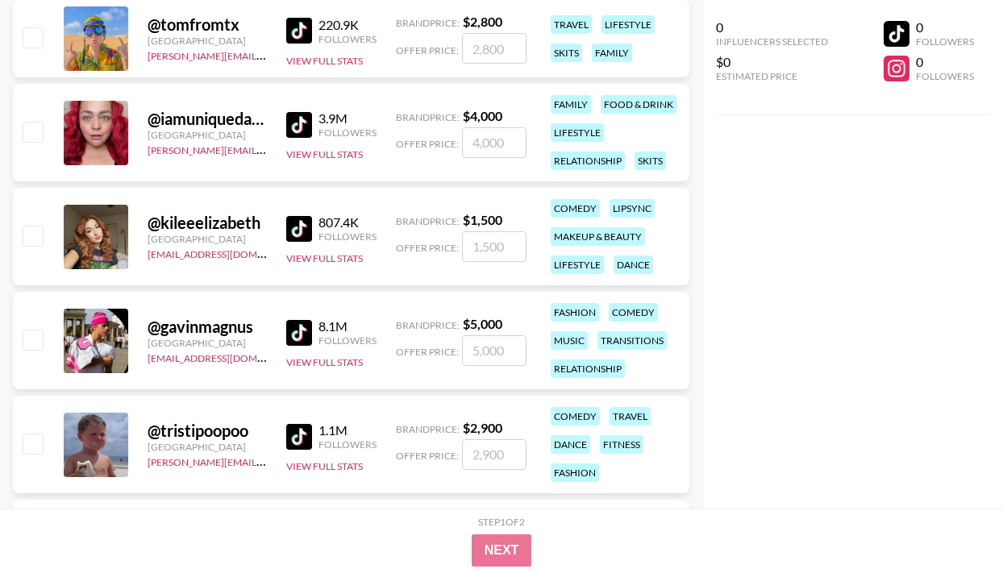
scroll to position [5008, 0]
click at [298, 122] on img at bounding box center [299, 124] width 26 height 26
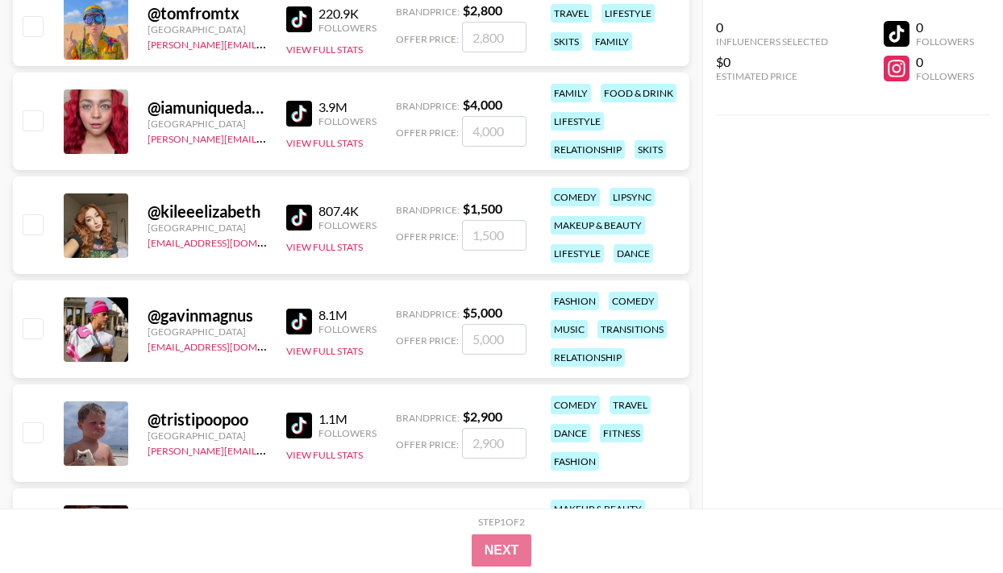
scroll to position [5034, 0]
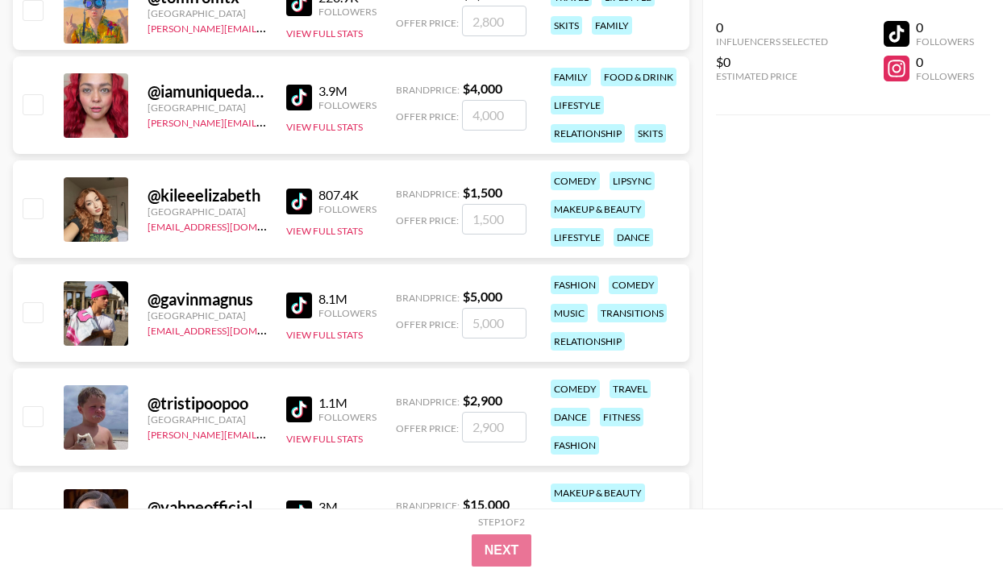
click at [302, 206] on img at bounding box center [299, 202] width 26 height 26
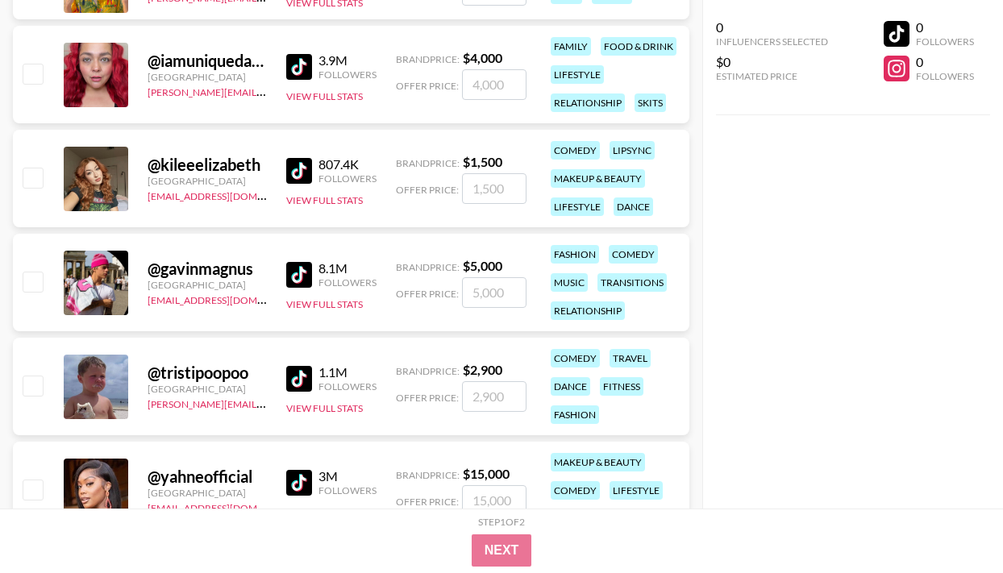
scroll to position [5075, 0]
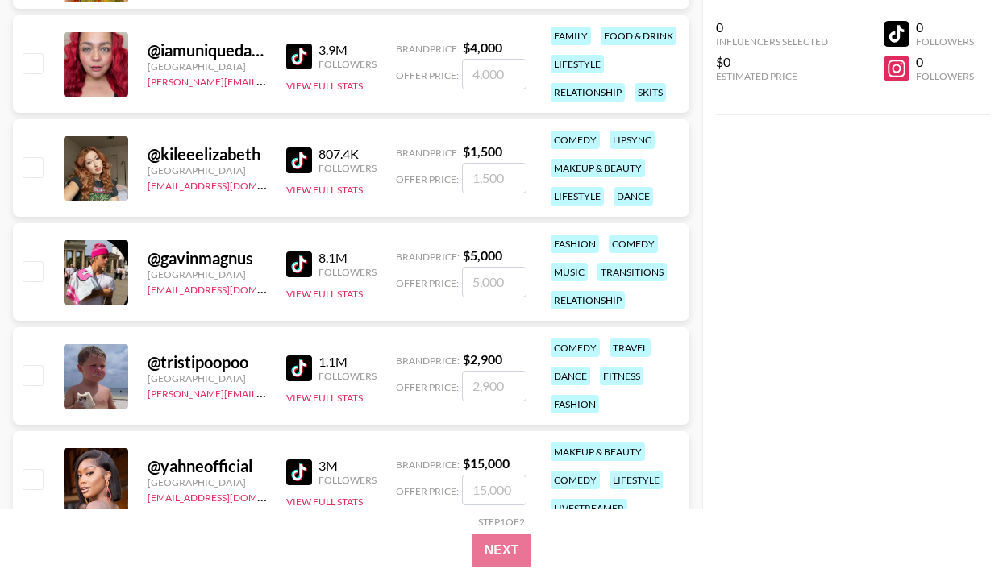
click at [296, 272] on img at bounding box center [299, 264] width 26 height 26
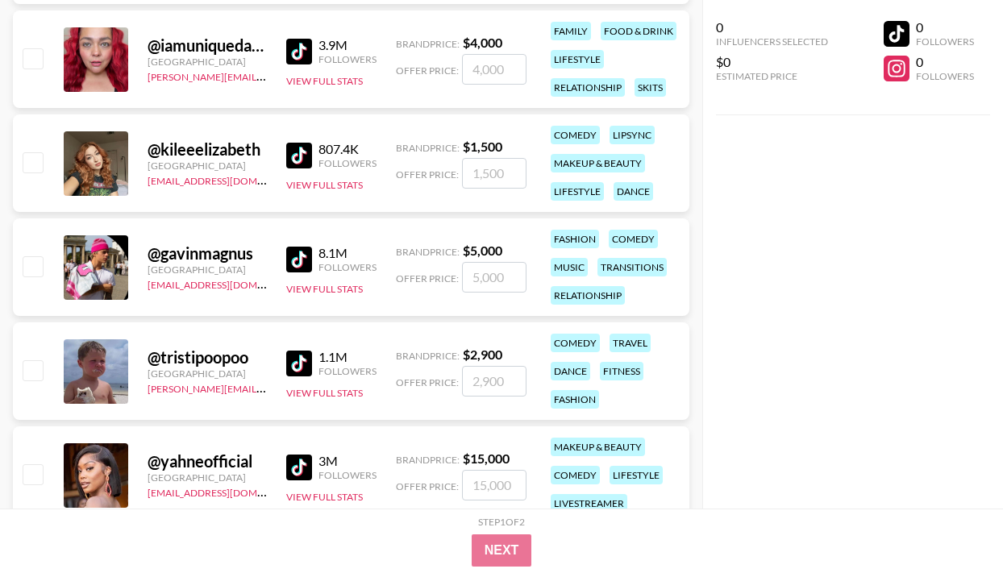
scroll to position [5108, 0]
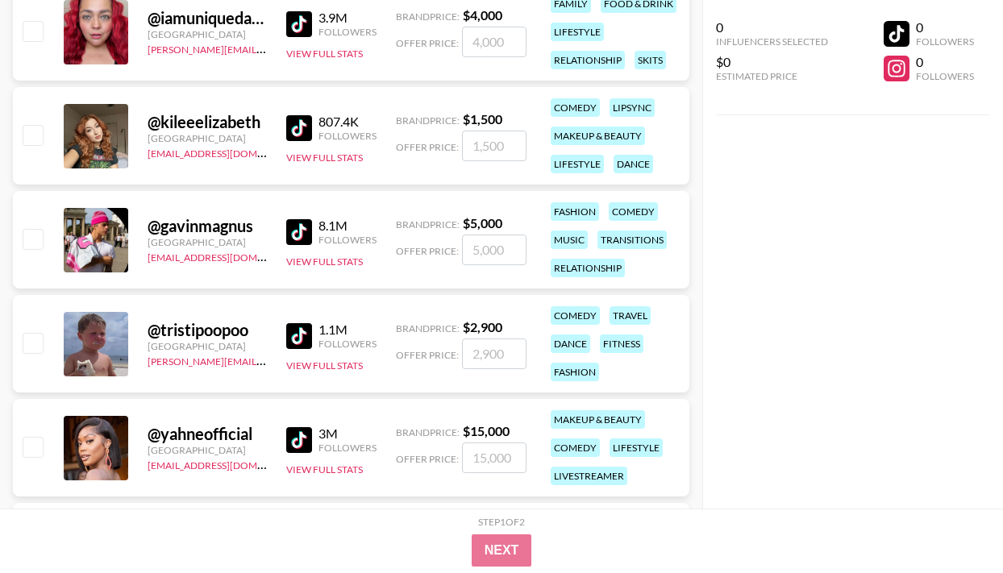
click at [307, 336] on img at bounding box center [299, 336] width 26 height 26
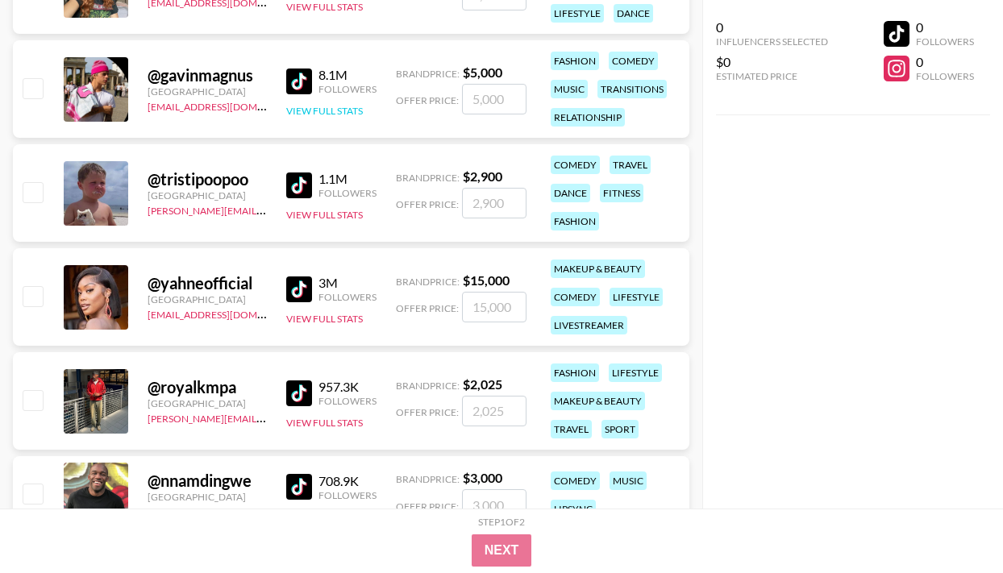
scroll to position [5260, 0]
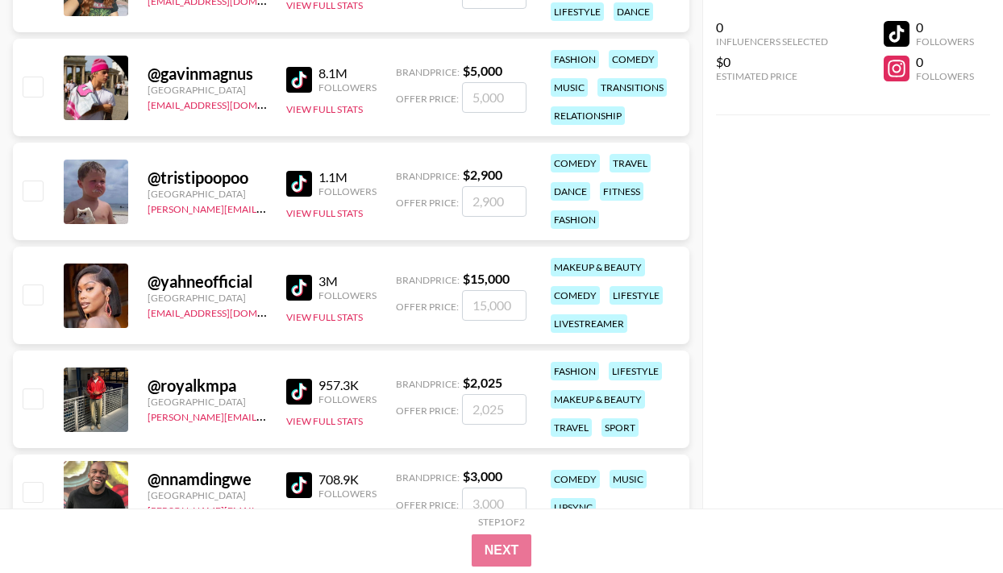
click at [304, 287] on img at bounding box center [299, 288] width 26 height 26
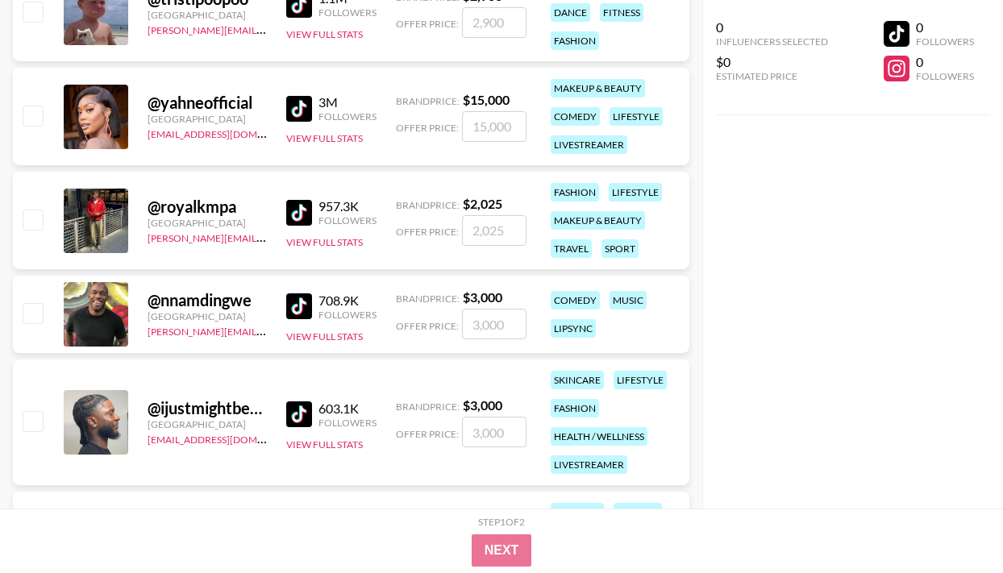
scroll to position [5440, 0]
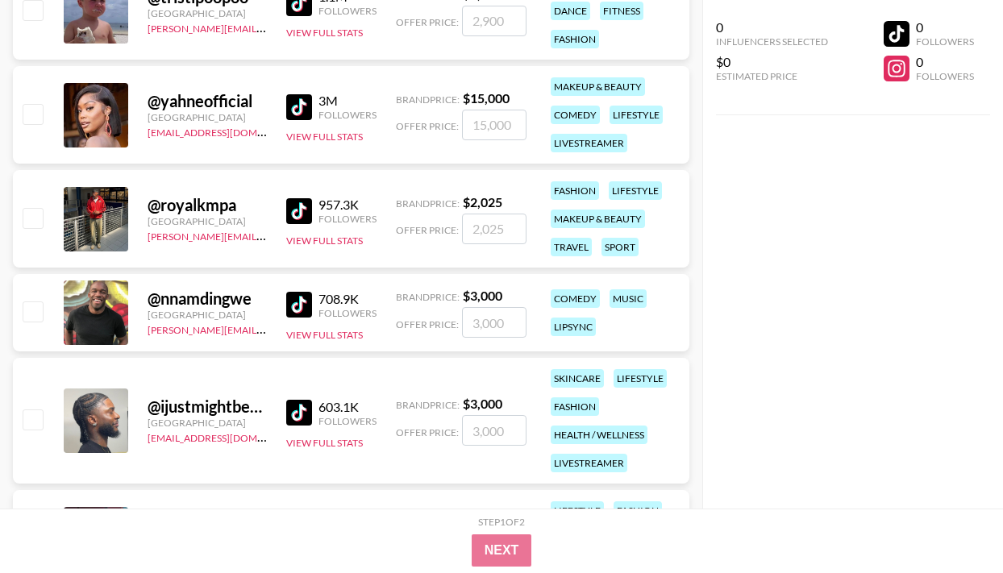
click at [306, 305] on img at bounding box center [299, 305] width 26 height 26
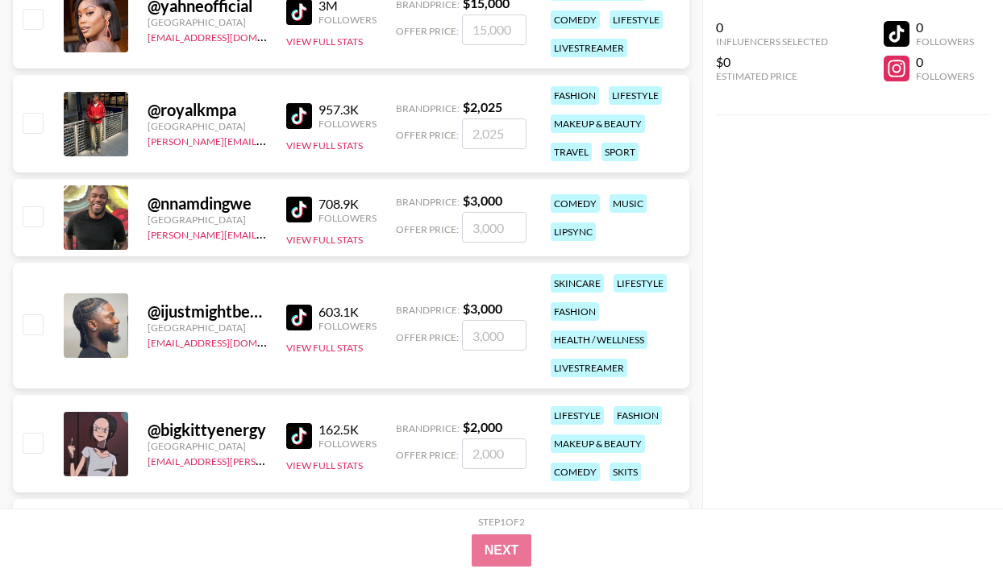
scroll to position [5519, 0]
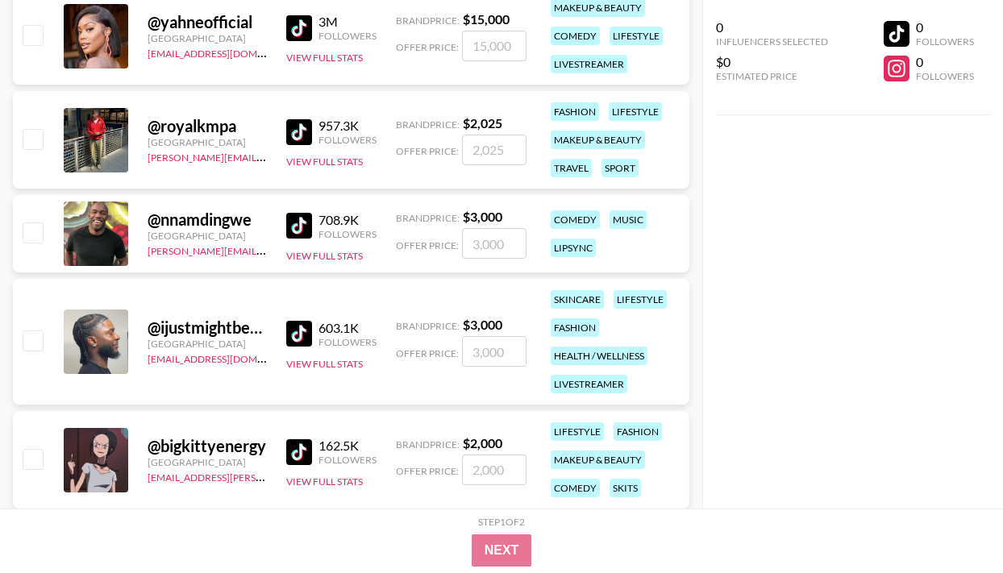
click at [299, 19] on img at bounding box center [299, 28] width 26 height 26
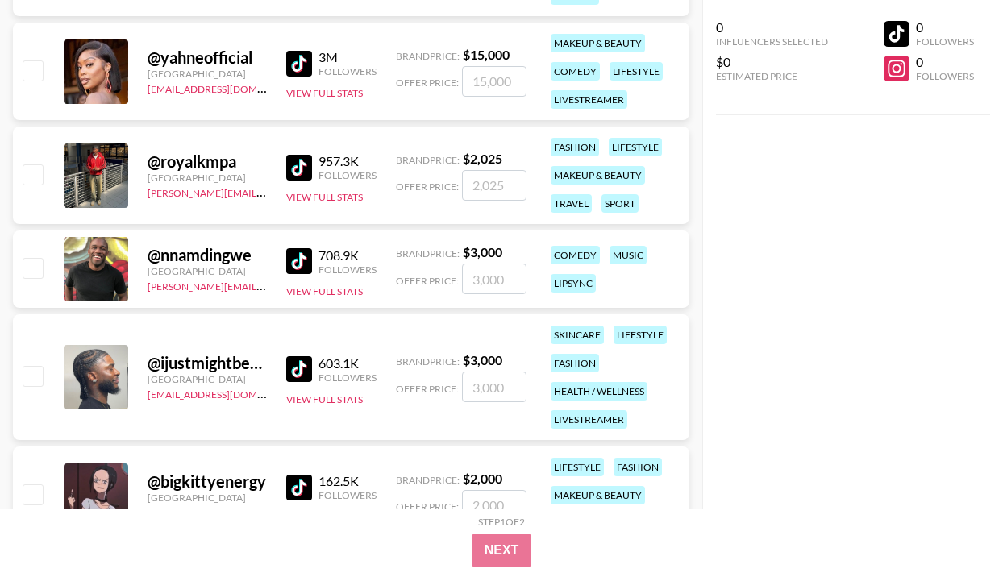
scroll to position [5499, 0]
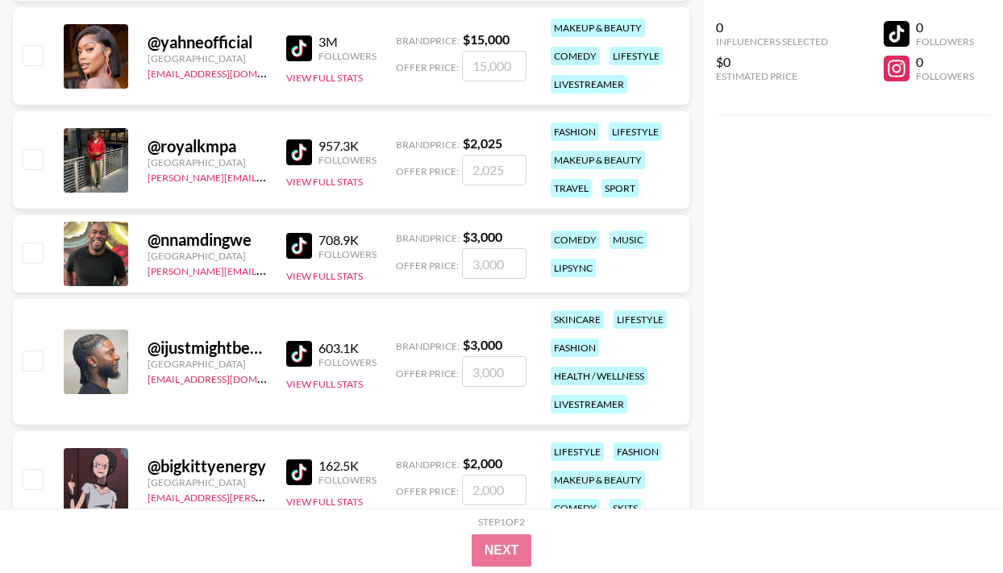
click at [295, 355] on img at bounding box center [299, 354] width 26 height 26
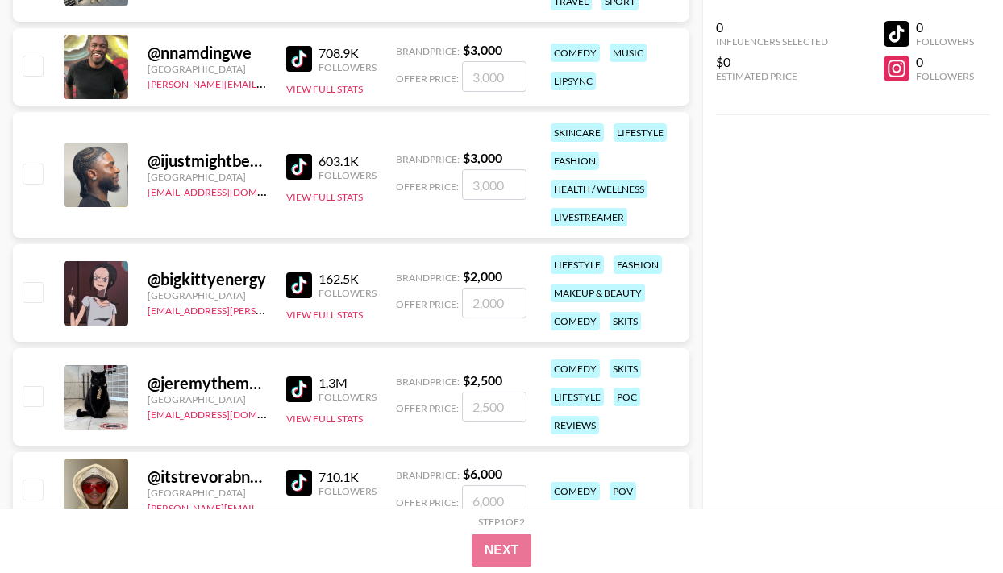
scroll to position [5690, 0]
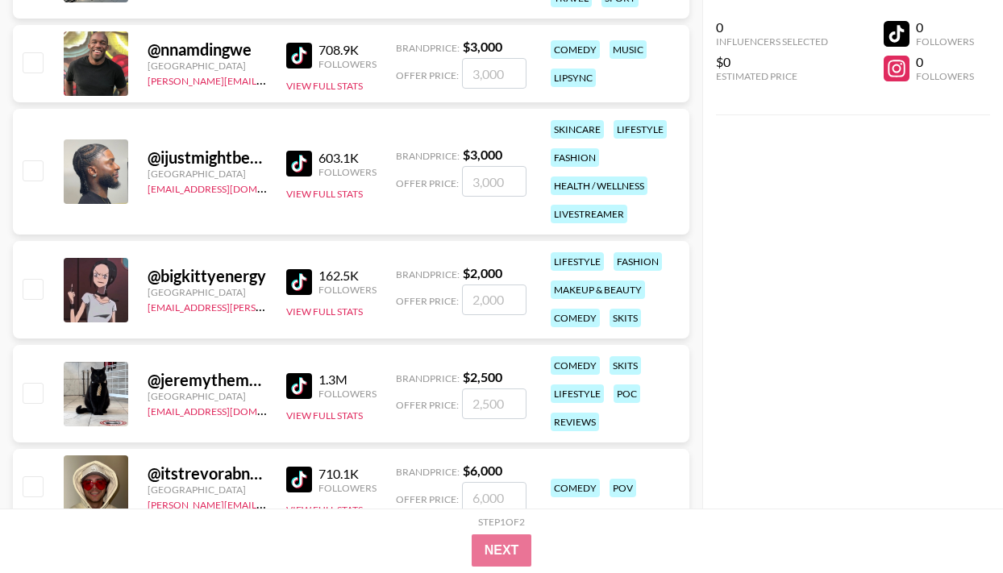
click at [294, 283] on img at bounding box center [299, 282] width 26 height 26
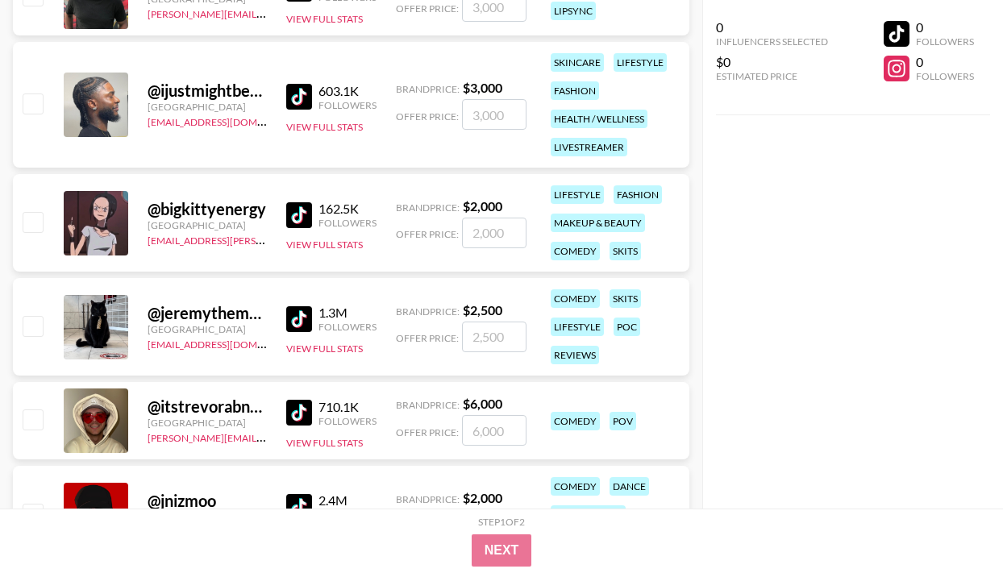
scroll to position [5764, 0]
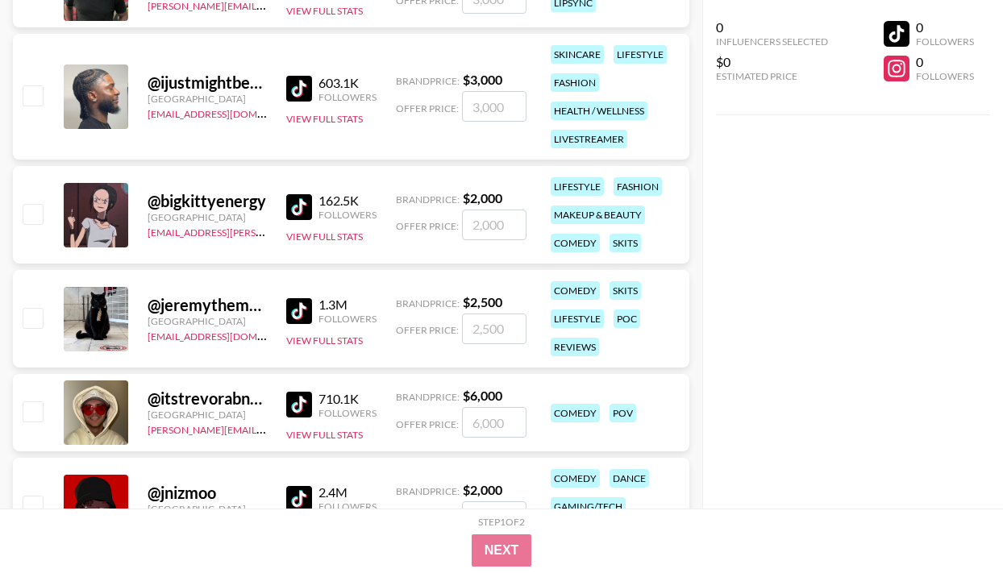
click at [306, 317] on img at bounding box center [299, 311] width 26 height 26
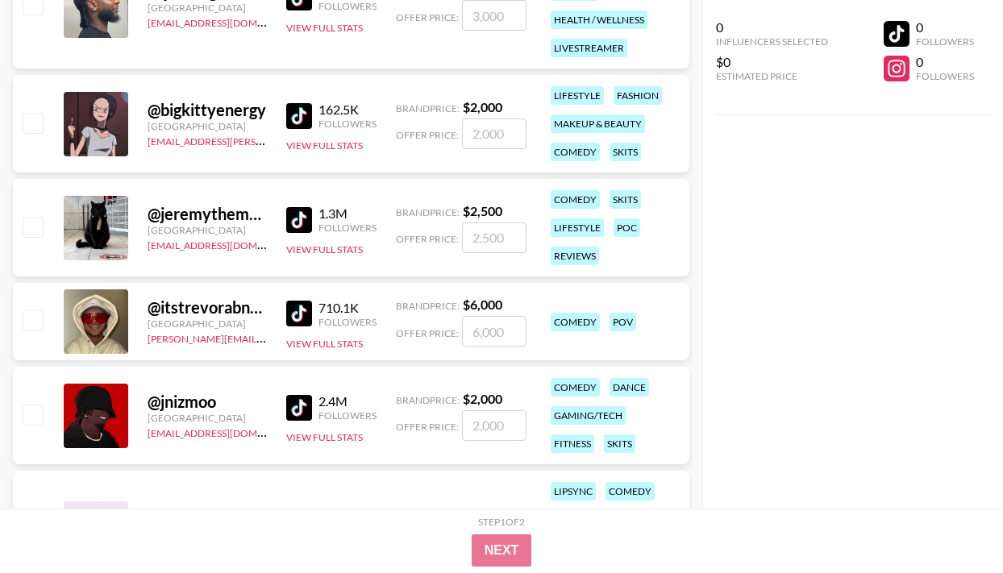
scroll to position [5863, 0]
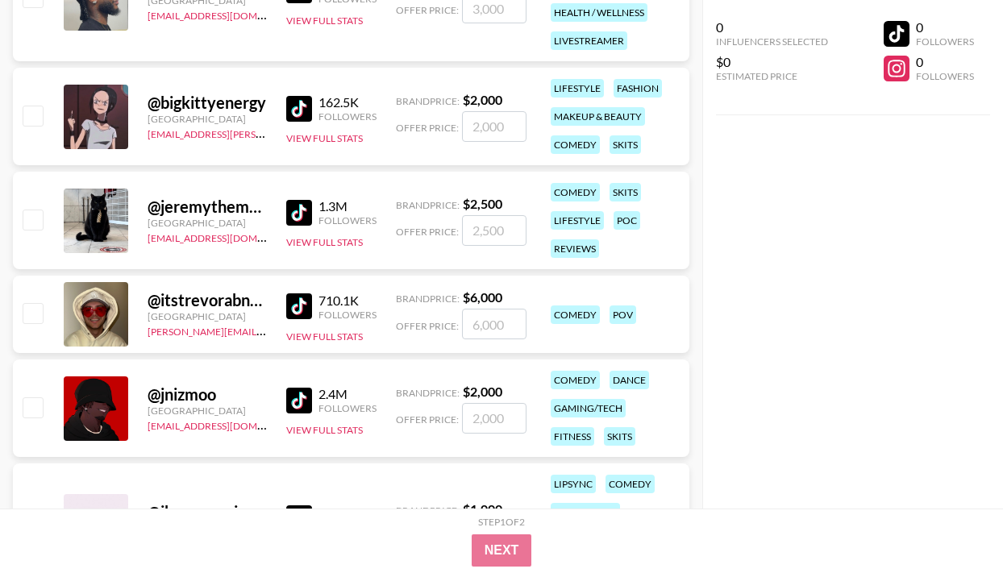
click at [310, 310] on img at bounding box center [299, 306] width 26 height 26
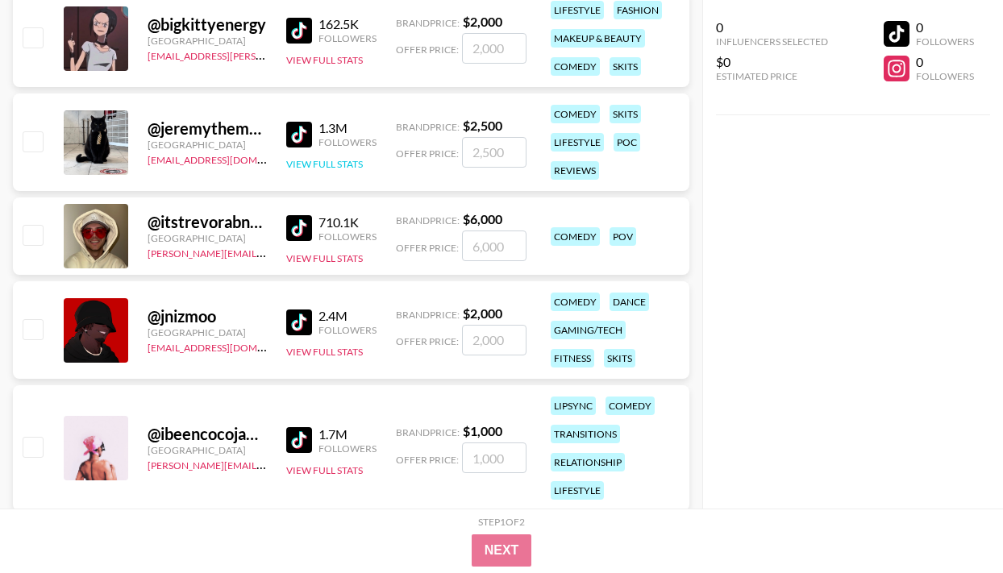
scroll to position [6005, 0]
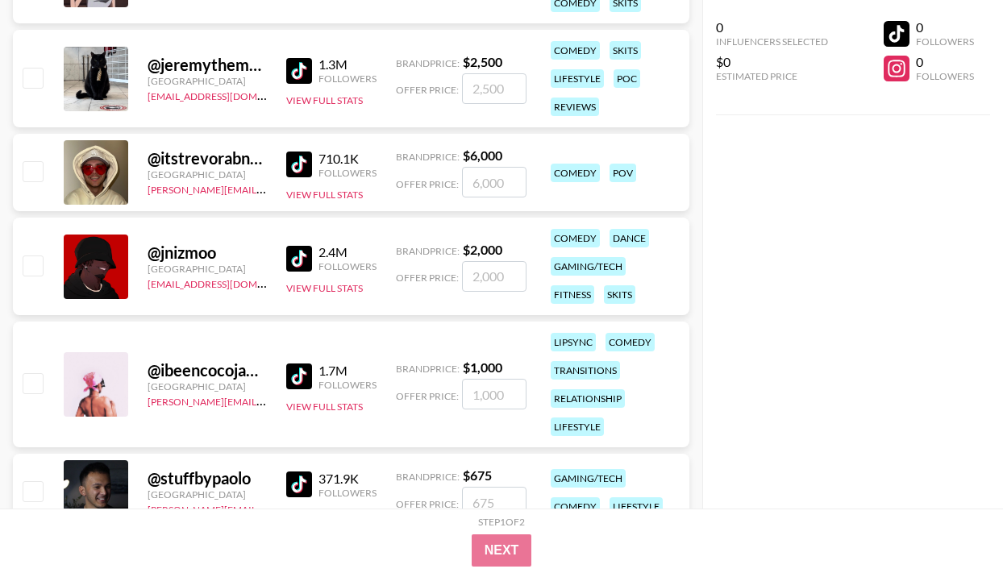
click at [304, 261] on img at bounding box center [299, 259] width 26 height 26
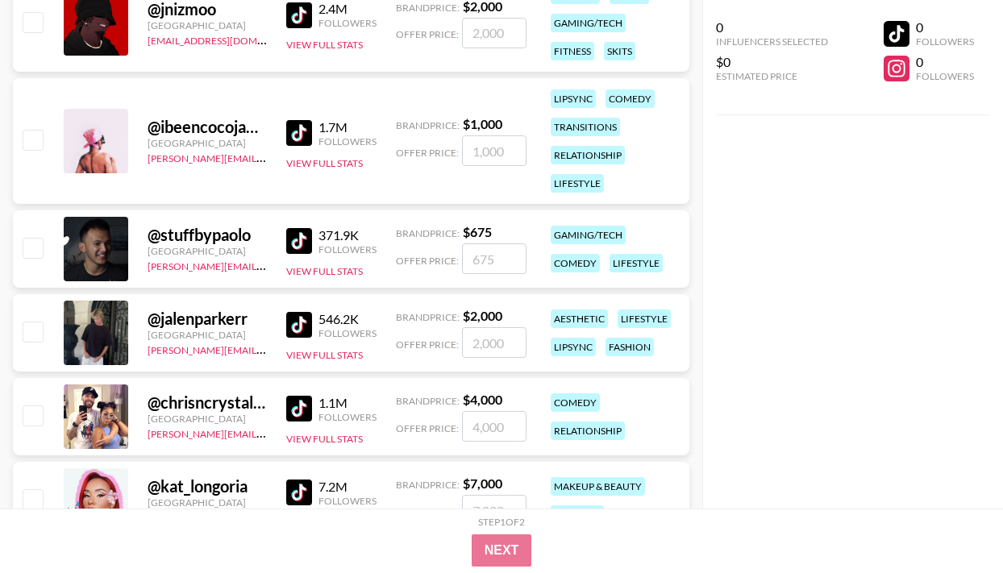
scroll to position [6254, 0]
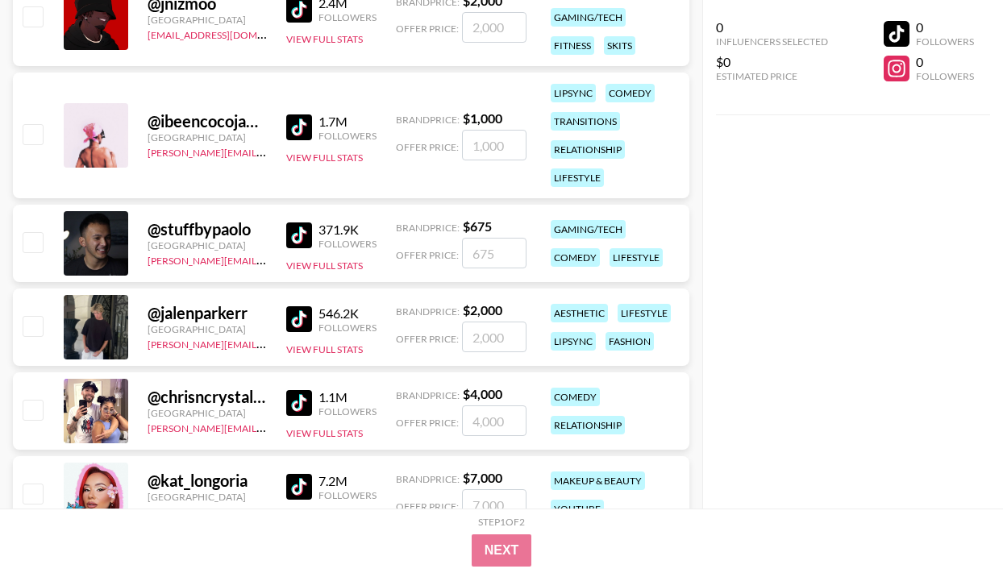
click at [292, 123] on img at bounding box center [299, 127] width 26 height 26
click at [299, 234] on img at bounding box center [299, 235] width 26 height 26
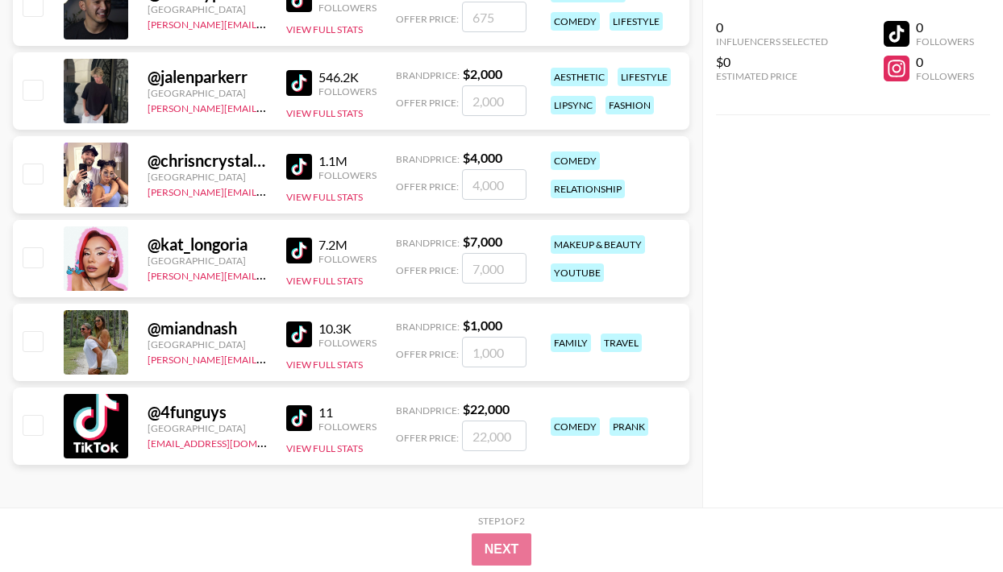
scroll to position [6492, 0]
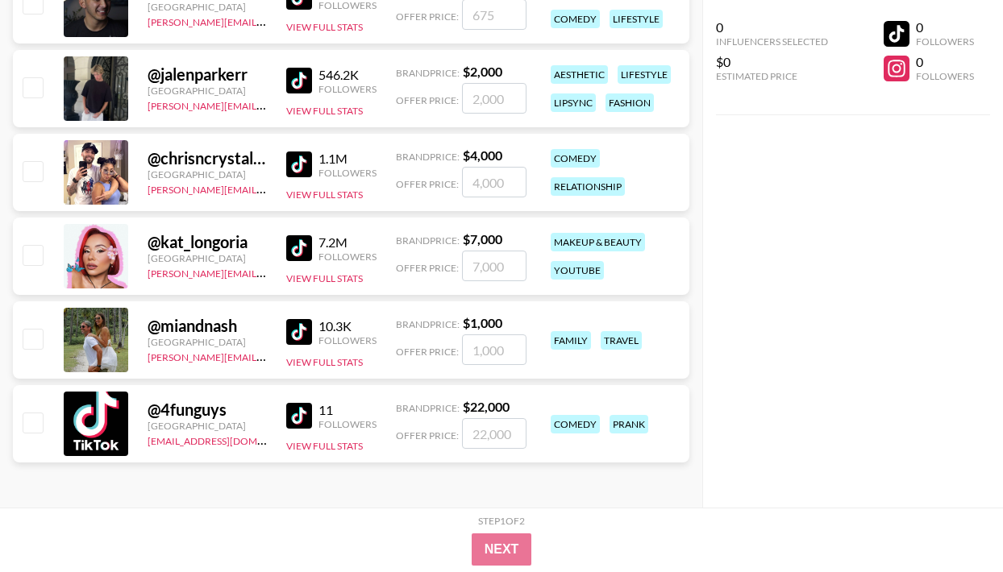
click at [309, 83] on img at bounding box center [299, 81] width 26 height 26
click at [298, 165] on img at bounding box center [299, 165] width 26 height 26
click at [310, 248] on img at bounding box center [299, 248] width 26 height 26
